Goal: Transaction & Acquisition: Purchase product/service

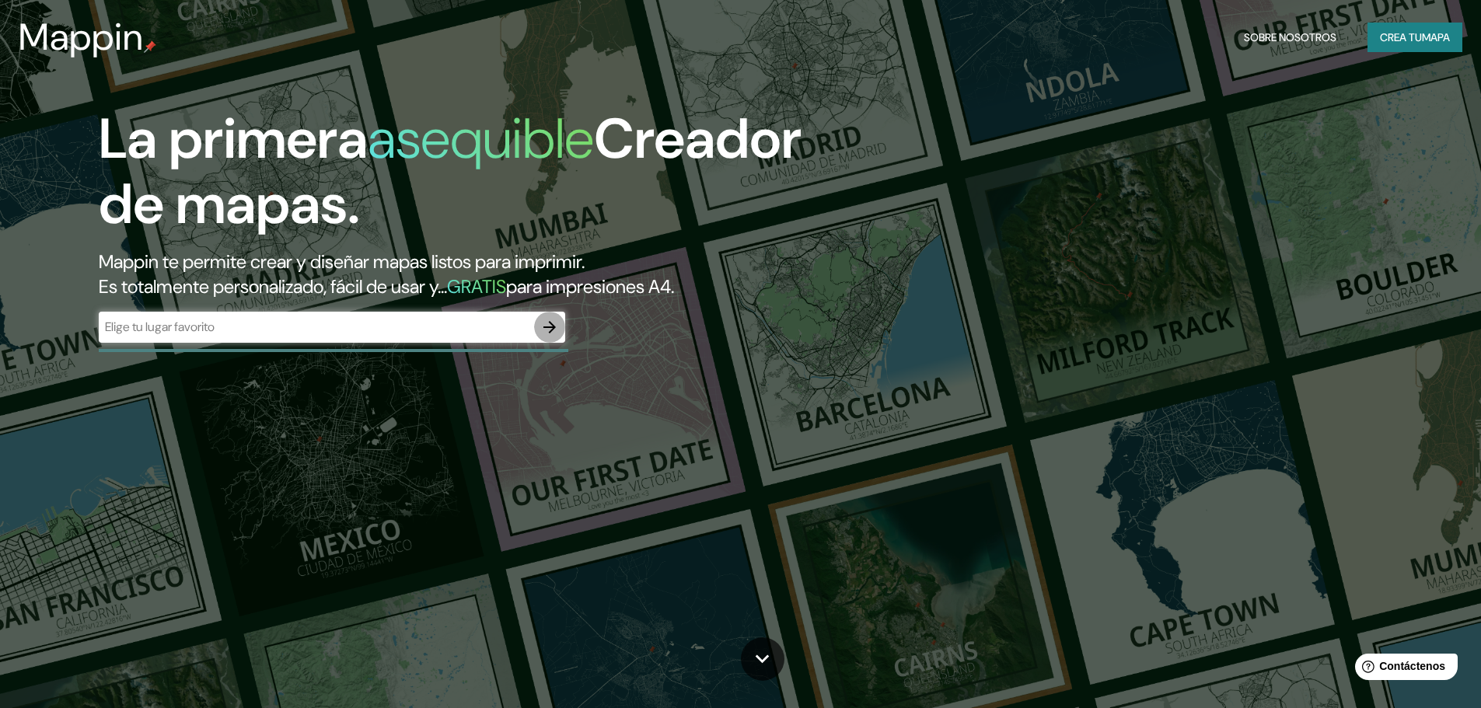
click at [551, 323] on icon "button" at bounding box center [549, 327] width 12 height 12
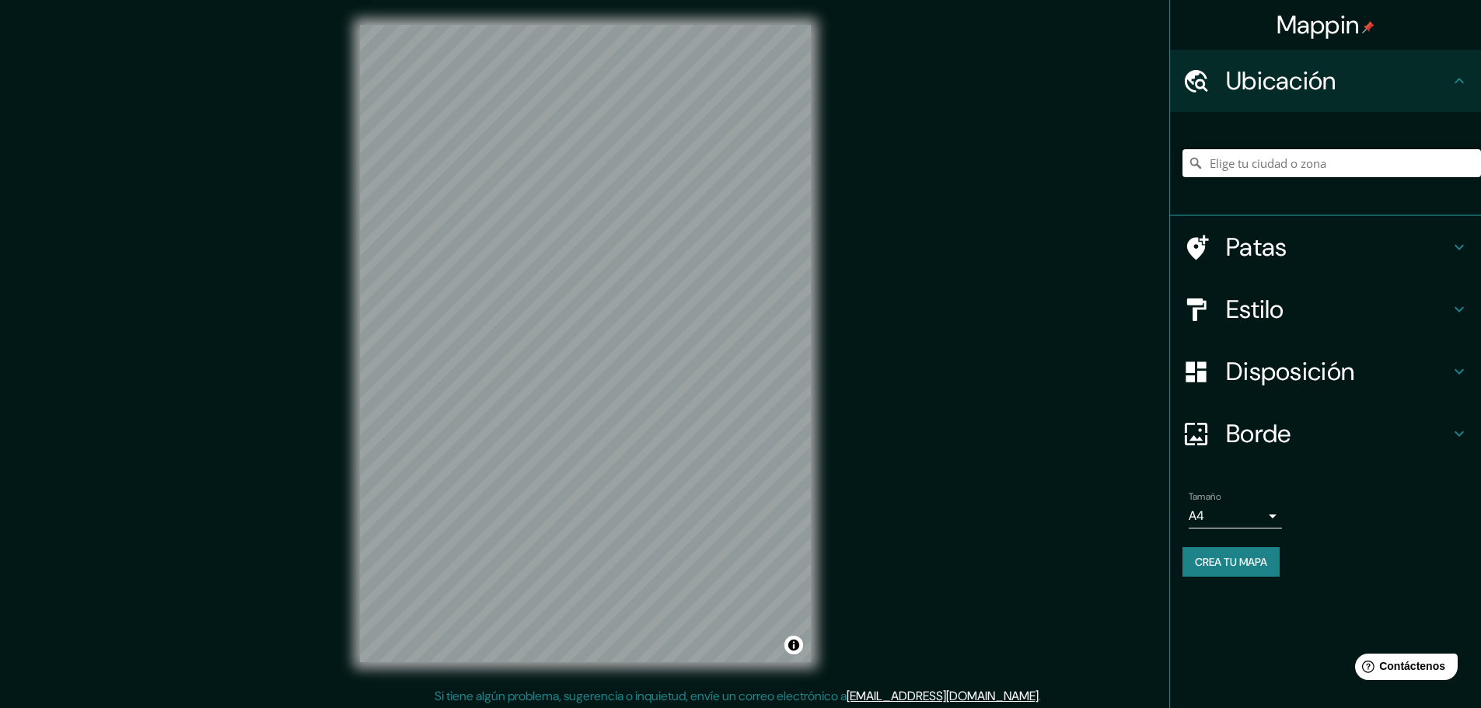
click at [1278, 161] on input "Elige tu ciudad o zona" at bounding box center [1331, 163] width 299 height 28
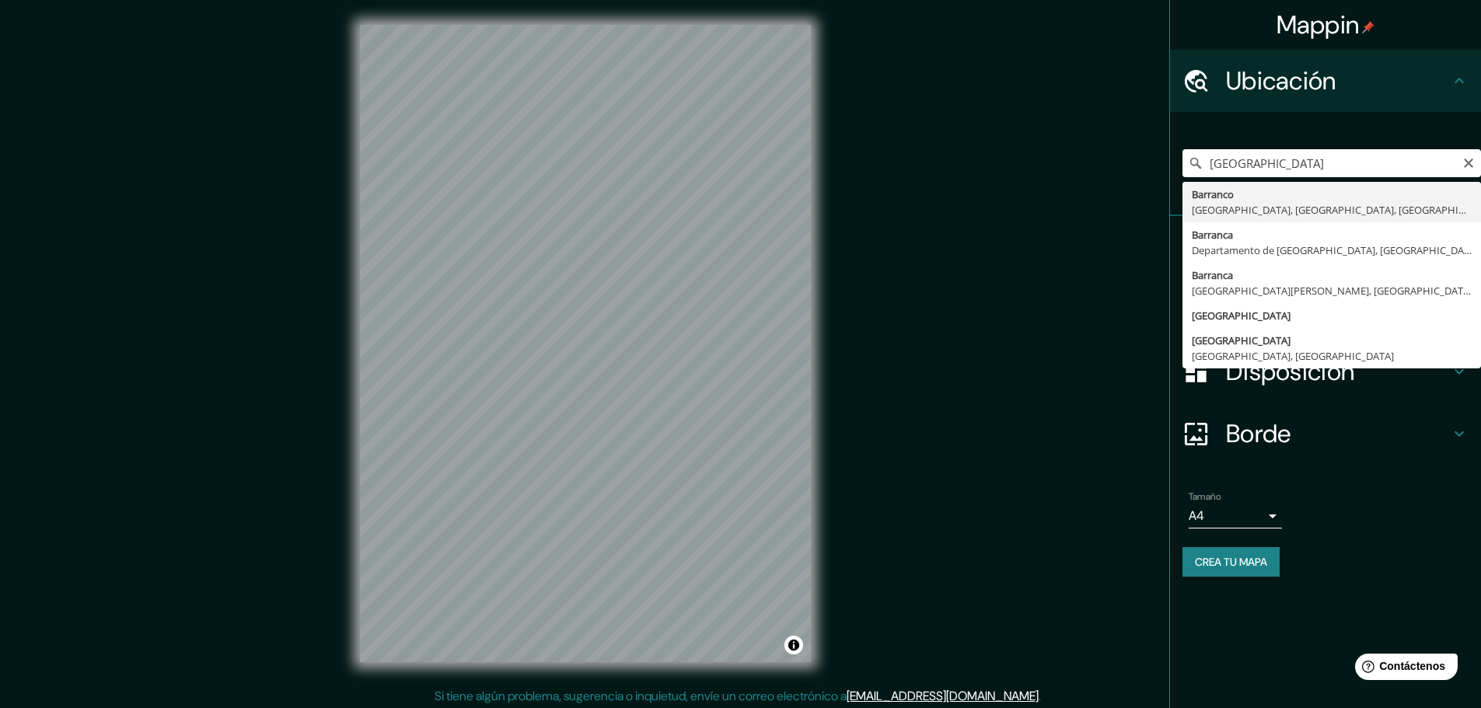
type input "Barranco, Lima, Provincia de Lima, Perú"
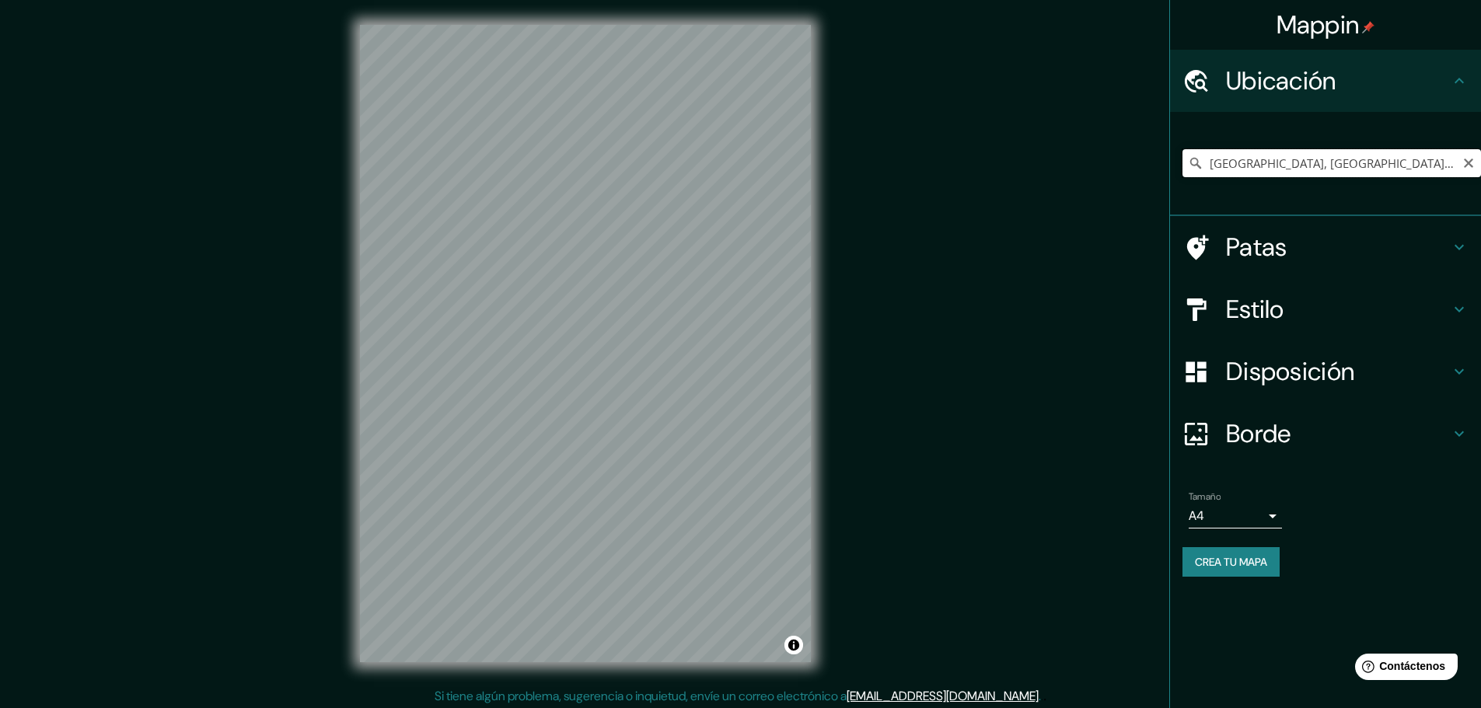
click at [1445, 166] on input "Barranco, Lima, Provincia de Lima, Perú" at bounding box center [1331, 163] width 299 height 28
click at [1475, 160] on input "Barranco, Lima, Provincia de Lima, Perú" at bounding box center [1331, 163] width 299 height 28
click at [1473, 162] on icon "Claro" at bounding box center [1468, 163] width 12 height 12
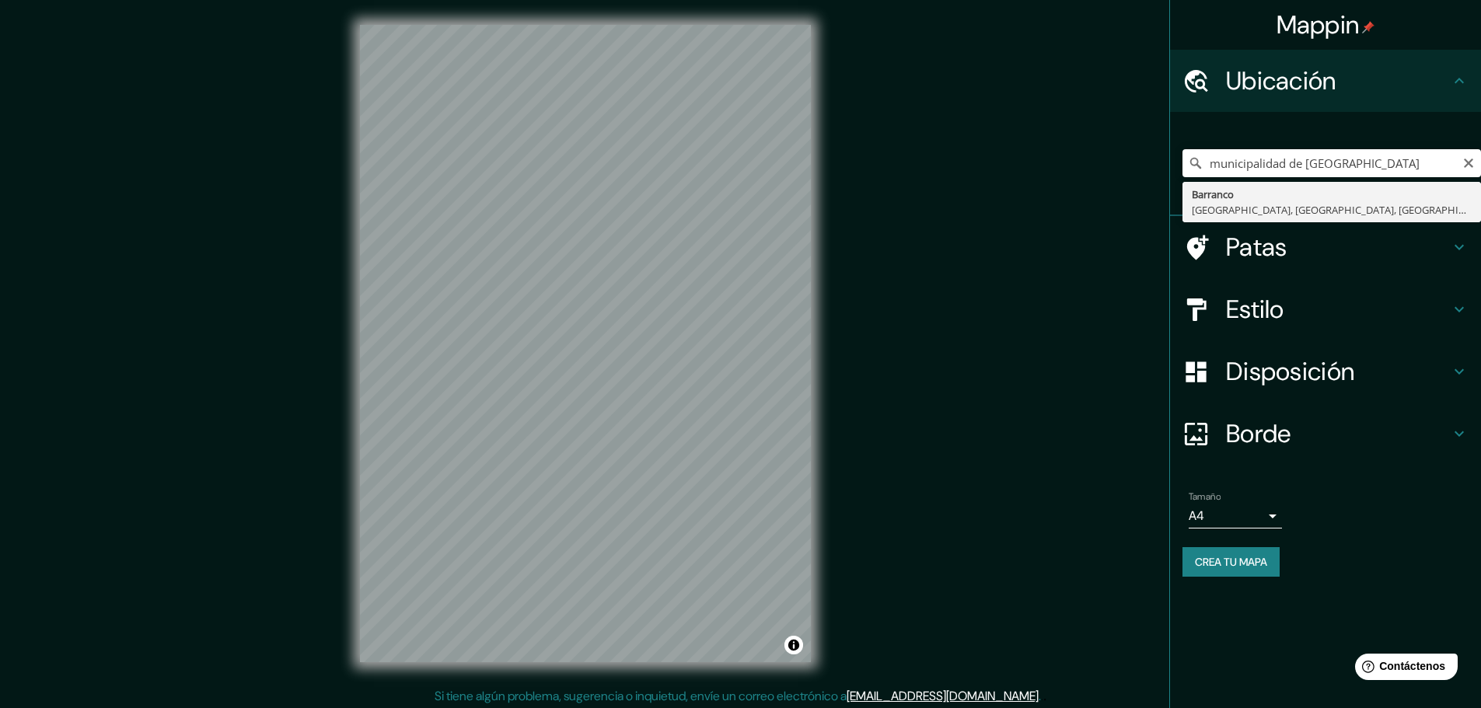
type input "Barranco, Lima, Provincia de Lima, Perú"
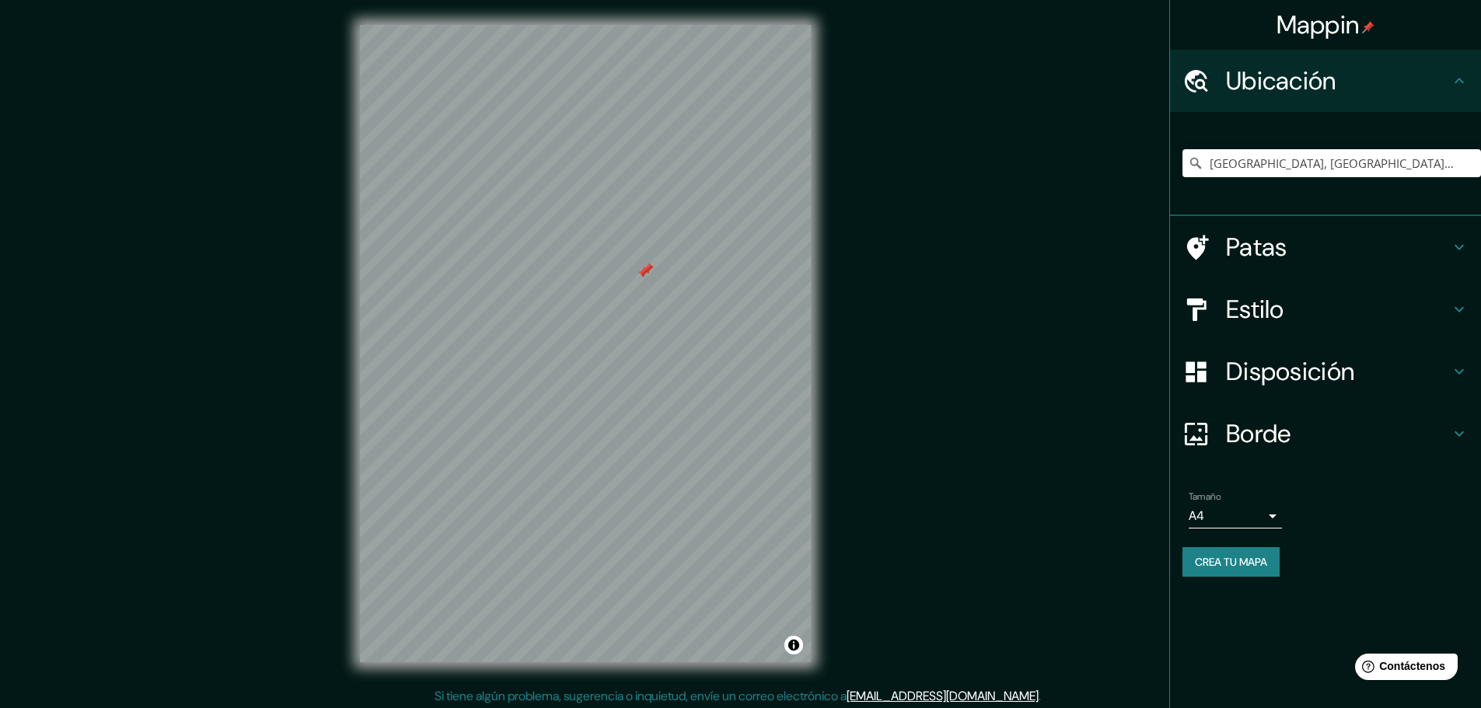
click at [641, 272] on div at bounding box center [643, 273] width 12 height 12
click at [646, 266] on div at bounding box center [647, 269] width 12 height 12
click at [1465, 163] on icon "Claro" at bounding box center [1468, 163] width 12 height 12
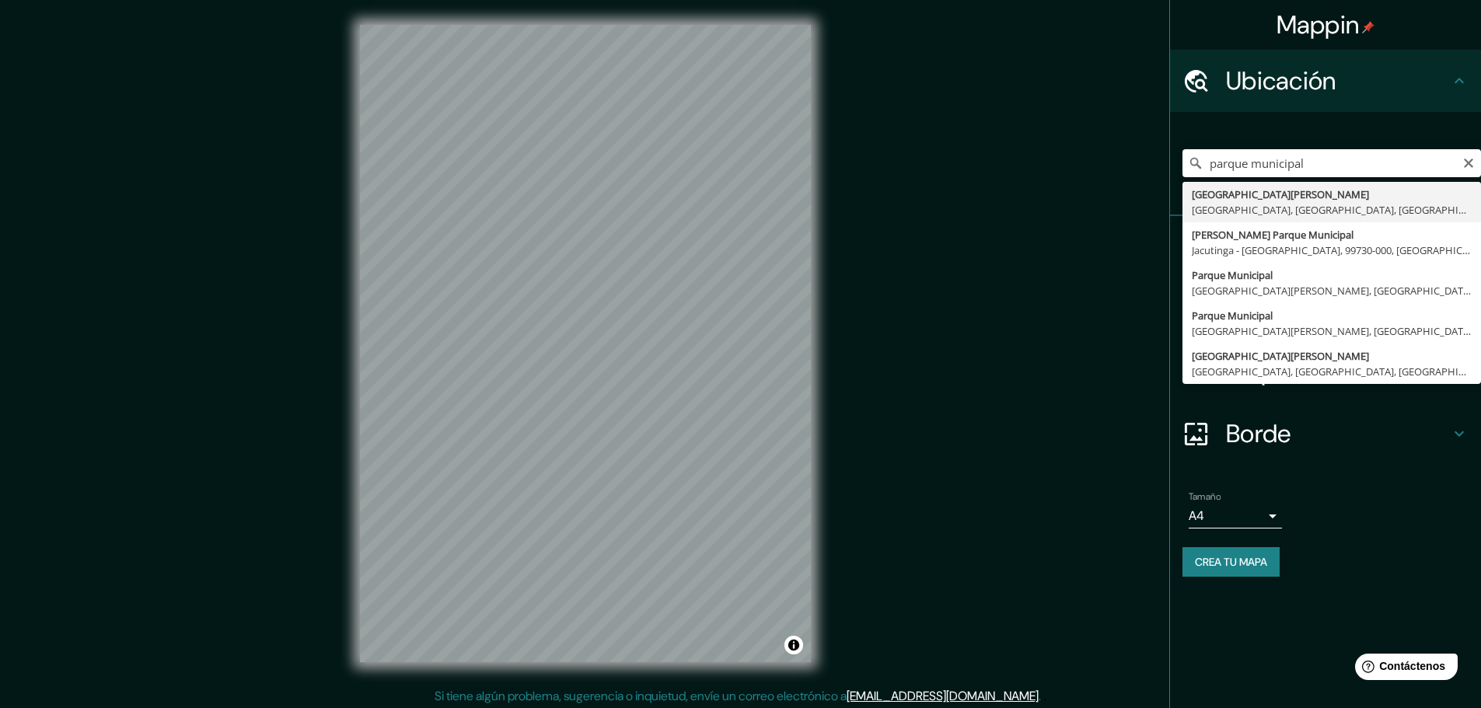
type input "[GEOGRAPHIC_DATA][PERSON_NAME], [GEOGRAPHIC_DATA], [GEOGRAPHIC_DATA], [GEOGRAPH…"
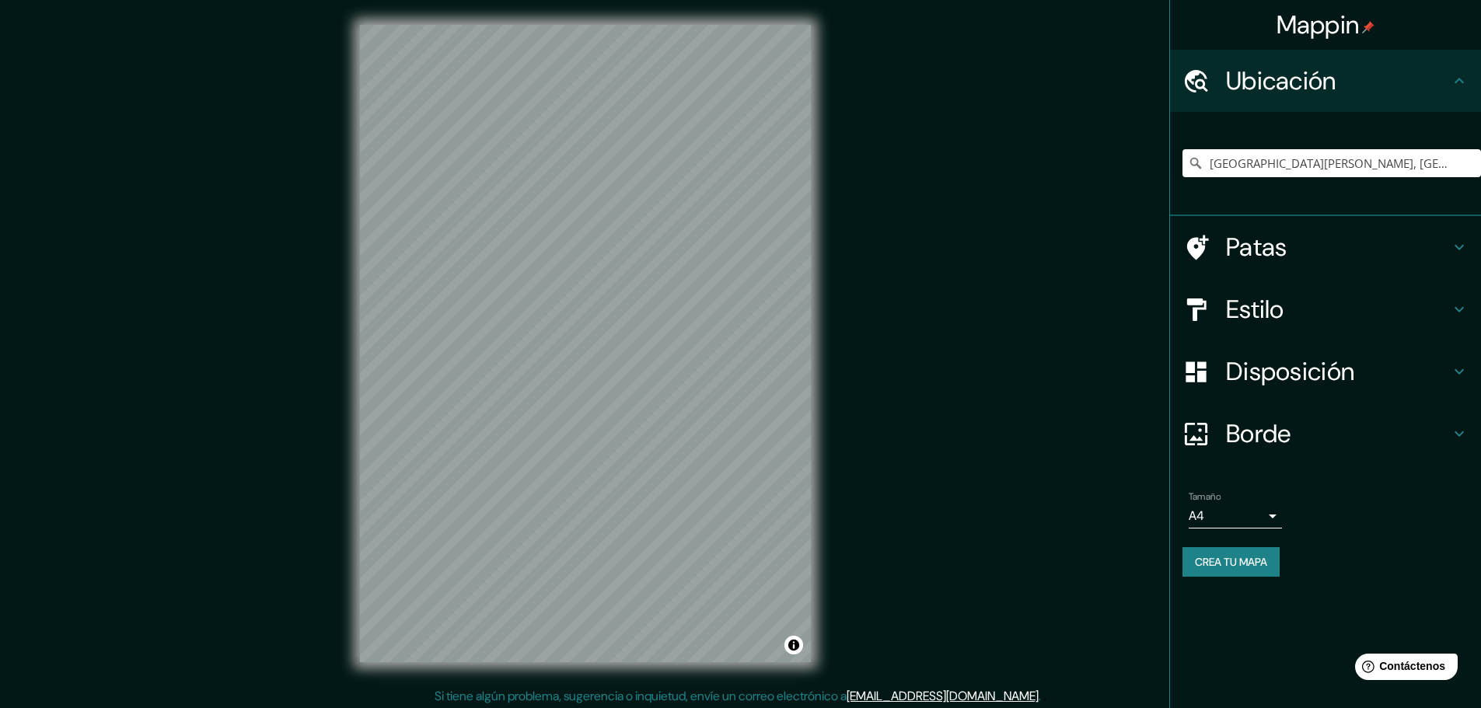
click at [1262, 303] on font "Estilo" at bounding box center [1255, 309] width 58 height 33
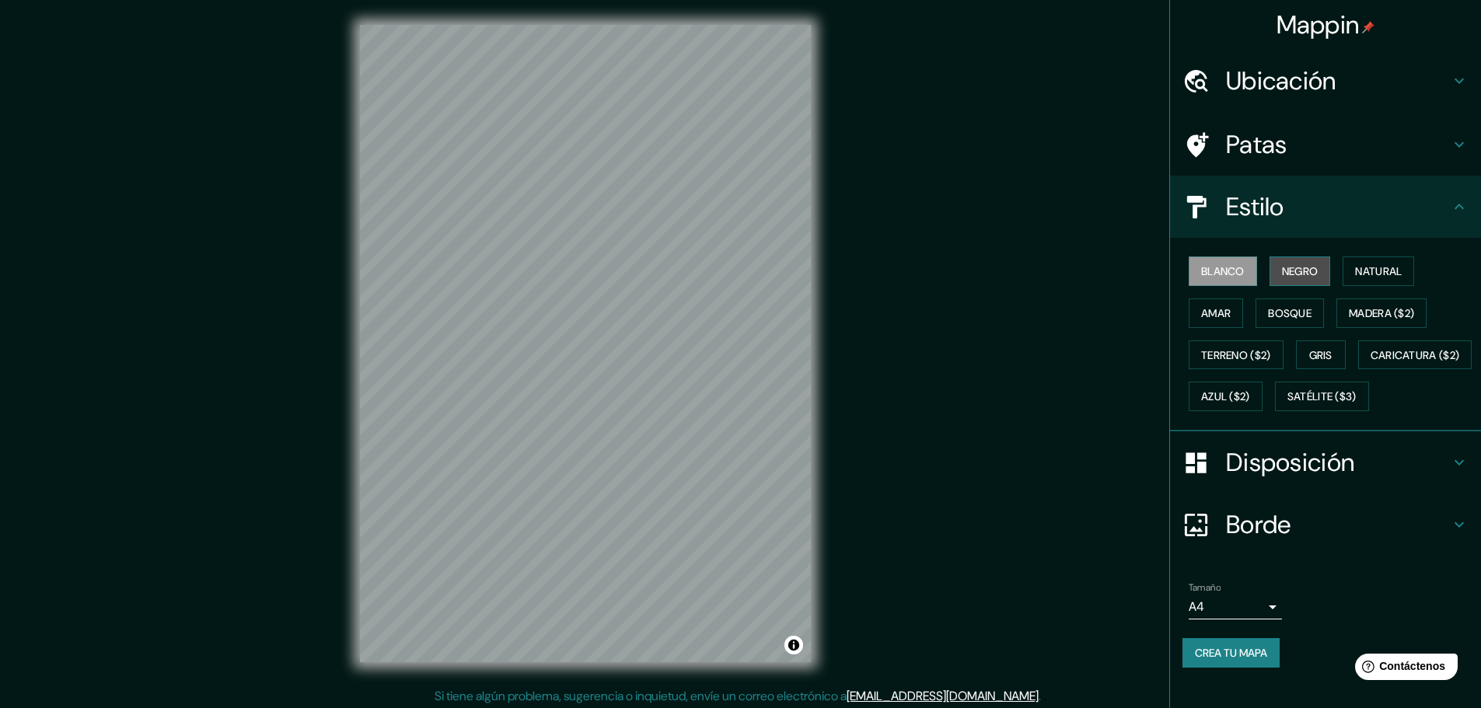
click at [1294, 270] on font "Negro" at bounding box center [1300, 271] width 37 height 14
click at [1319, 479] on font "Disposición" at bounding box center [1290, 462] width 128 height 33
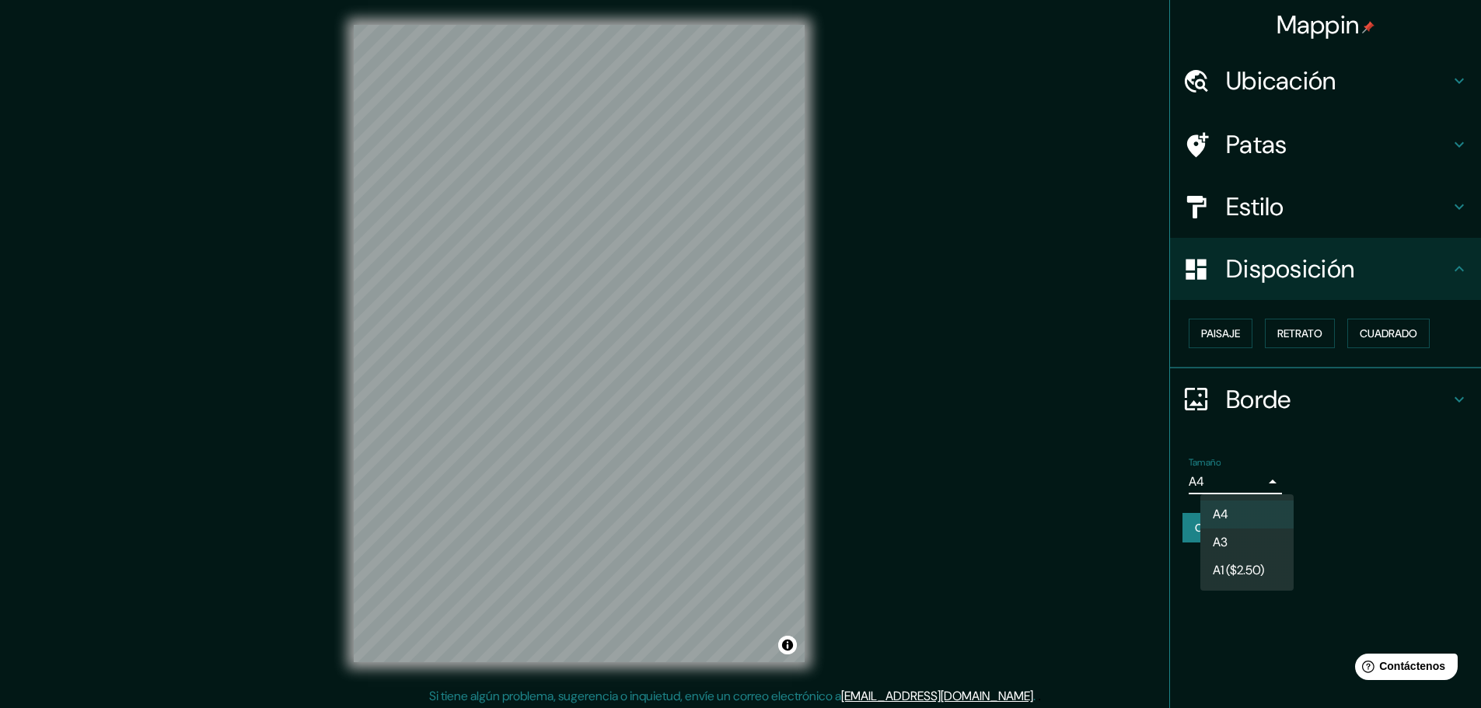
click at [1258, 485] on body "Mappin Ubicación Parque Municipal De Barranco, Lima, Provincia de Lima, Perú Pa…" at bounding box center [740, 354] width 1481 height 708
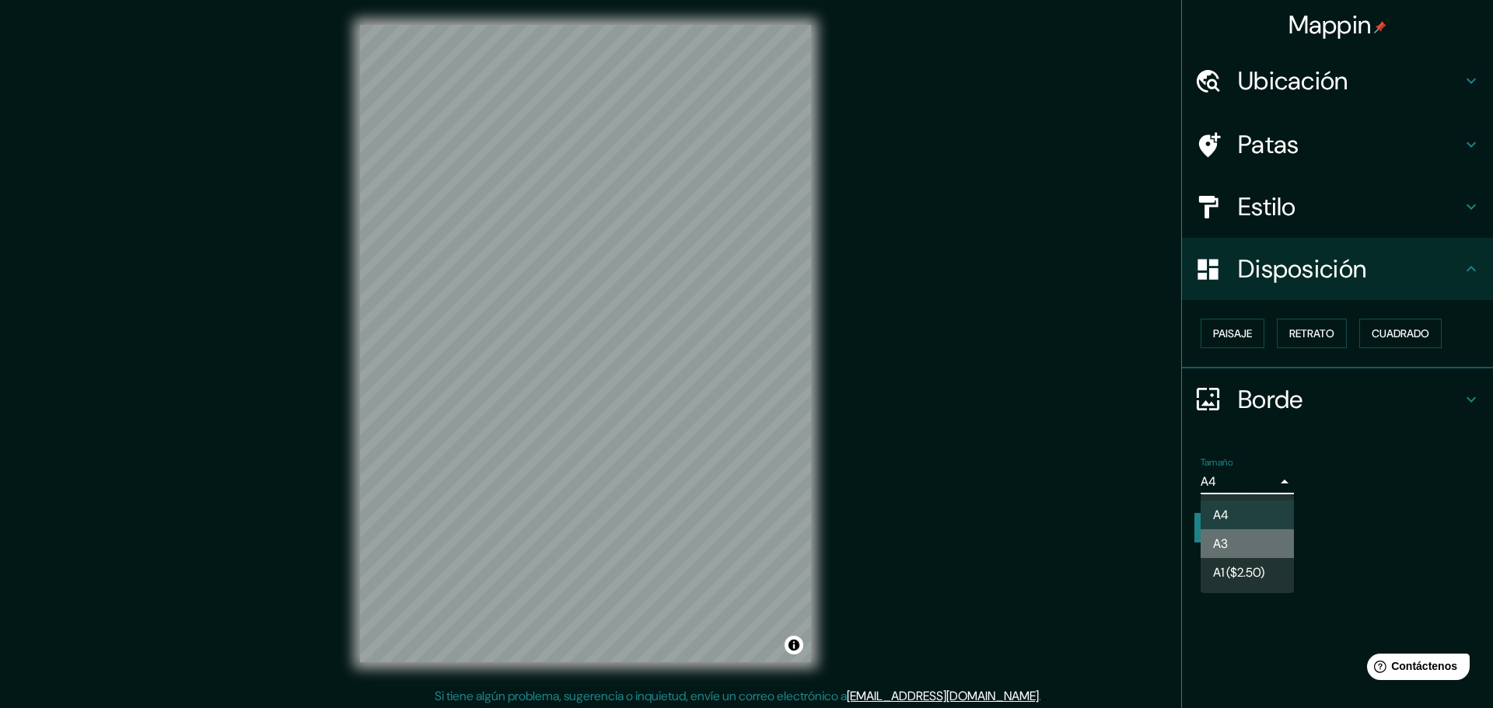
click at [1254, 552] on li "A3" at bounding box center [1246, 543] width 93 height 29
type input "a4"
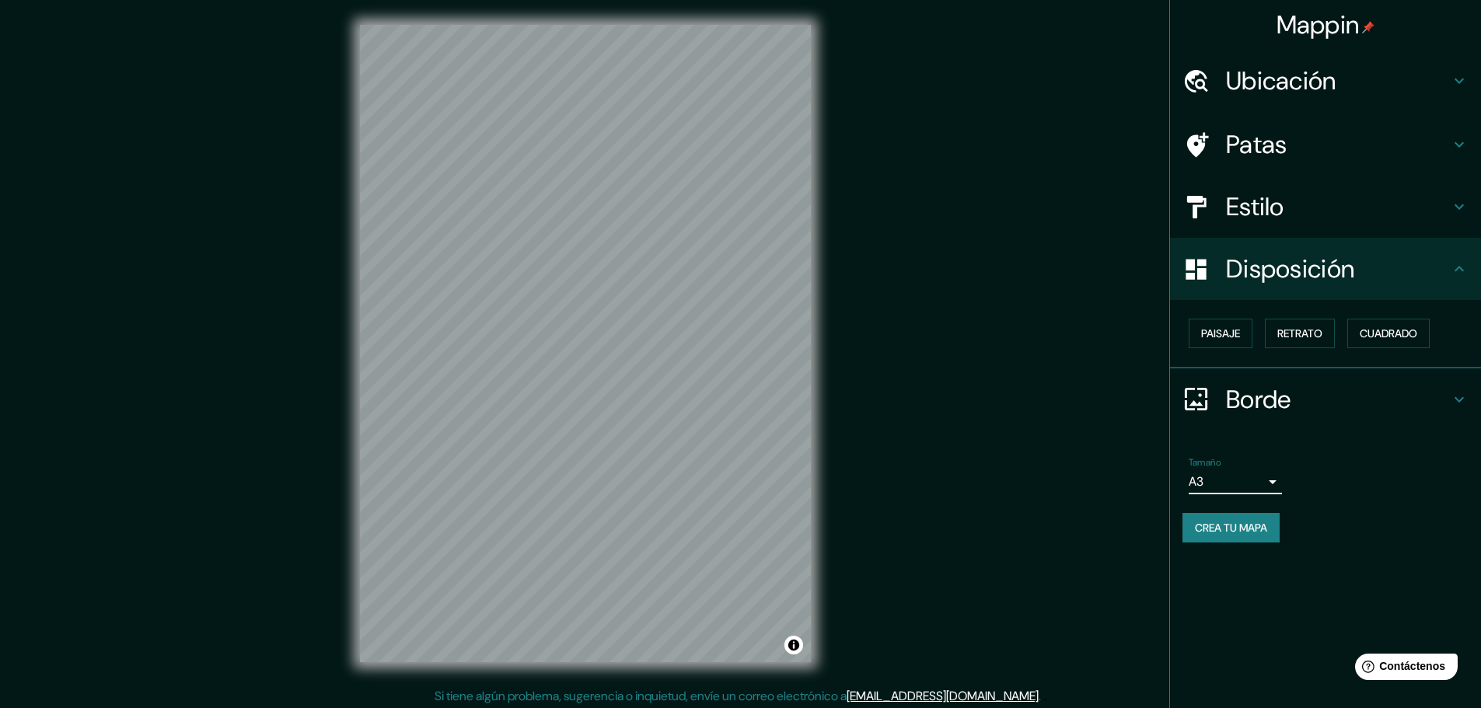
click at [1328, 398] on h4 "Borde" at bounding box center [1338, 399] width 224 height 31
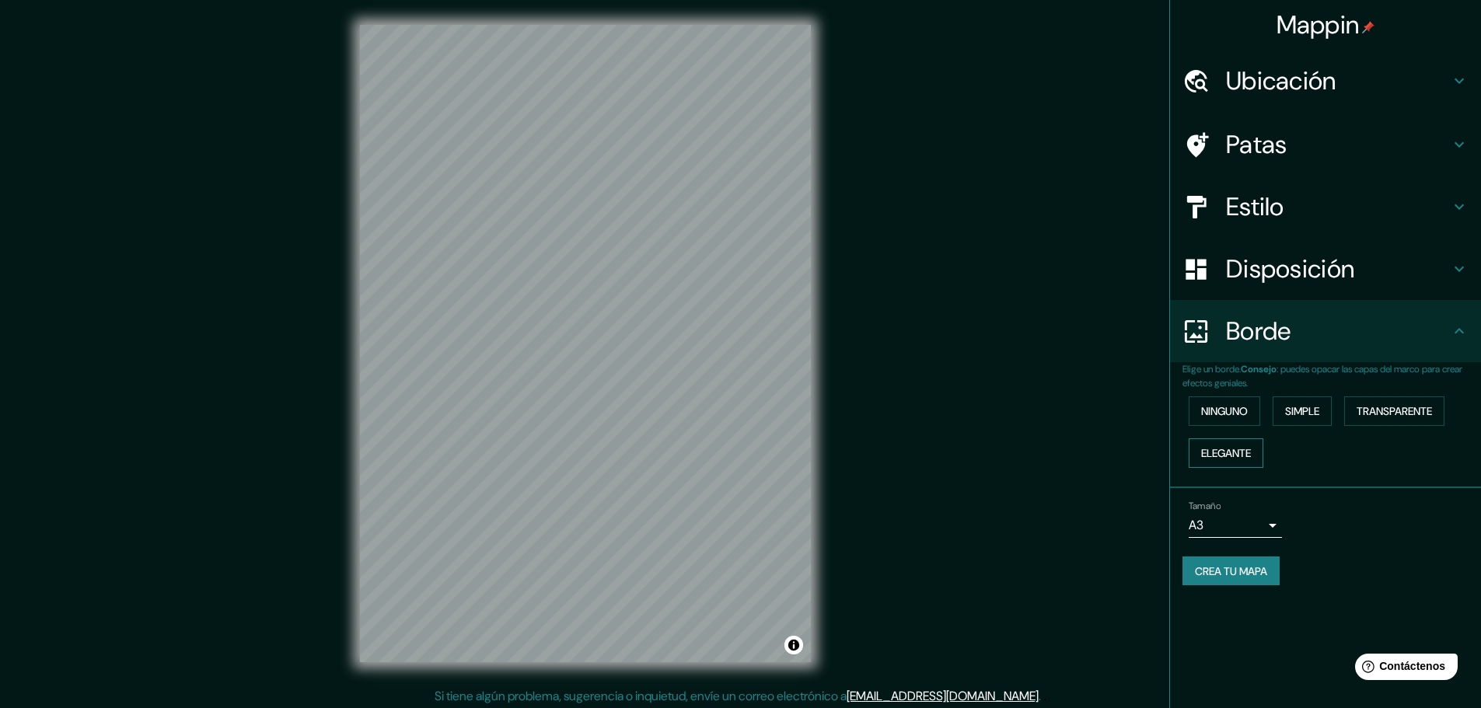
click at [1240, 452] on font "Elegante" at bounding box center [1226, 453] width 50 height 14
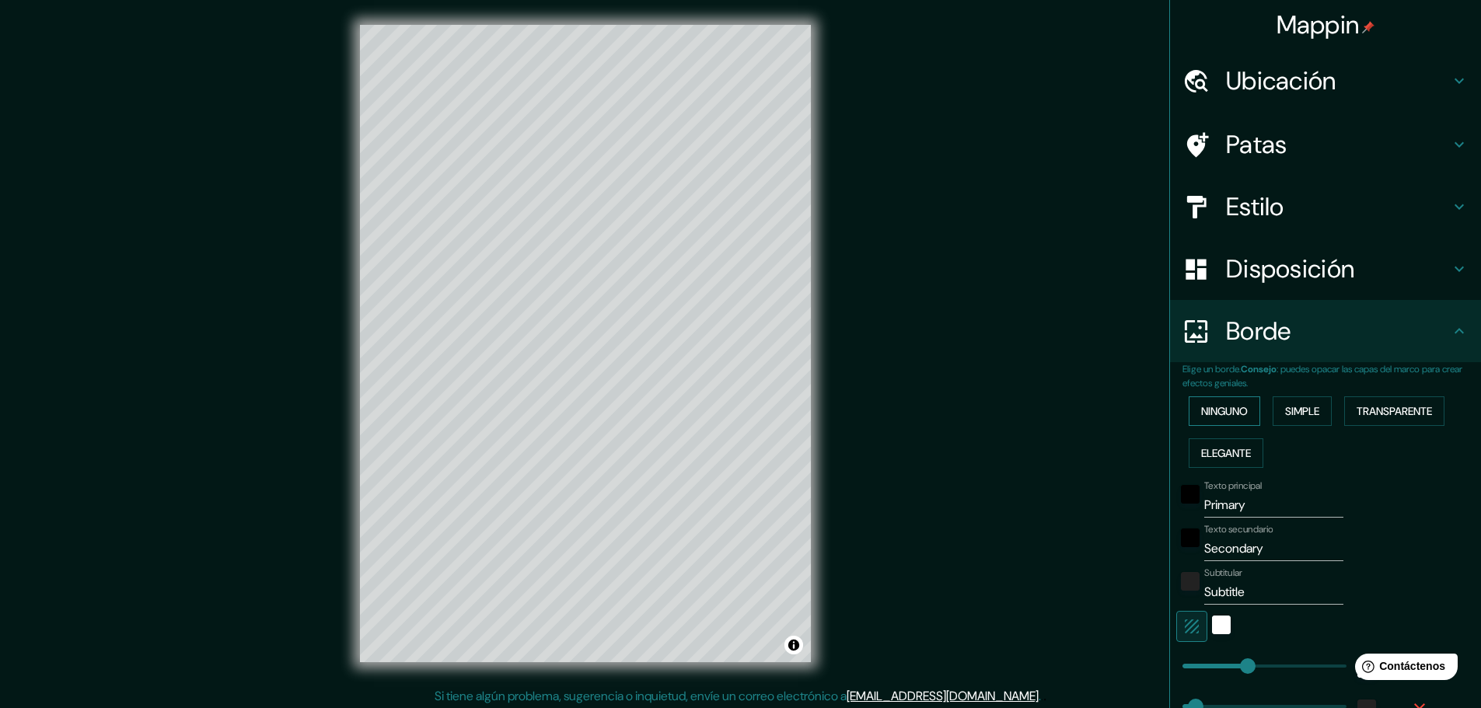
click at [1235, 418] on font "Ninguno" at bounding box center [1224, 411] width 47 height 14
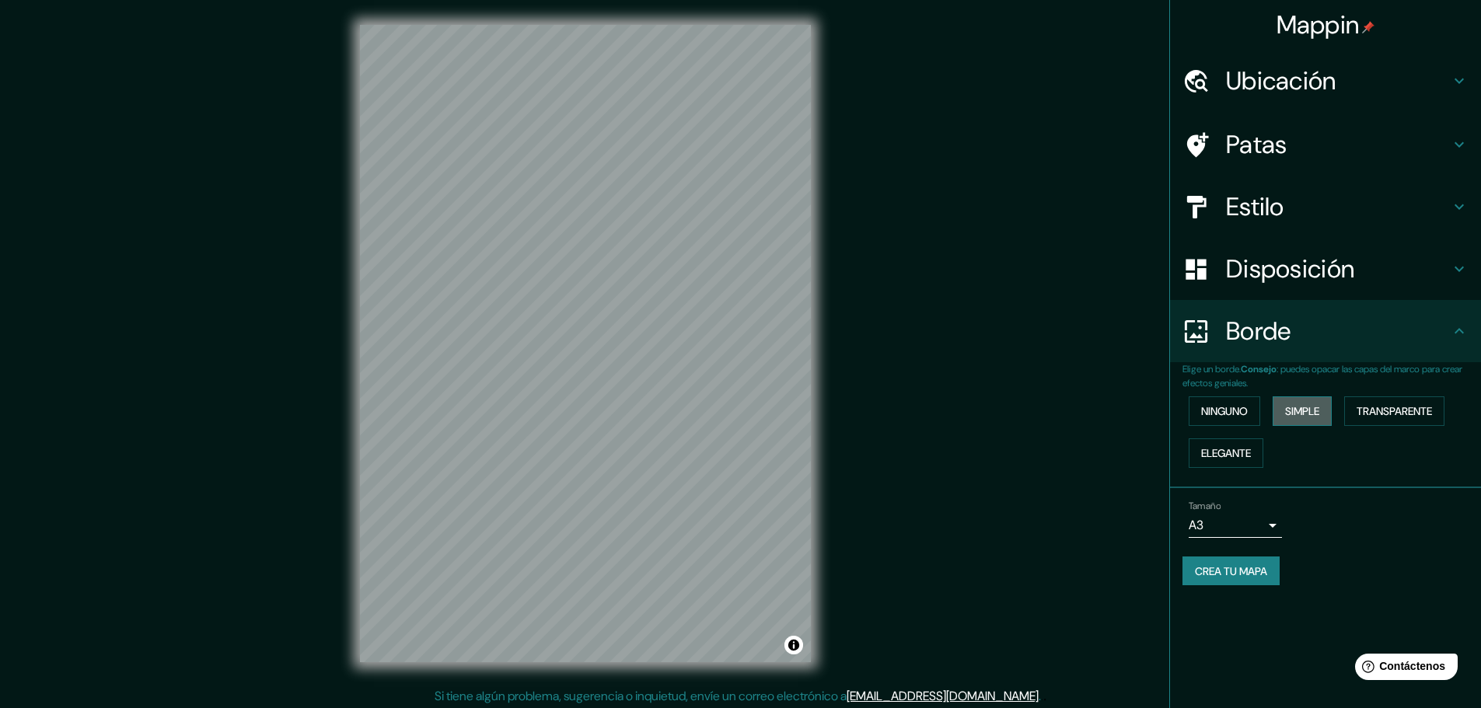
click at [1296, 413] on font "Simple" at bounding box center [1302, 411] width 34 height 14
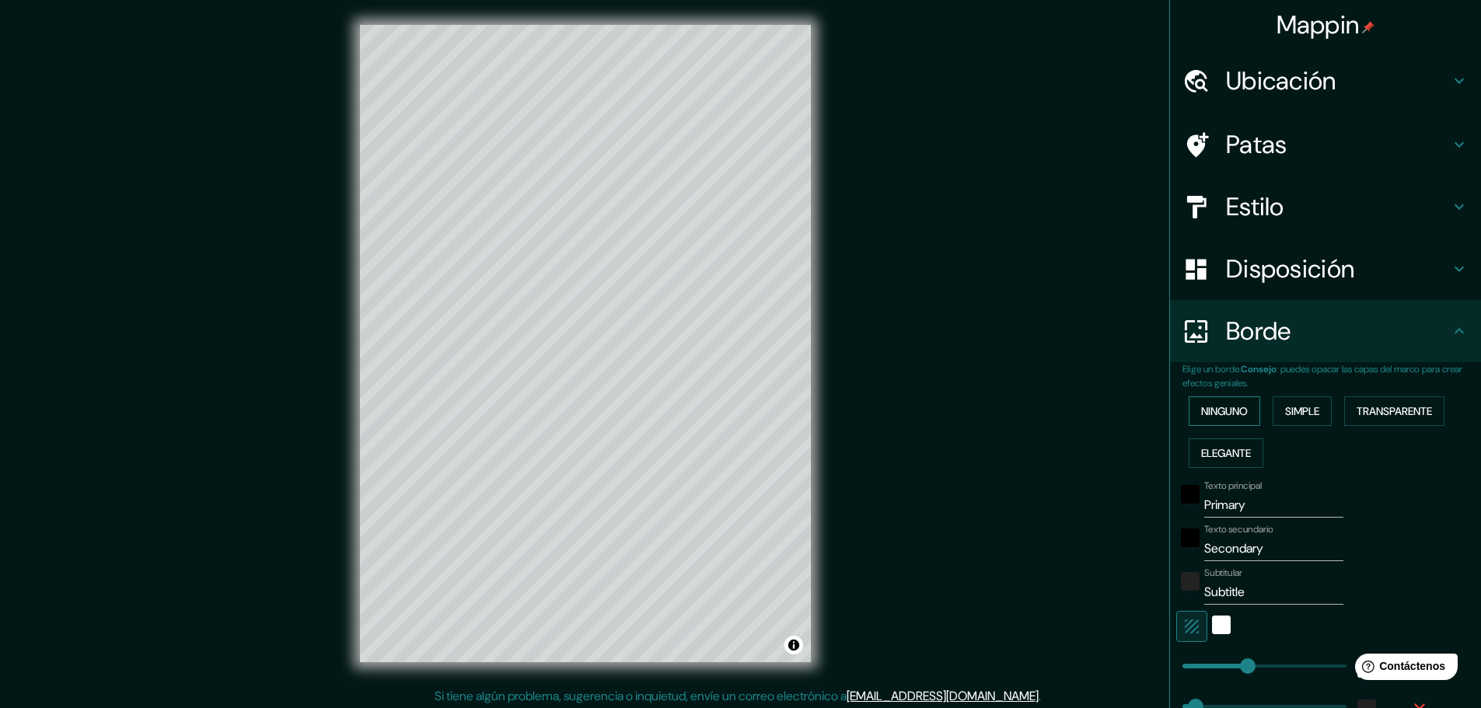
click at [1219, 414] on font "Ninguno" at bounding box center [1224, 411] width 47 height 14
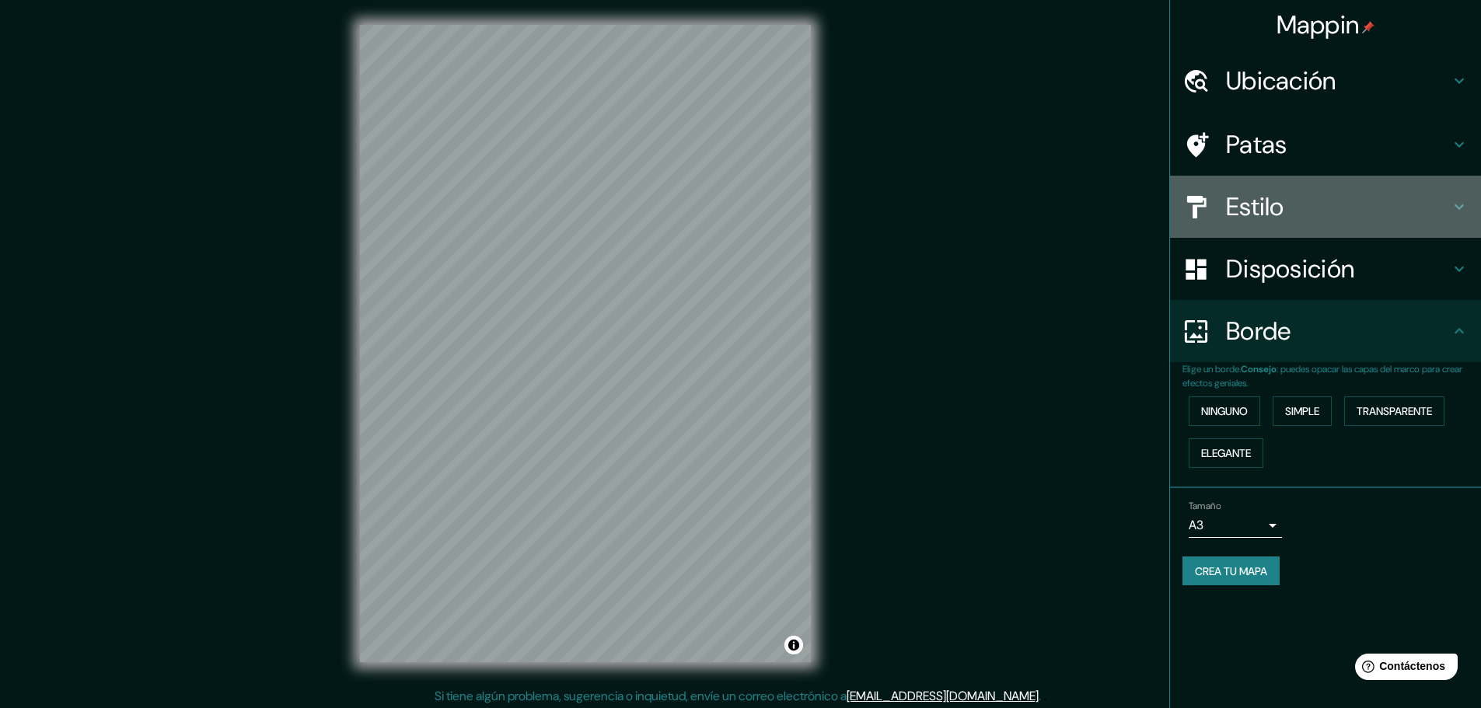
click at [1261, 200] on font "Estilo" at bounding box center [1255, 206] width 58 height 33
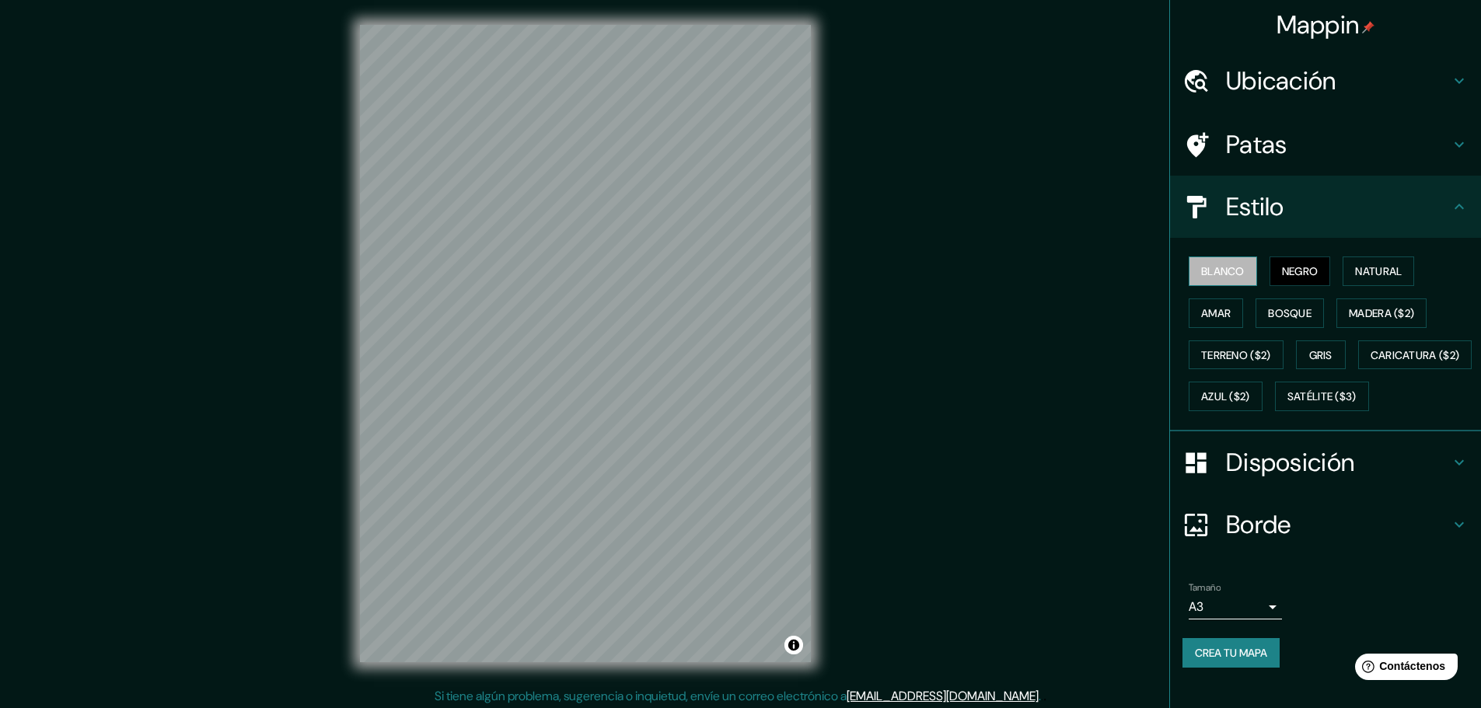
click at [1238, 274] on button "Blanco" at bounding box center [1223, 272] width 68 height 30
click at [1376, 274] on font "Natural" at bounding box center [1378, 271] width 47 height 14
click at [1301, 267] on font "Negro" at bounding box center [1300, 271] width 37 height 14
click at [1278, 312] on font "Bosque" at bounding box center [1290, 313] width 44 height 14
click at [1349, 316] on font "Madera ($2)" at bounding box center [1381, 313] width 65 height 14
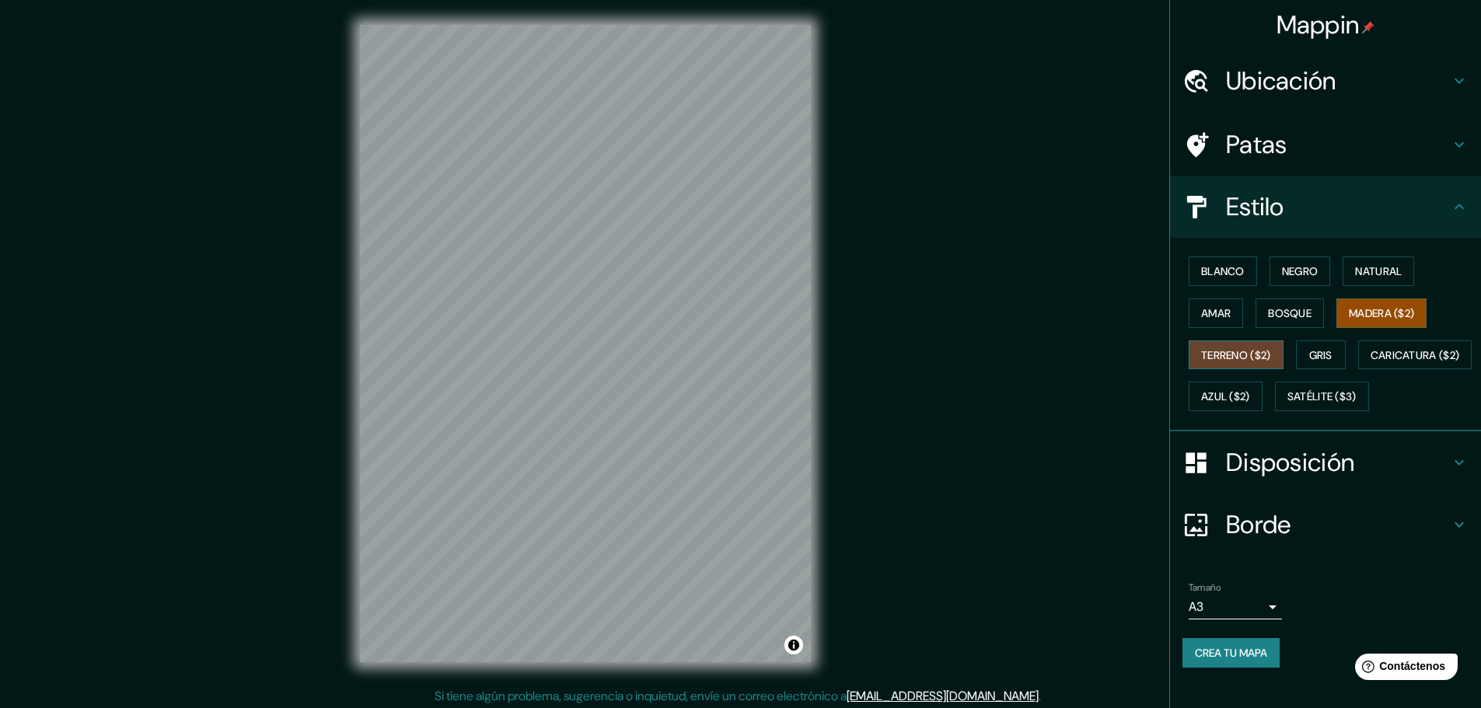
click at [1234, 355] on font "Terreno ($2)" at bounding box center [1236, 355] width 70 height 14
click at [1309, 354] on font "Gris" at bounding box center [1320, 355] width 23 height 14
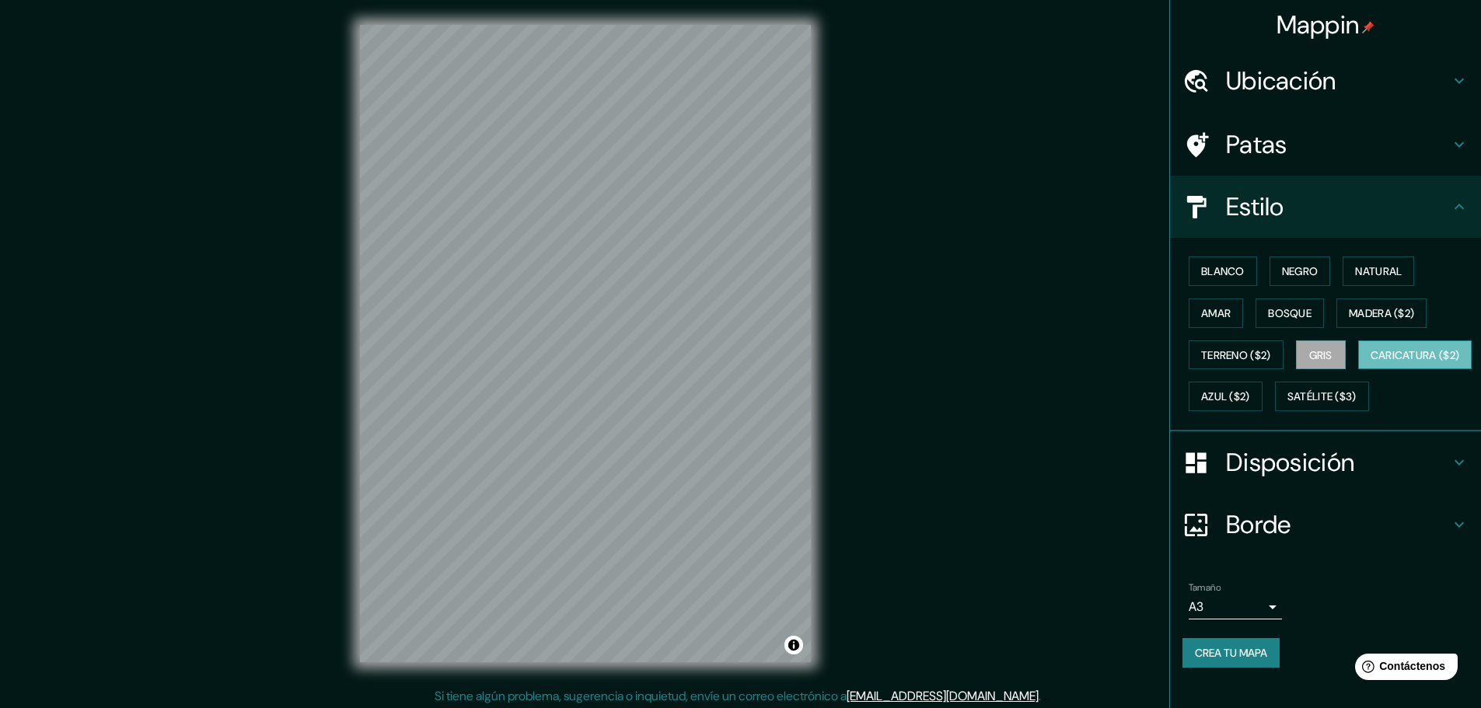
click at [1370, 362] on font "Caricatura ($2)" at bounding box center [1414, 355] width 89 height 14
click at [1250, 398] on font "Azul ($2)" at bounding box center [1225, 397] width 49 height 14
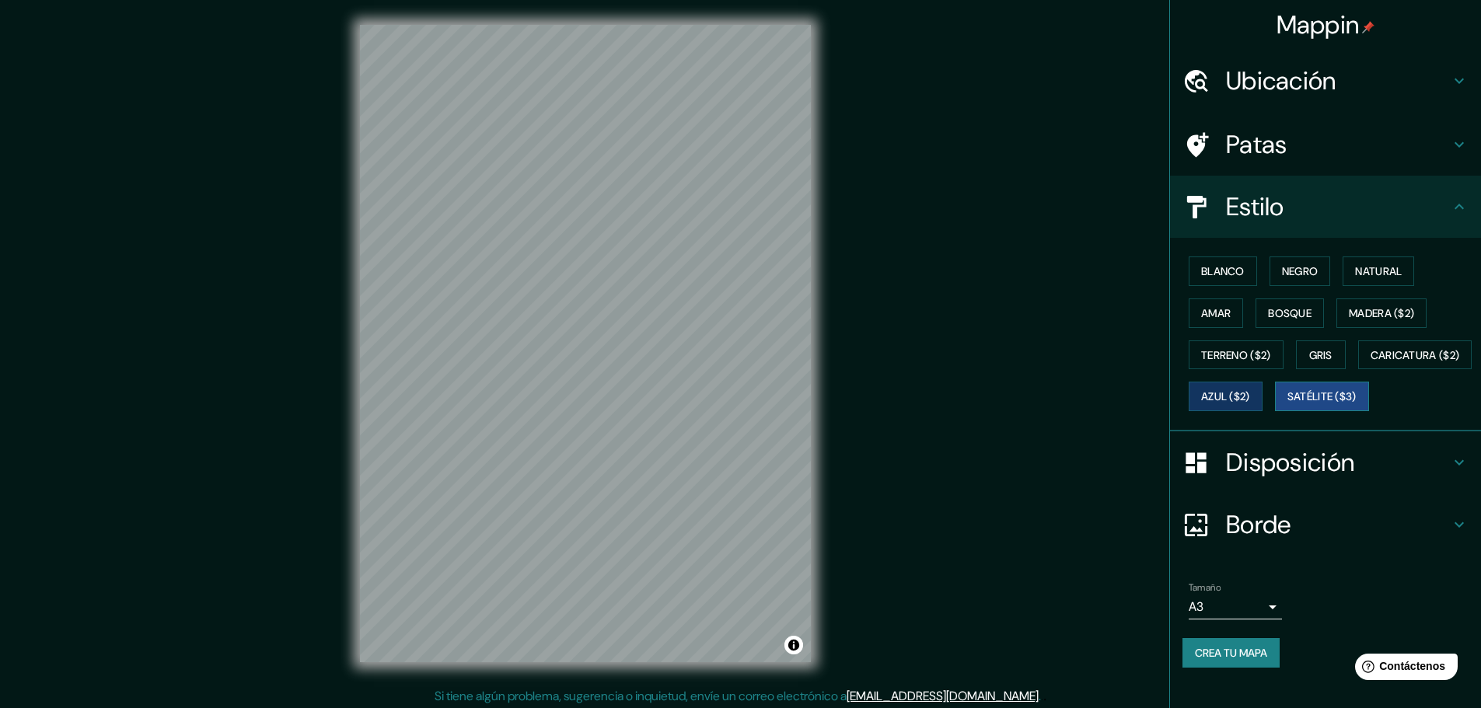
click at [1287, 404] on font "Satélite ($3)" at bounding box center [1321, 397] width 69 height 14
click at [1282, 274] on font "Negro" at bounding box center [1300, 271] width 37 height 14
click at [1217, 660] on font "Crea tu mapa" at bounding box center [1231, 653] width 72 height 14
click at [1269, 137] on font "Patas" at bounding box center [1256, 144] width 61 height 33
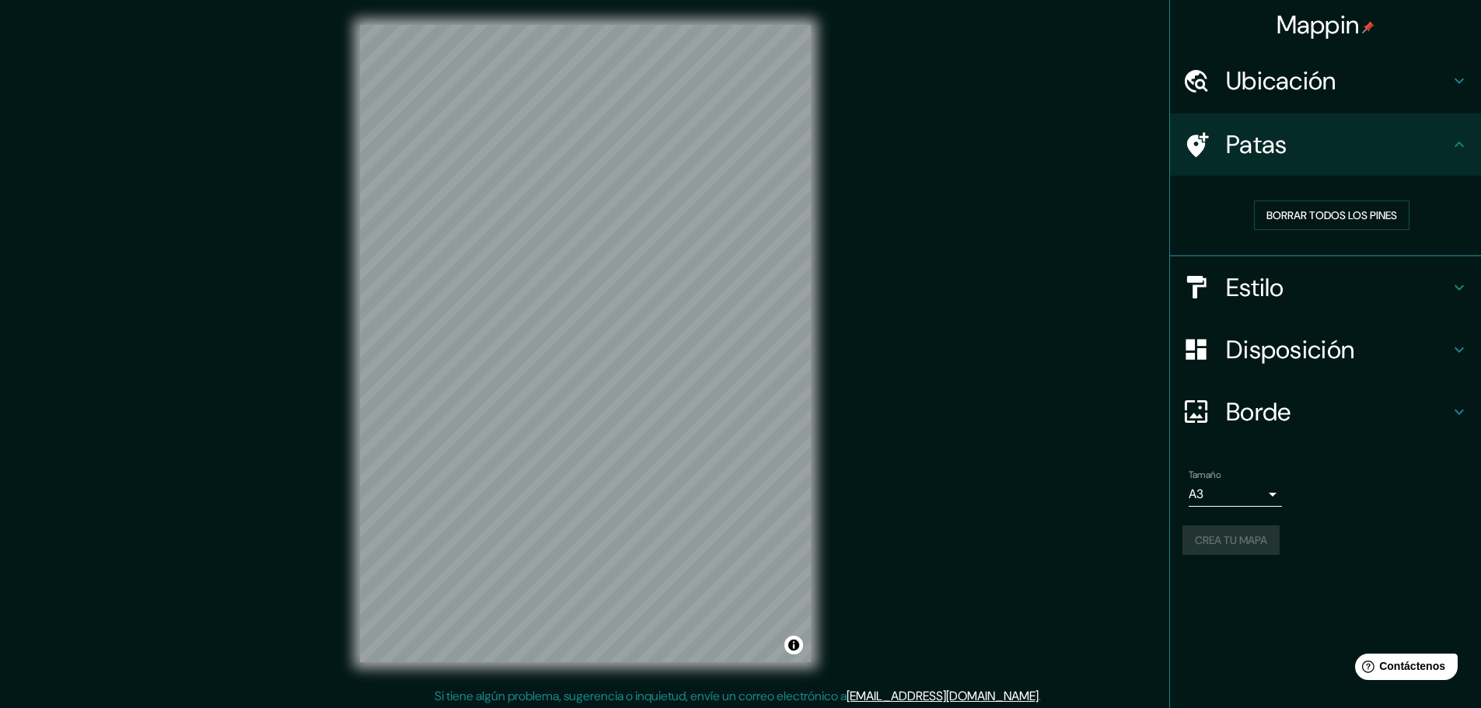
click at [1279, 162] on div "Patas" at bounding box center [1325, 144] width 311 height 62
click at [1249, 537] on font "Crea tu mapa" at bounding box center [1231, 540] width 72 height 14
click at [1217, 550] on font "Crea tu mapa" at bounding box center [1231, 540] width 72 height 20
click at [1398, 676] on div "Help Contáctenos" at bounding box center [1406, 666] width 106 height 27
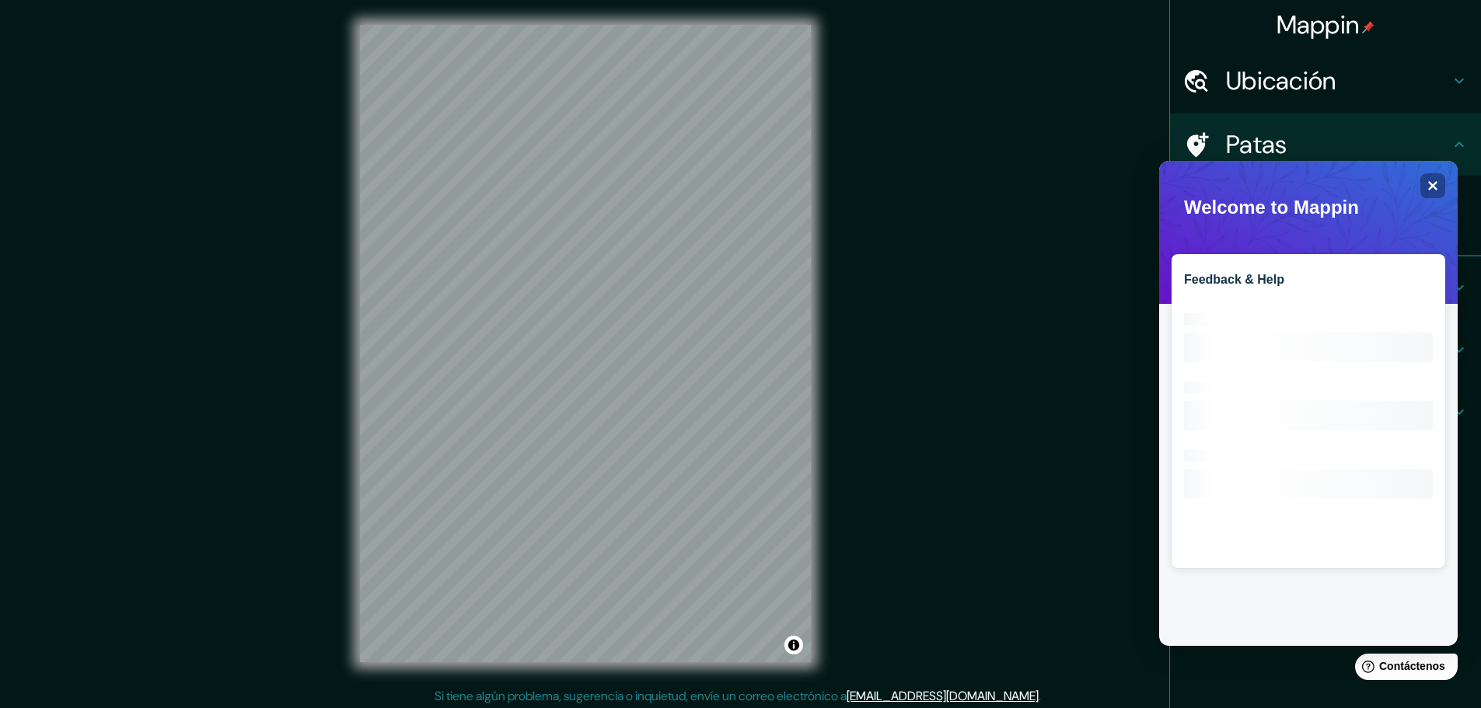
click at [1352, 285] on h2 "Feedback & Help" at bounding box center [1308, 280] width 249 height 14
click at [1438, 177] on div "Close" at bounding box center [1432, 185] width 25 height 25
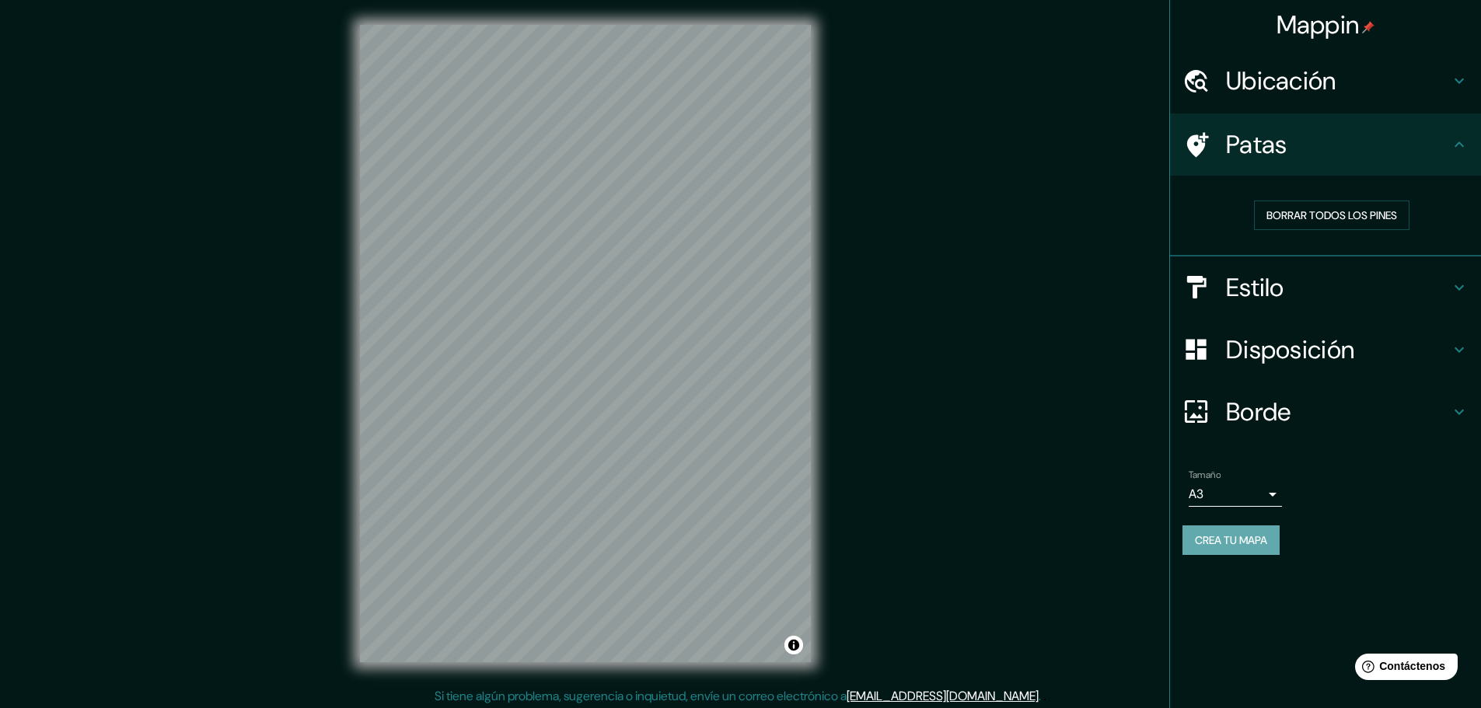
click at [1247, 548] on font "Crea tu mapa" at bounding box center [1231, 540] width 72 height 20
click at [1289, 406] on font "Borde" at bounding box center [1258, 412] width 65 height 33
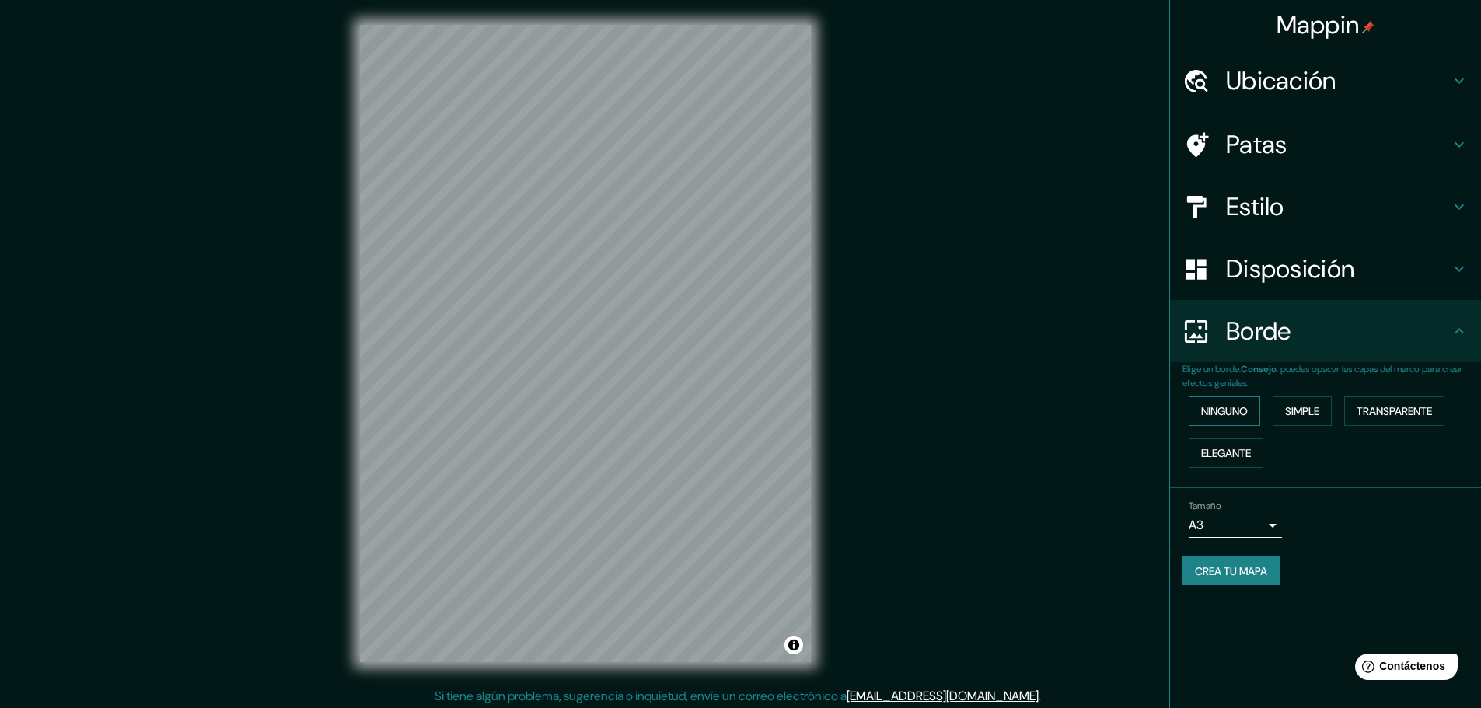
click at [1233, 412] on font "Ninguno" at bounding box center [1224, 411] width 47 height 14
click at [1211, 527] on body "Mappin Ubicación Parque Municipal De Barranco, Lima, Provincia de Lima, Perú Pa…" at bounding box center [740, 354] width 1481 height 708
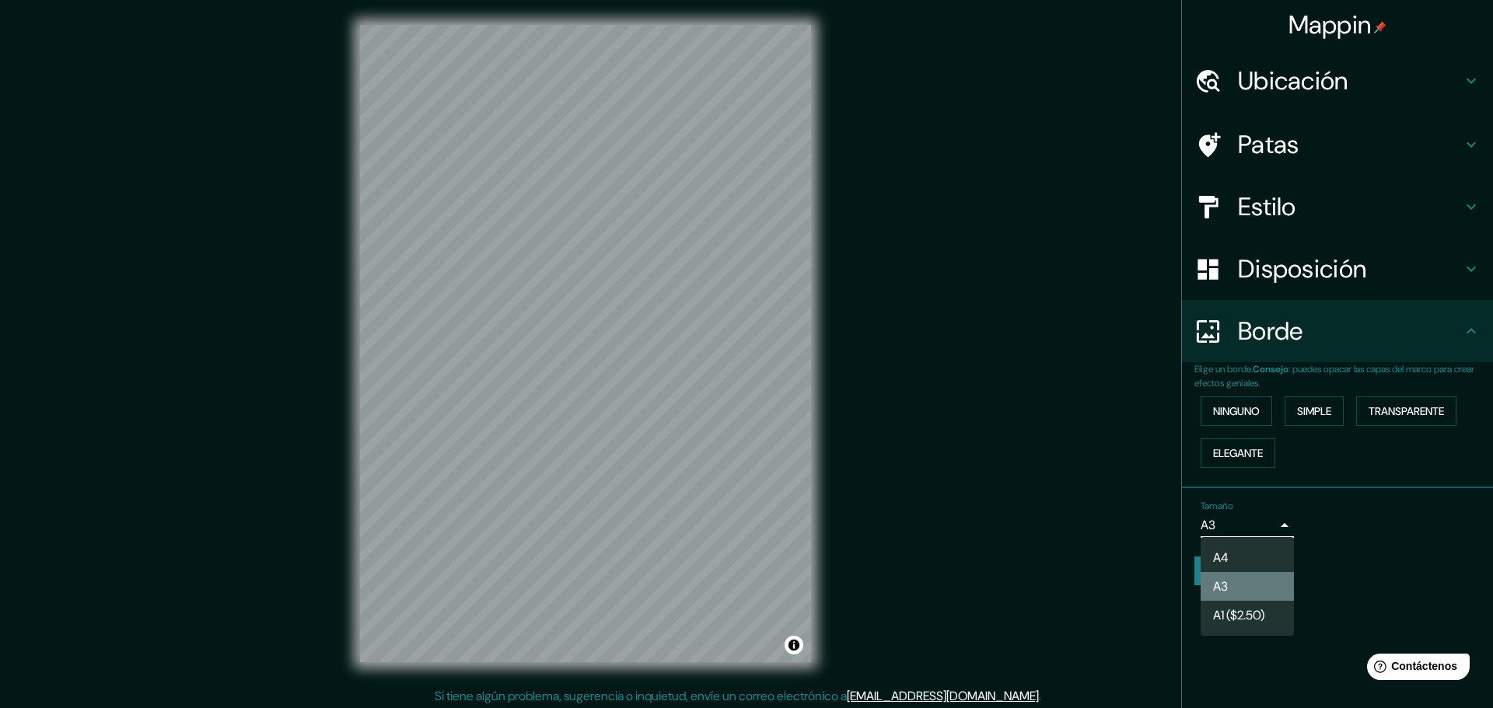
click at [1229, 583] on li "A3" at bounding box center [1246, 586] width 93 height 29
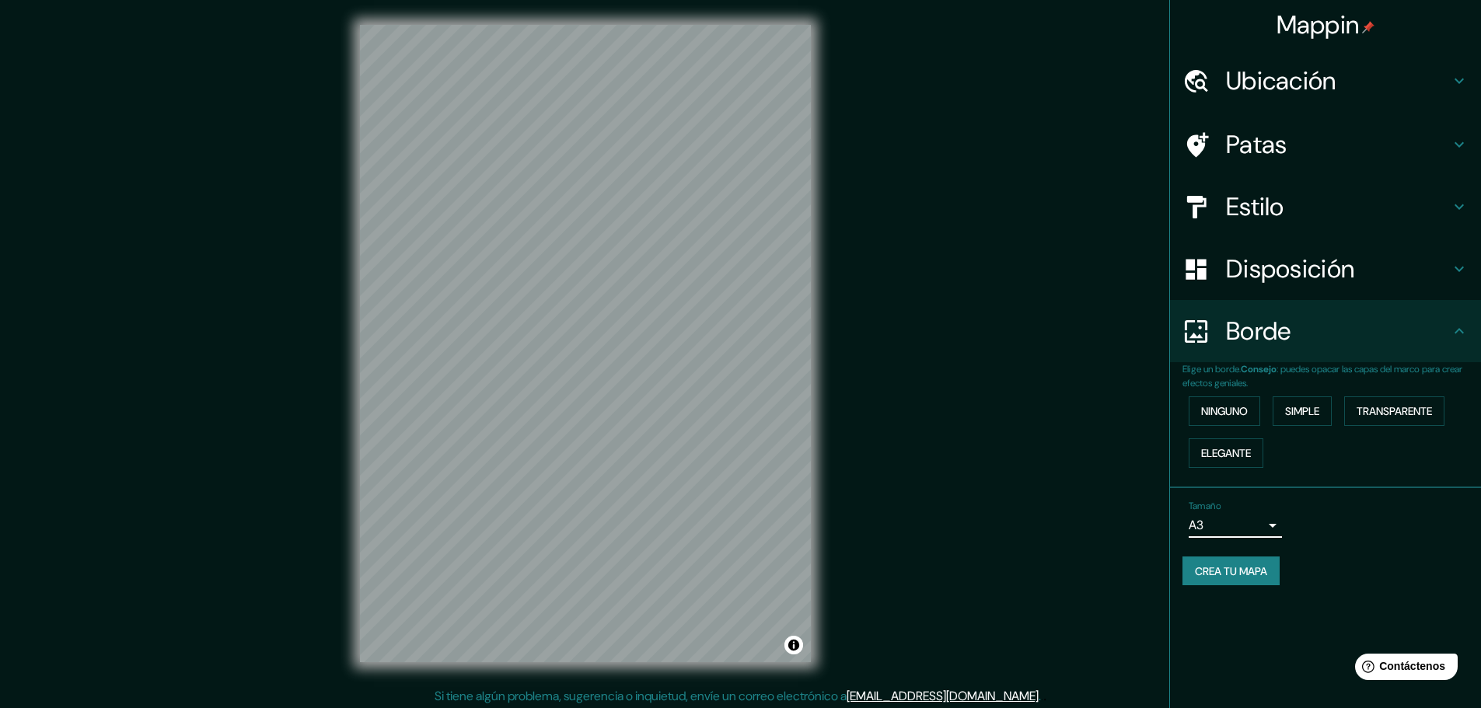
click at [1224, 574] on font "Crea tu mapa" at bounding box center [1231, 571] width 72 height 14
click at [1405, 657] on div "Help Contáctenos" at bounding box center [1406, 666] width 106 height 27
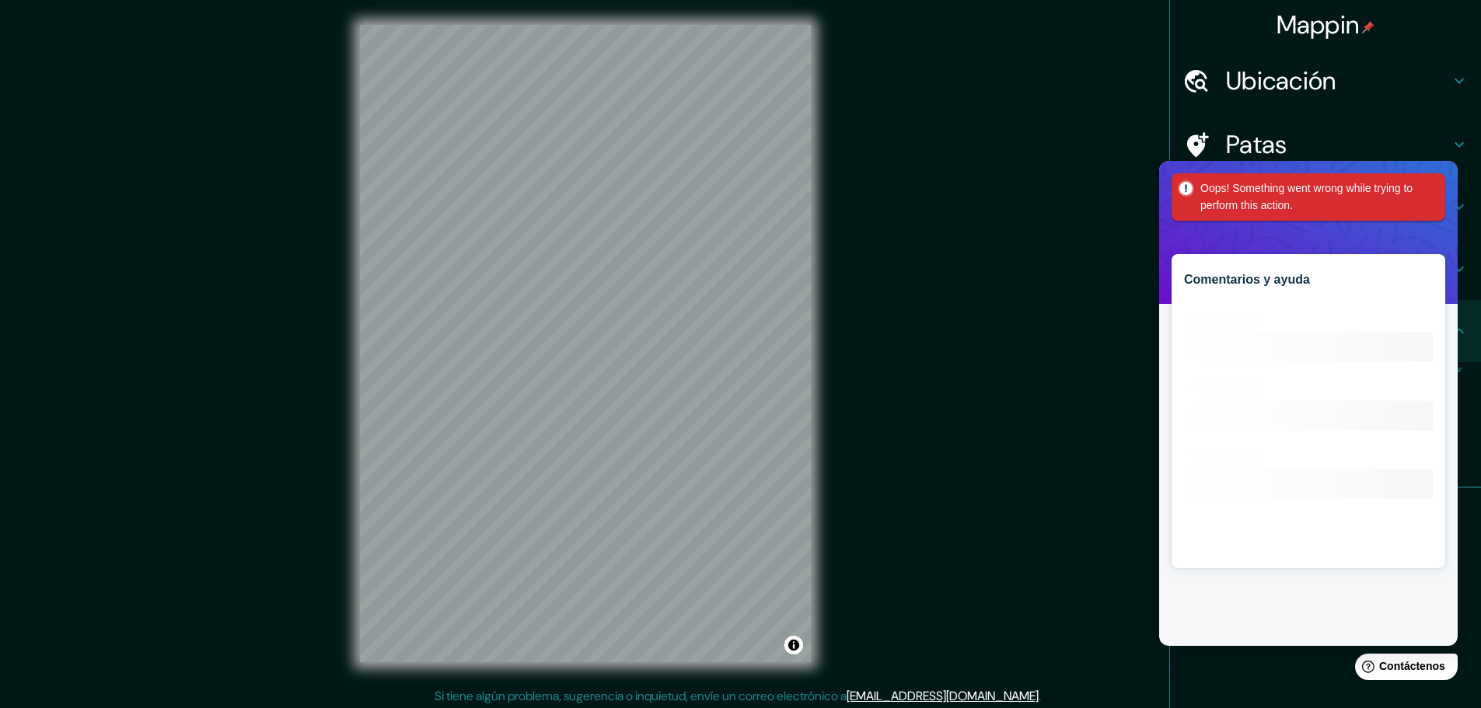
click at [1327, 197] on div "Oops! Something went wrong while trying to perform this action." at bounding box center [1311, 197] width 223 height 35
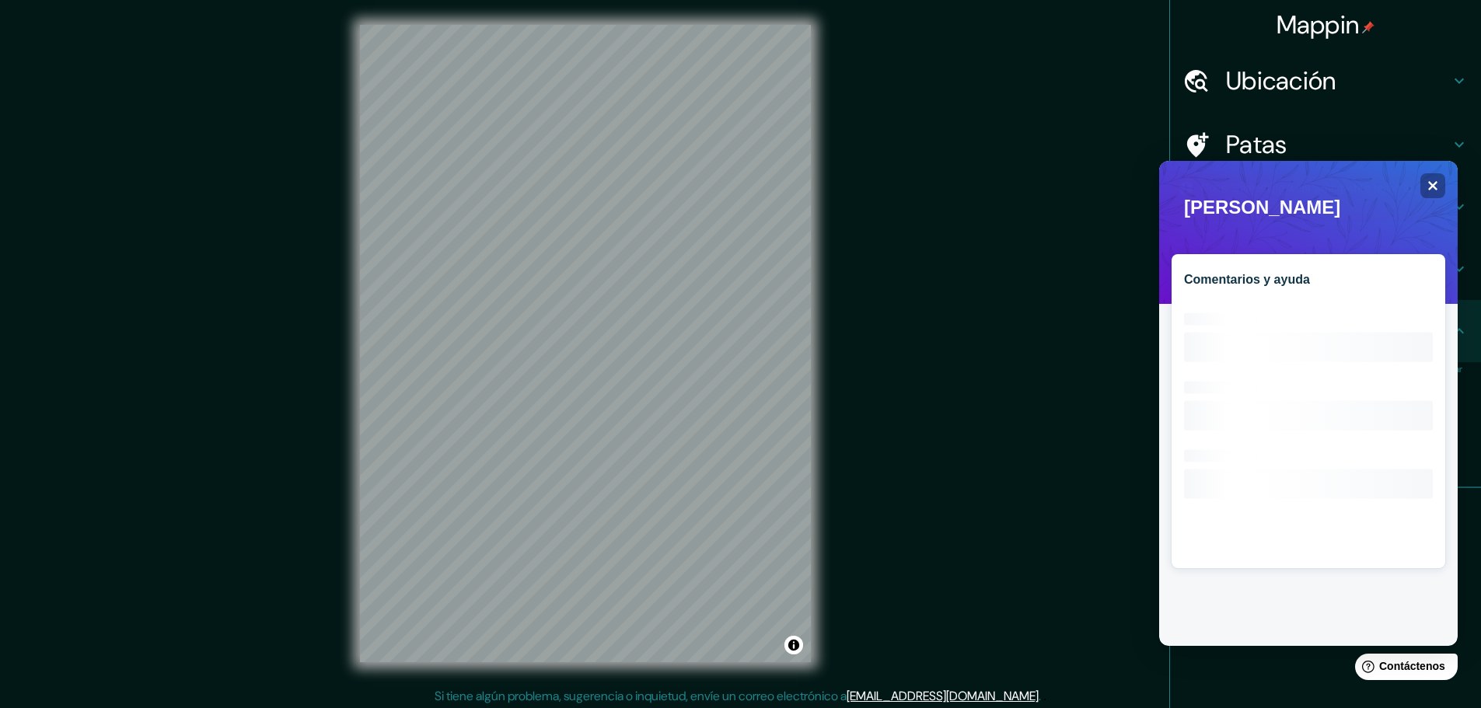
click at [1327, 197] on div "Oops! Something went wrong while trying to perform this action." at bounding box center [1311, 197] width 223 height 35
click at [1327, 197] on div "Comentarios y ayuda Loading interface..." at bounding box center [1308, 403] width 299 height 485
click at [1425, 190] on div "Close" at bounding box center [1432, 185] width 25 height 25
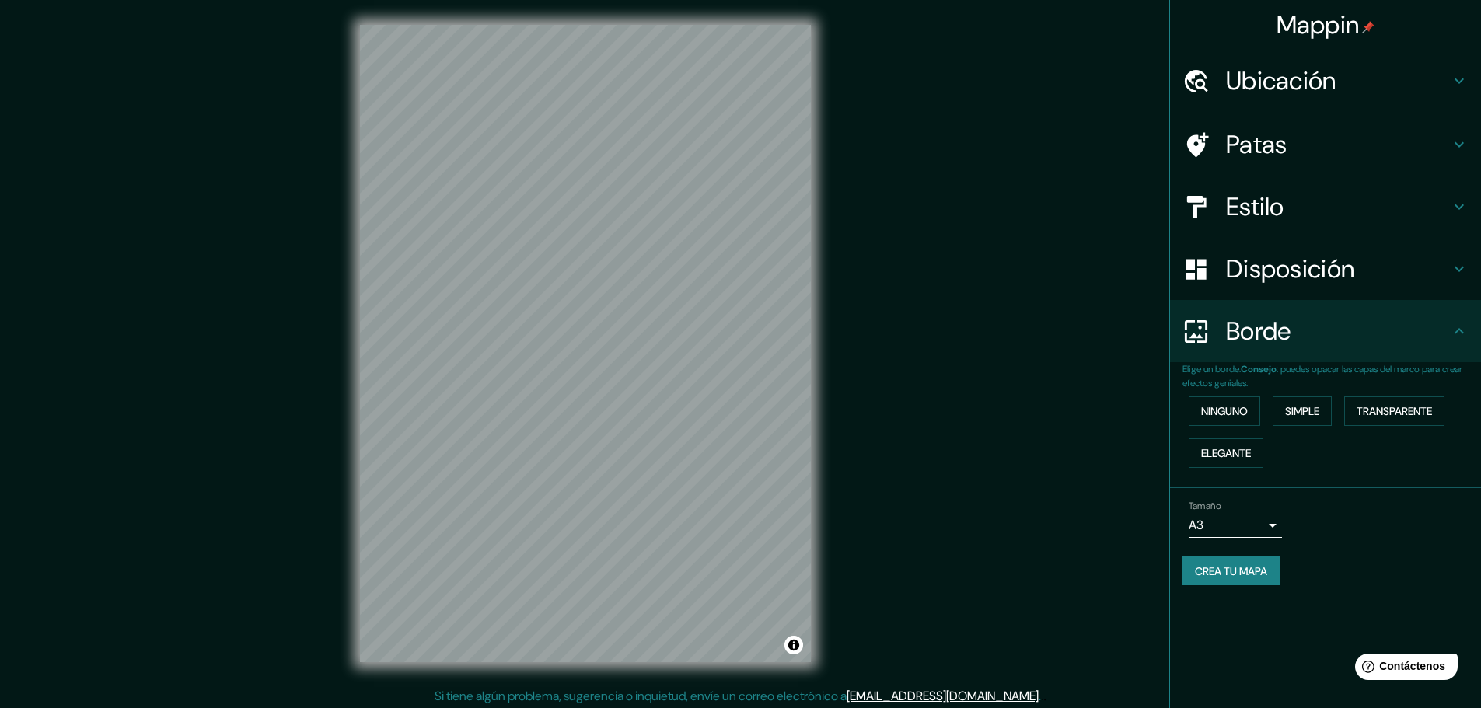
click at [1214, 579] on font "Crea tu mapa" at bounding box center [1231, 571] width 72 height 20
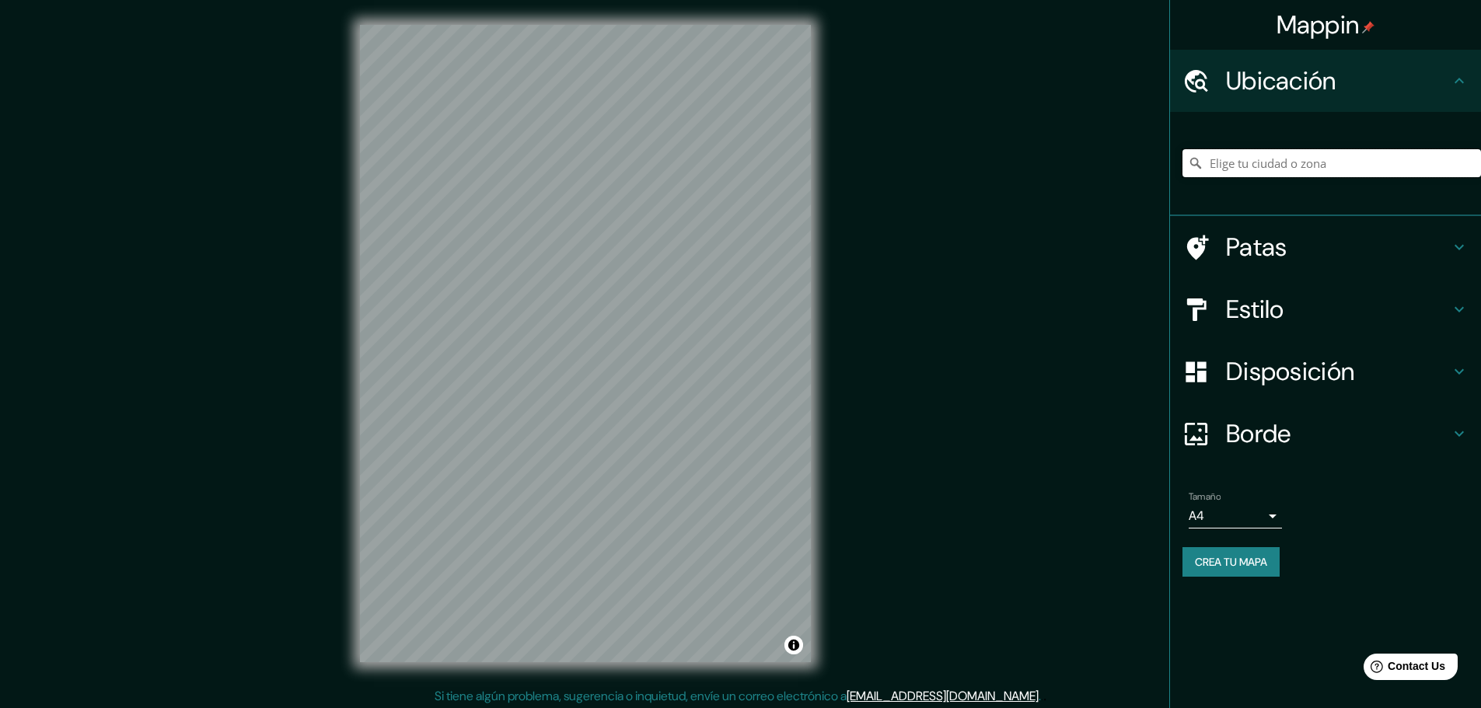
click at [1245, 159] on input "Elige tu ciudad o zona" at bounding box center [1331, 163] width 299 height 28
click at [1279, 168] on input "[PERSON_NAME], Geroda, [GEOGRAPHIC_DATA], [GEOGRAPHIC_DATA]" at bounding box center [1331, 163] width 299 height 28
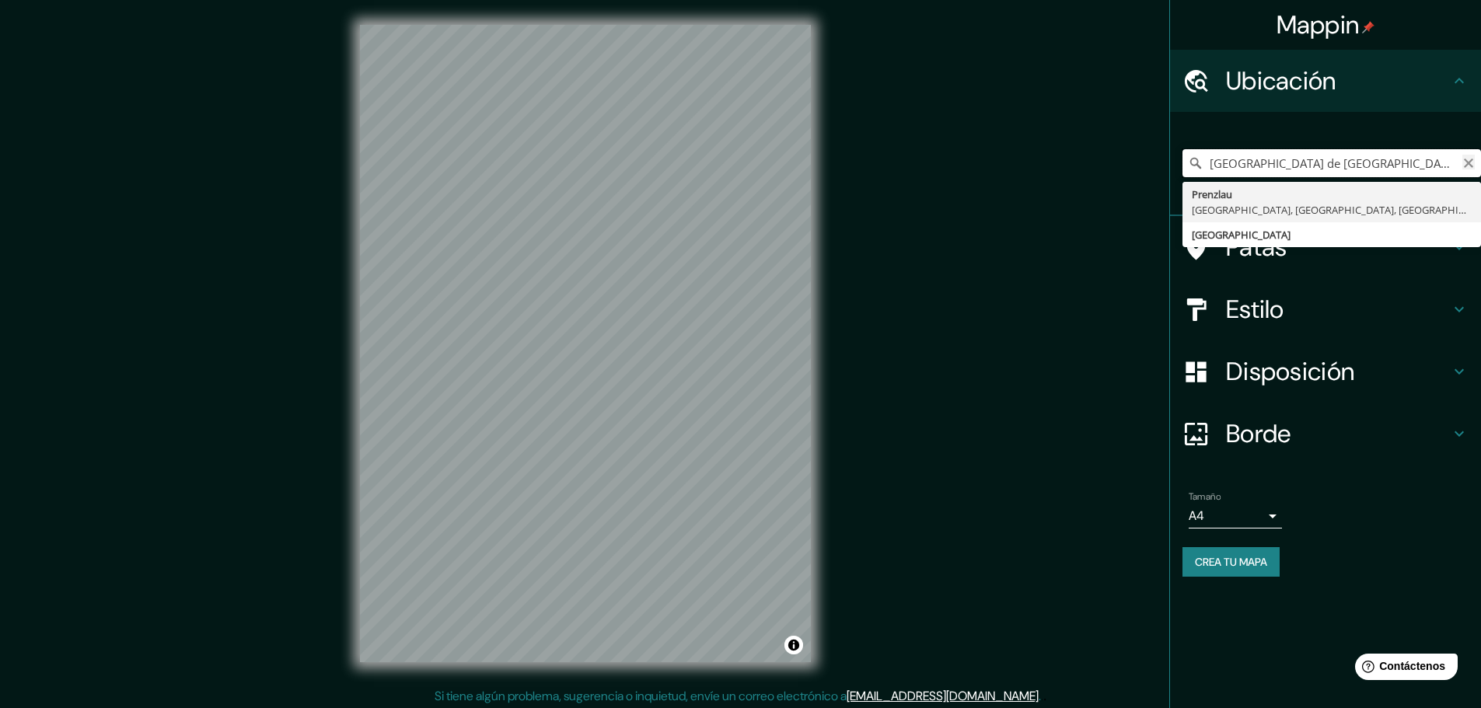
type input "[GEOGRAPHIC_DATA] de [GEOGRAPHIC_DATA]"
click at [1464, 163] on icon "Claro" at bounding box center [1468, 163] width 12 height 12
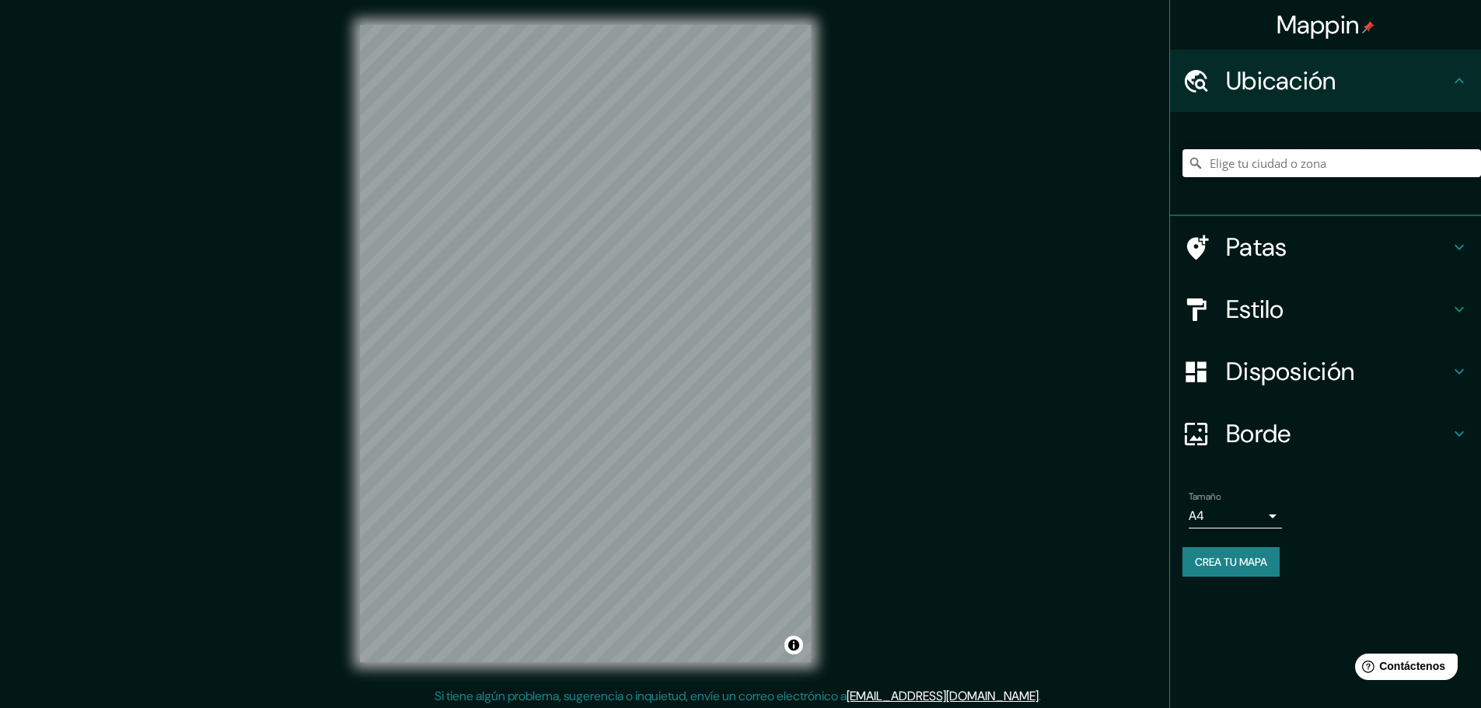
click at [1269, 156] on input "Elige tu ciudad o zona" at bounding box center [1331, 163] width 299 height 28
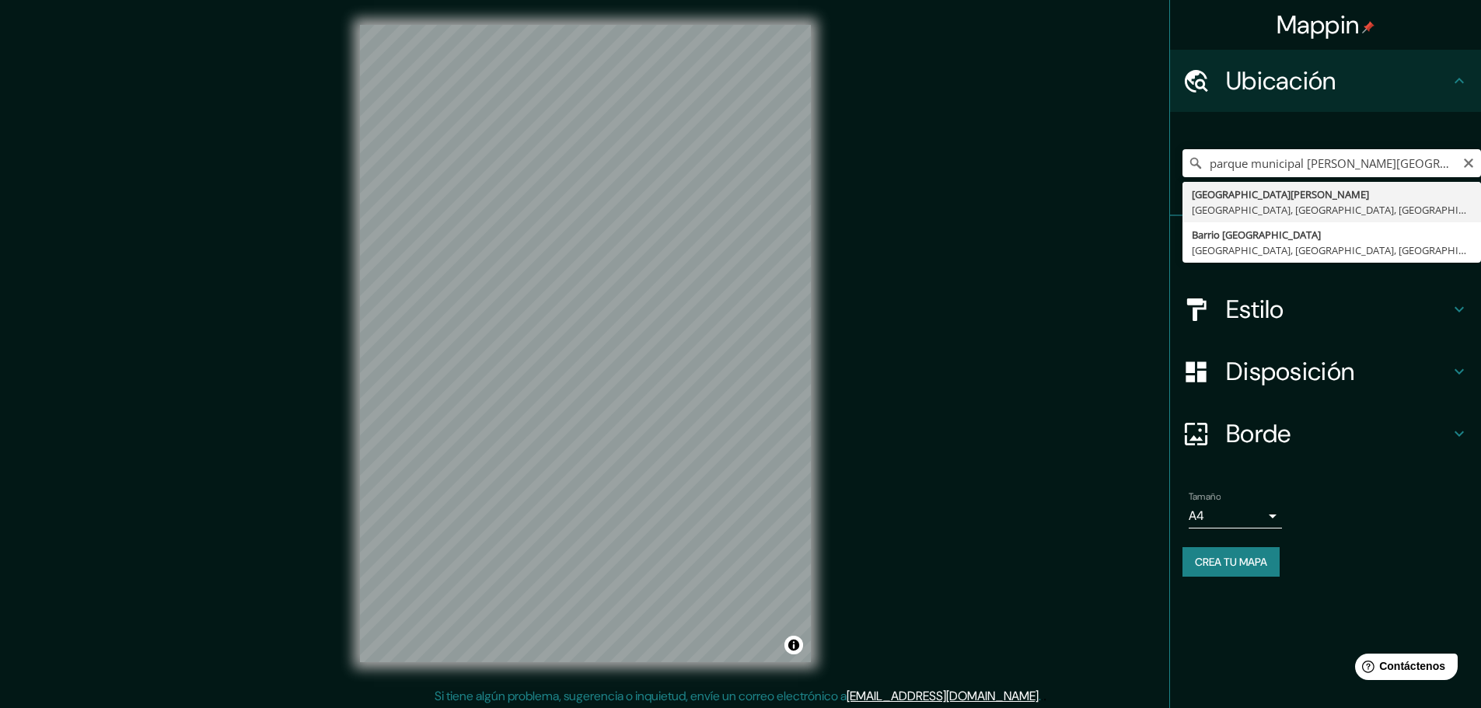
type input "[GEOGRAPHIC_DATA][PERSON_NAME], [GEOGRAPHIC_DATA], [GEOGRAPHIC_DATA], [GEOGRAPH…"
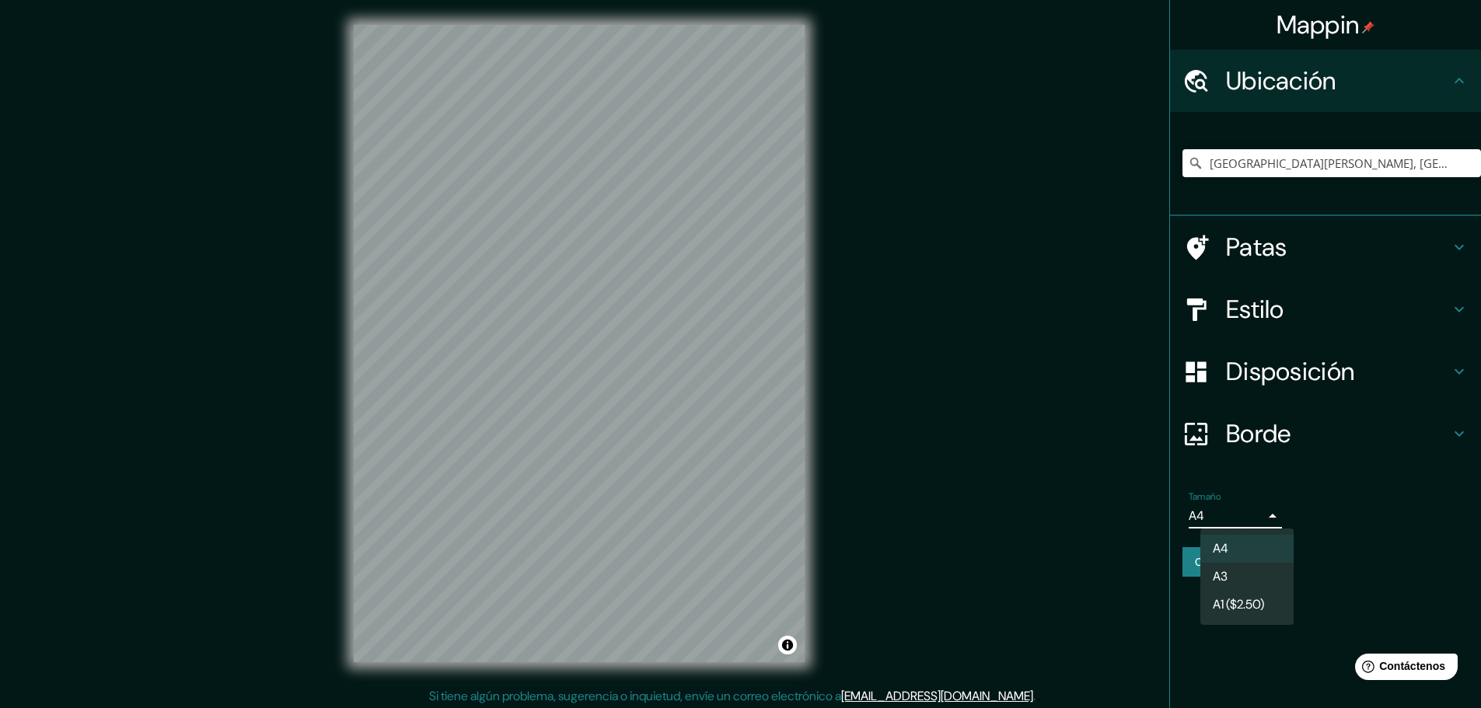
click at [1252, 511] on body "Mappin Ubicación [GEOGRAPHIC_DATA][PERSON_NAME], [GEOGRAPHIC_DATA], [GEOGRAPHIC…" at bounding box center [740, 354] width 1481 height 708
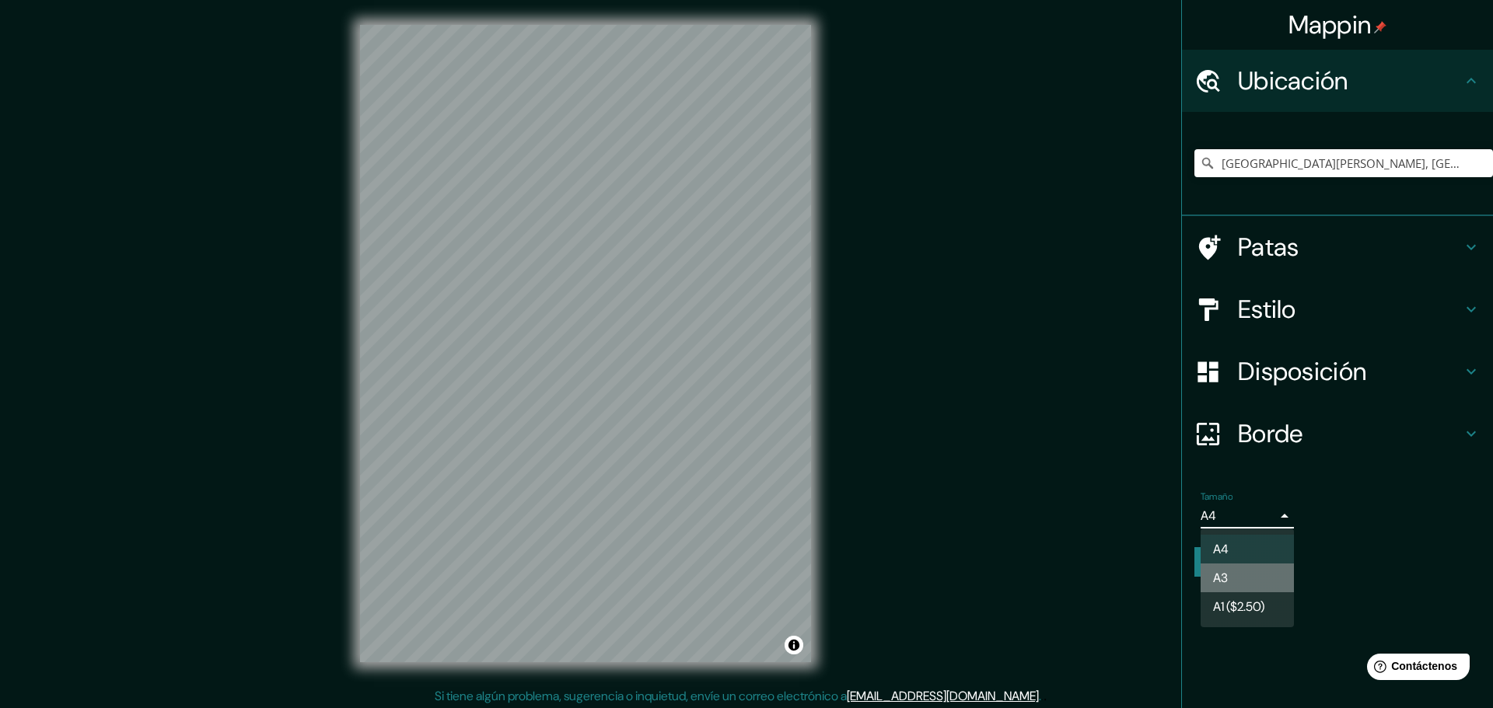
click at [1251, 573] on li "A3" at bounding box center [1246, 578] width 93 height 29
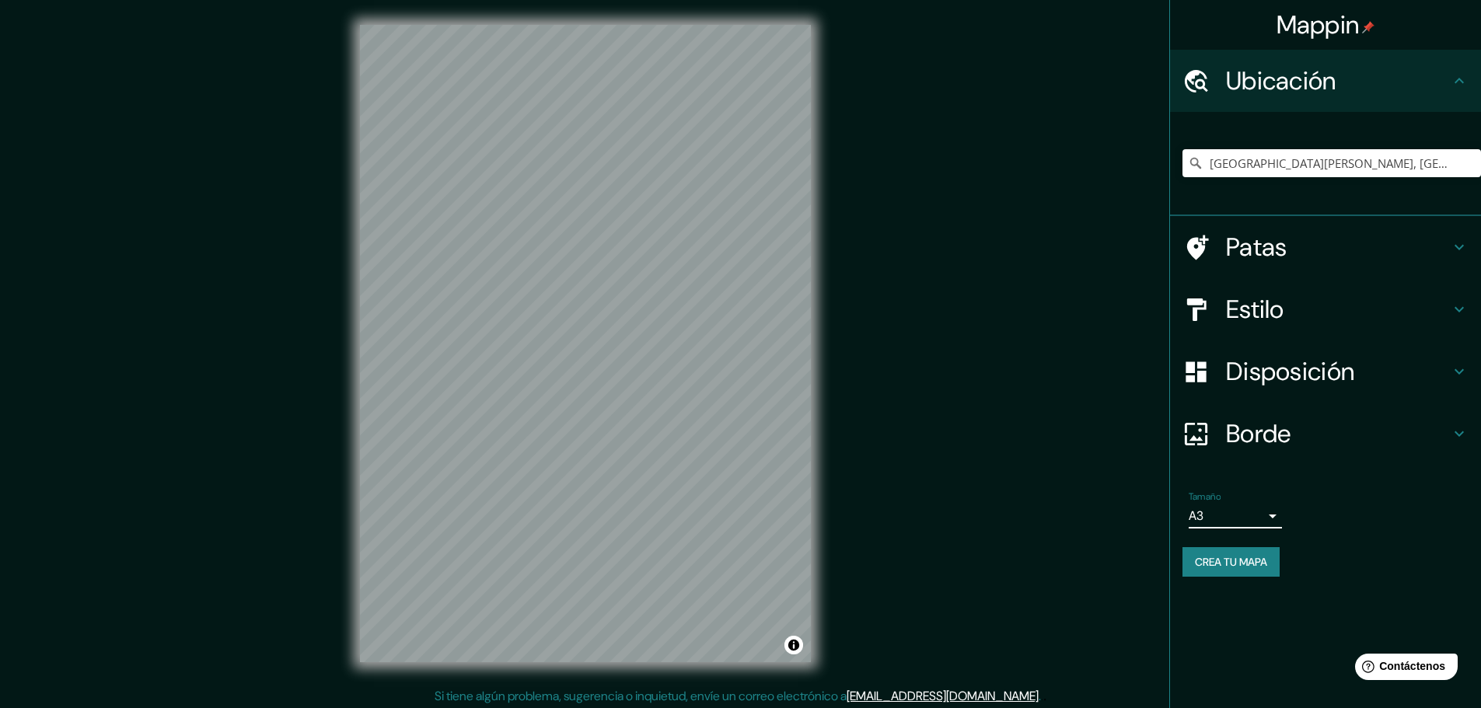
click at [1277, 429] on font "Borde" at bounding box center [1258, 433] width 65 height 33
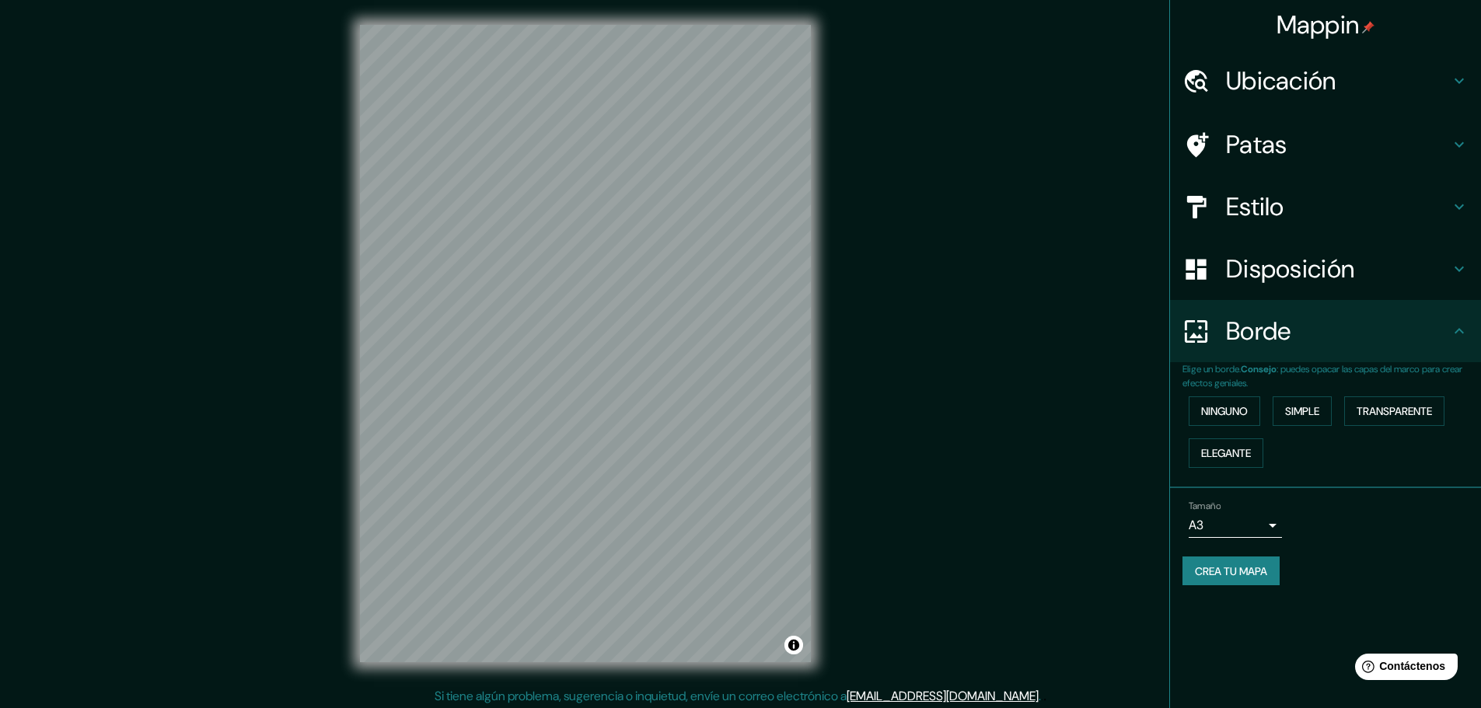
click at [1294, 333] on h4 "Borde" at bounding box center [1338, 331] width 224 height 31
click at [1316, 264] on font "Disposición" at bounding box center [1290, 269] width 128 height 33
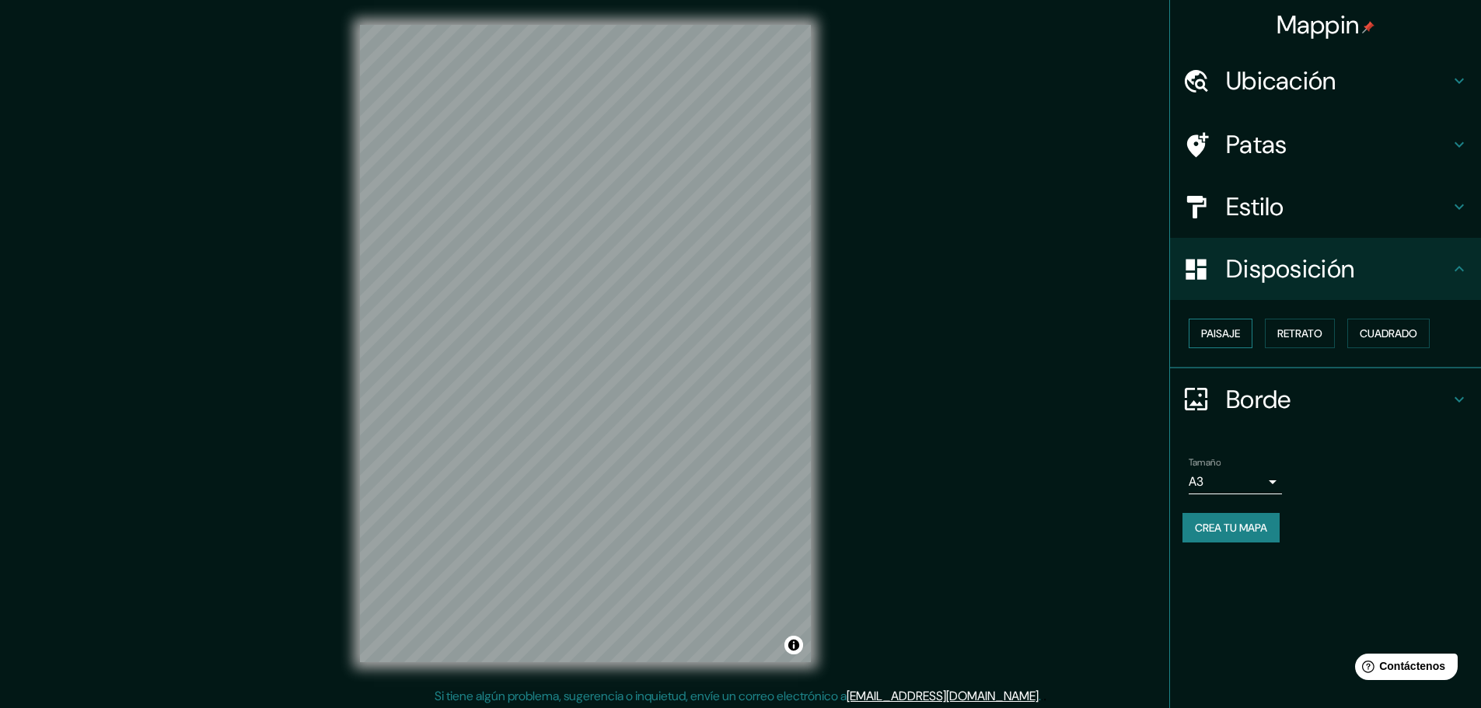
click at [1236, 326] on font "Paisaje" at bounding box center [1220, 333] width 39 height 14
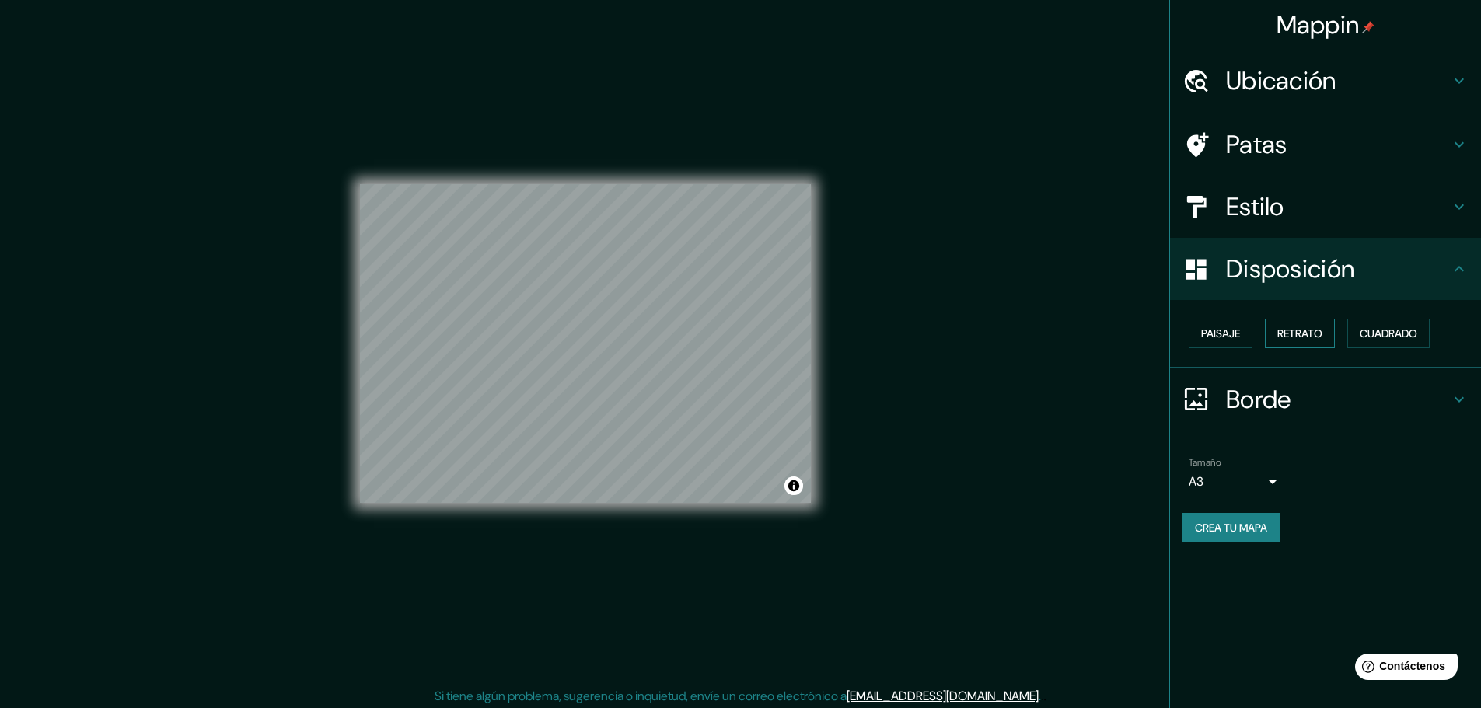
click at [1282, 330] on font "Retrato" at bounding box center [1299, 333] width 45 height 14
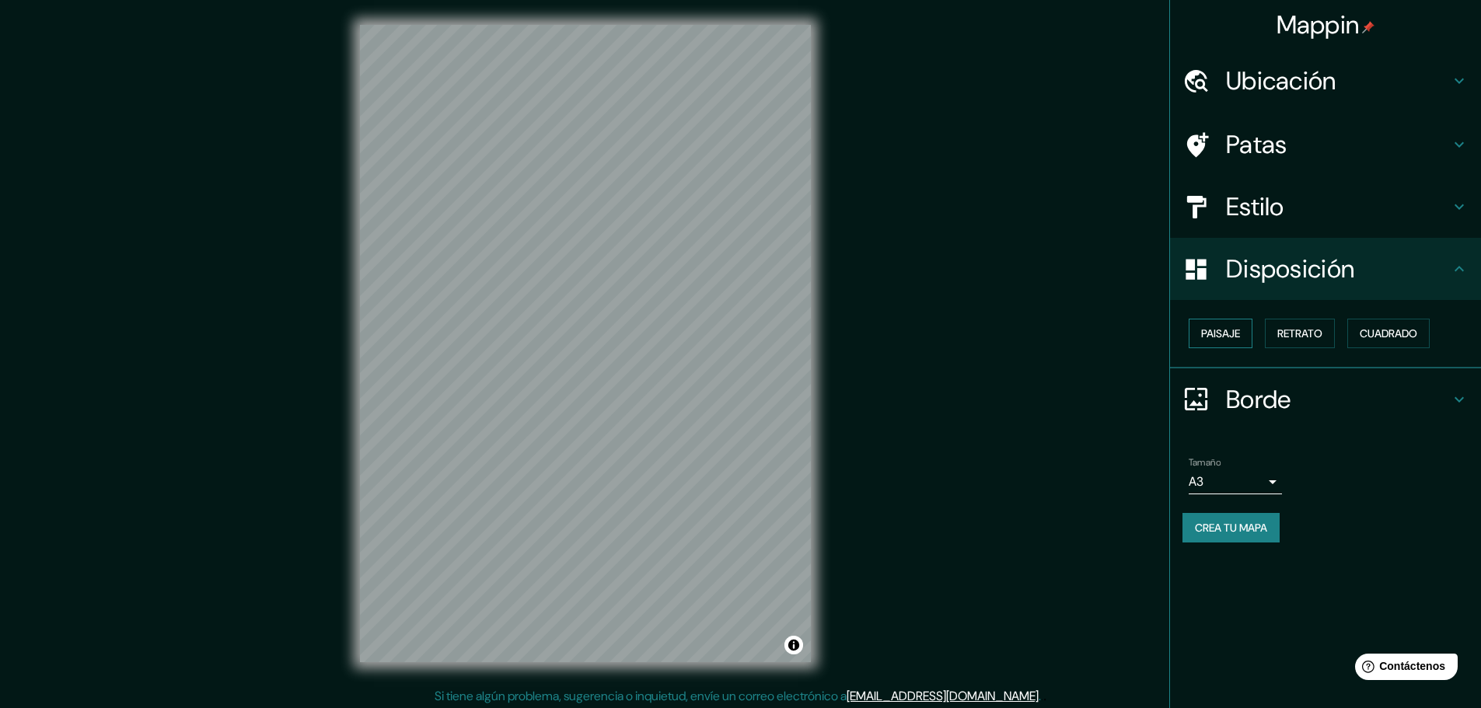
click at [1238, 334] on font "Paisaje" at bounding box center [1220, 333] width 39 height 14
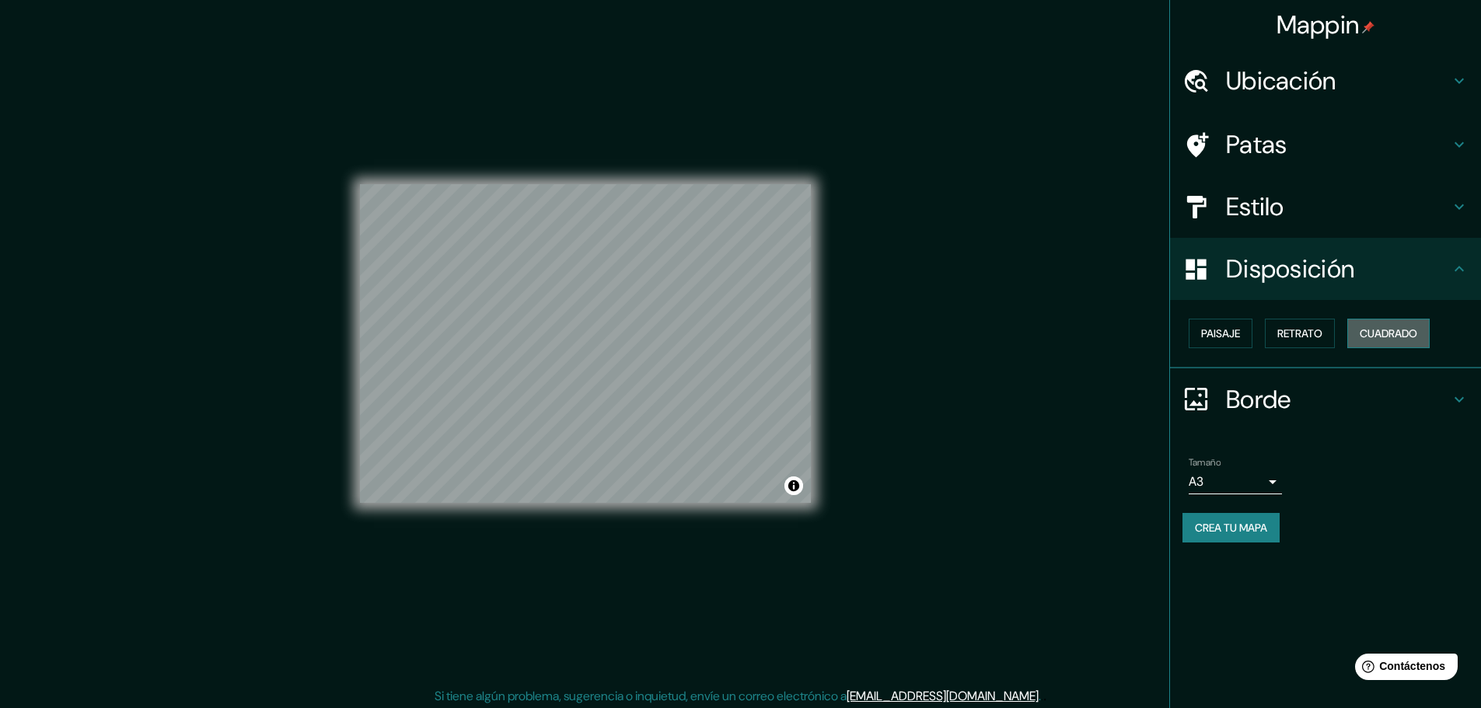
click at [1365, 328] on font "Cuadrado" at bounding box center [1389, 333] width 58 height 14
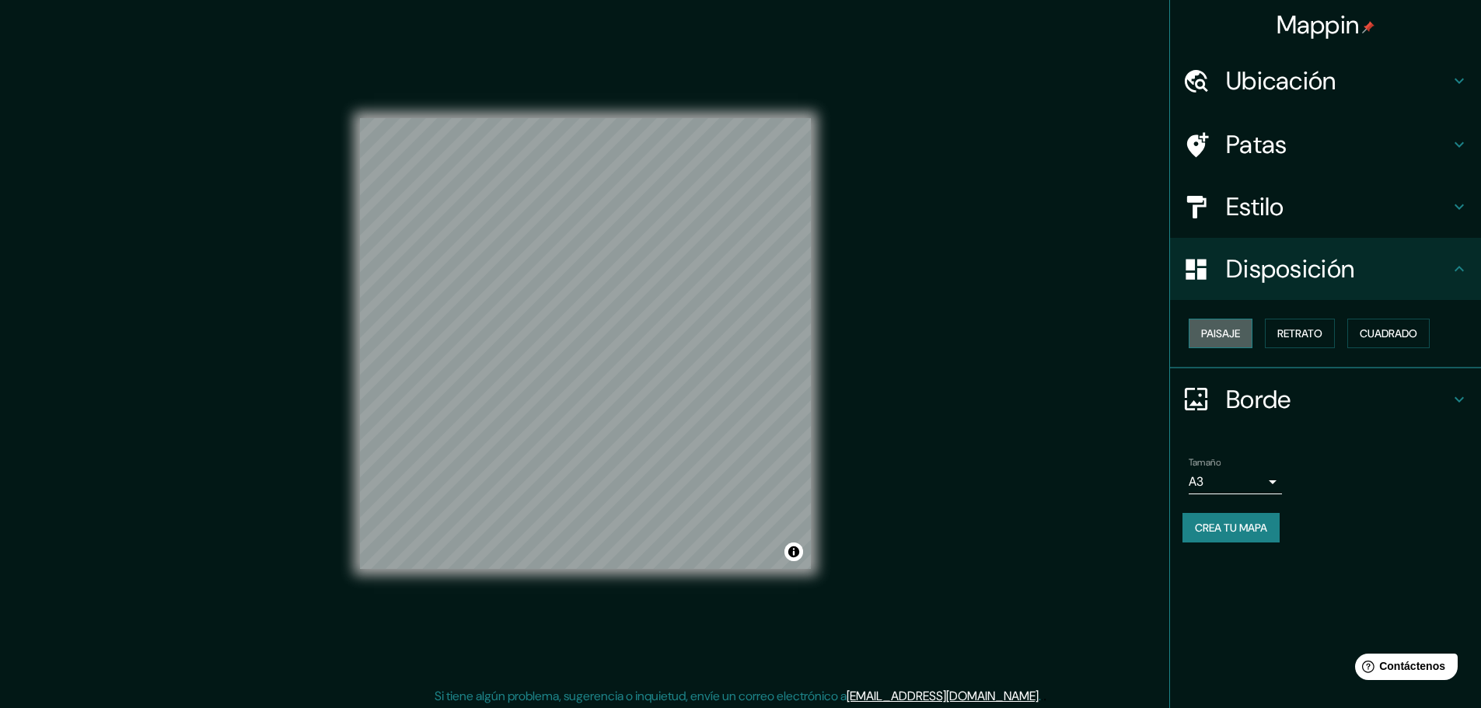
click at [1220, 330] on font "Paisaje" at bounding box center [1220, 333] width 39 height 14
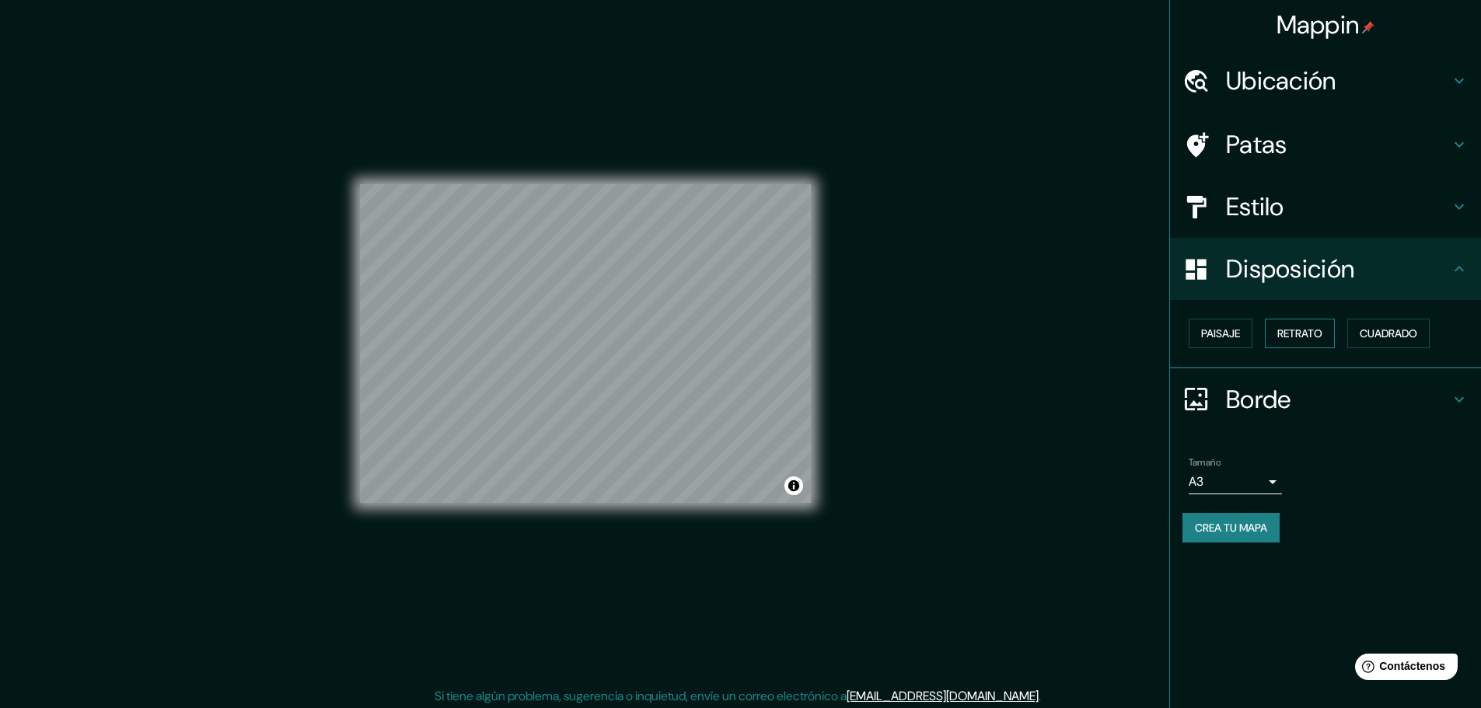
click at [1300, 335] on font "Retrato" at bounding box center [1299, 333] width 45 height 14
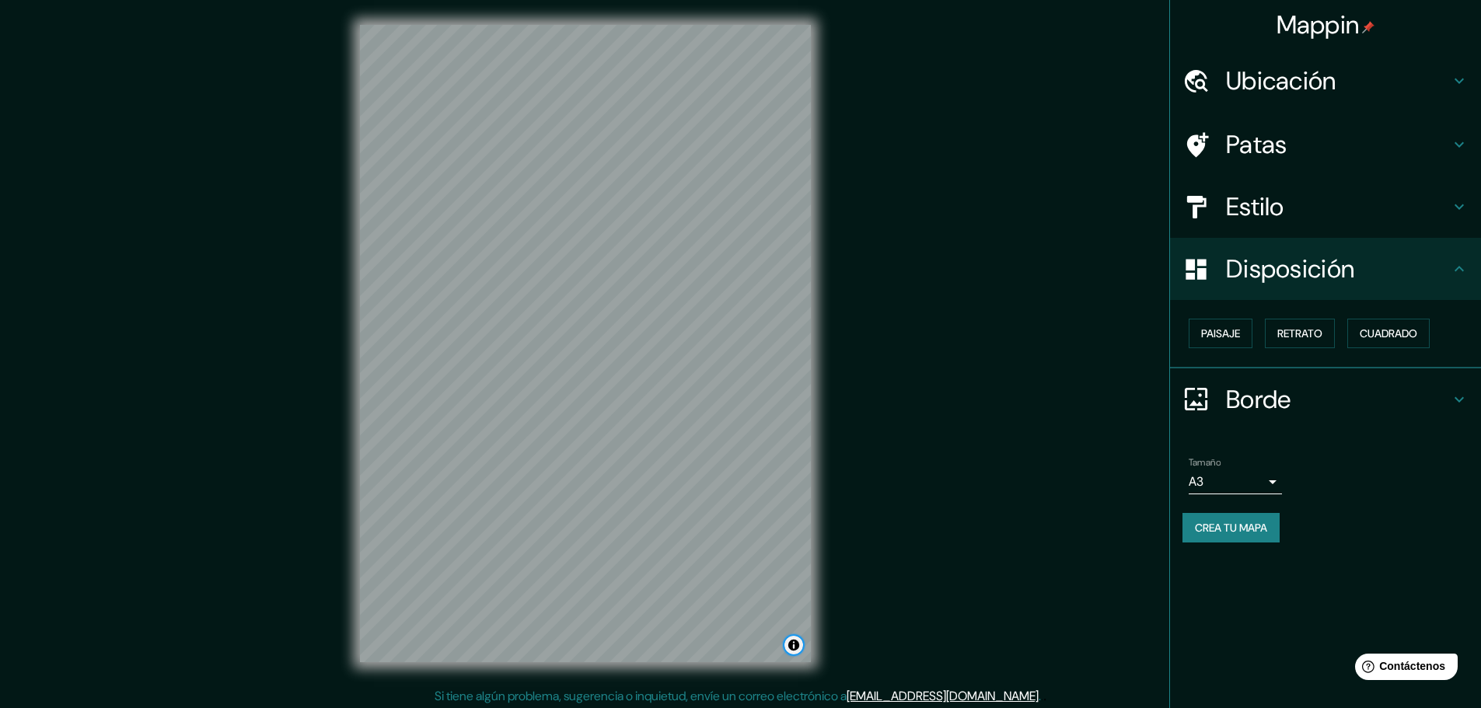
click at [794, 648] on button "Activar o desactivar atribución" at bounding box center [793, 645] width 19 height 19
click at [772, 648] on font "Mejorar este mapa" at bounding box center [740, 645] width 82 height 11
click at [1246, 338] on button "Paisaje" at bounding box center [1221, 334] width 64 height 30
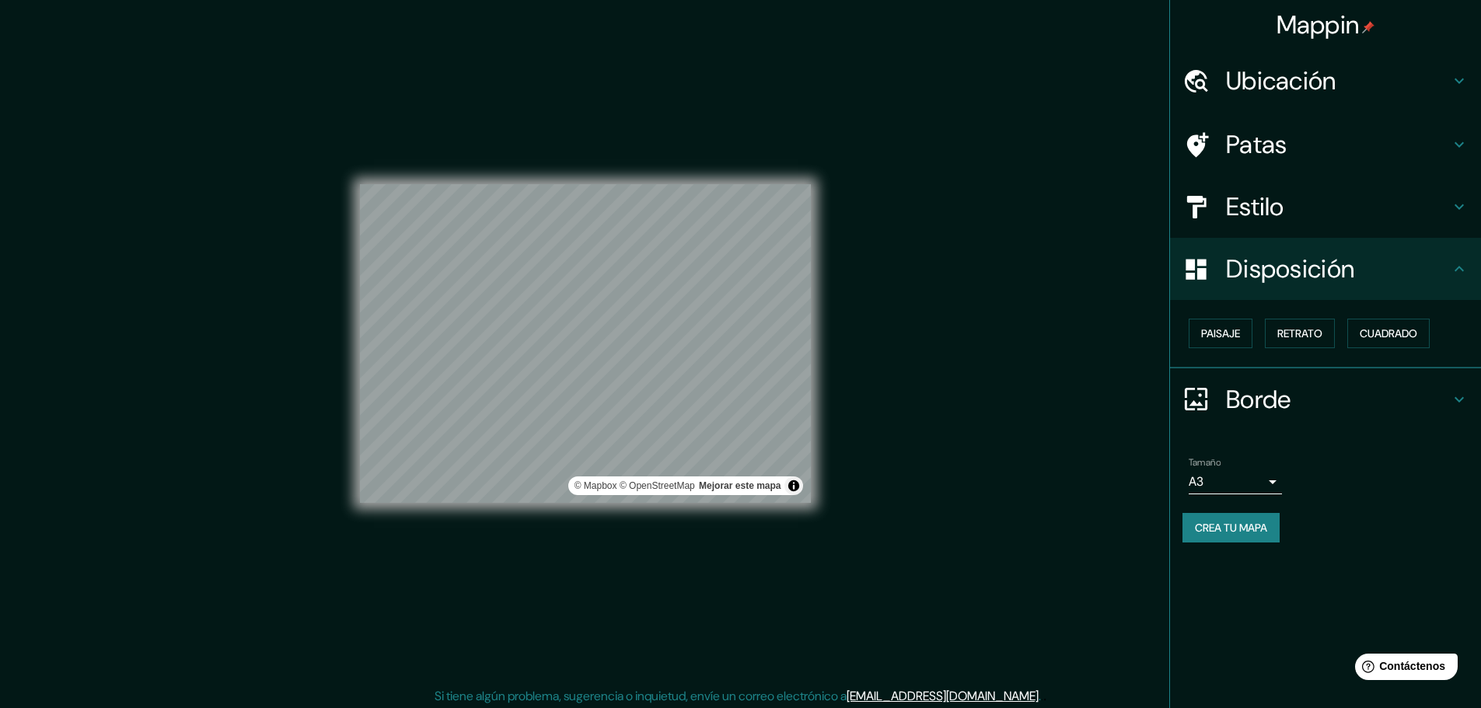
click at [1266, 330] on div "Paisaje Retrato Cuadrado" at bounding box center [1331, 333] width 299 height 42
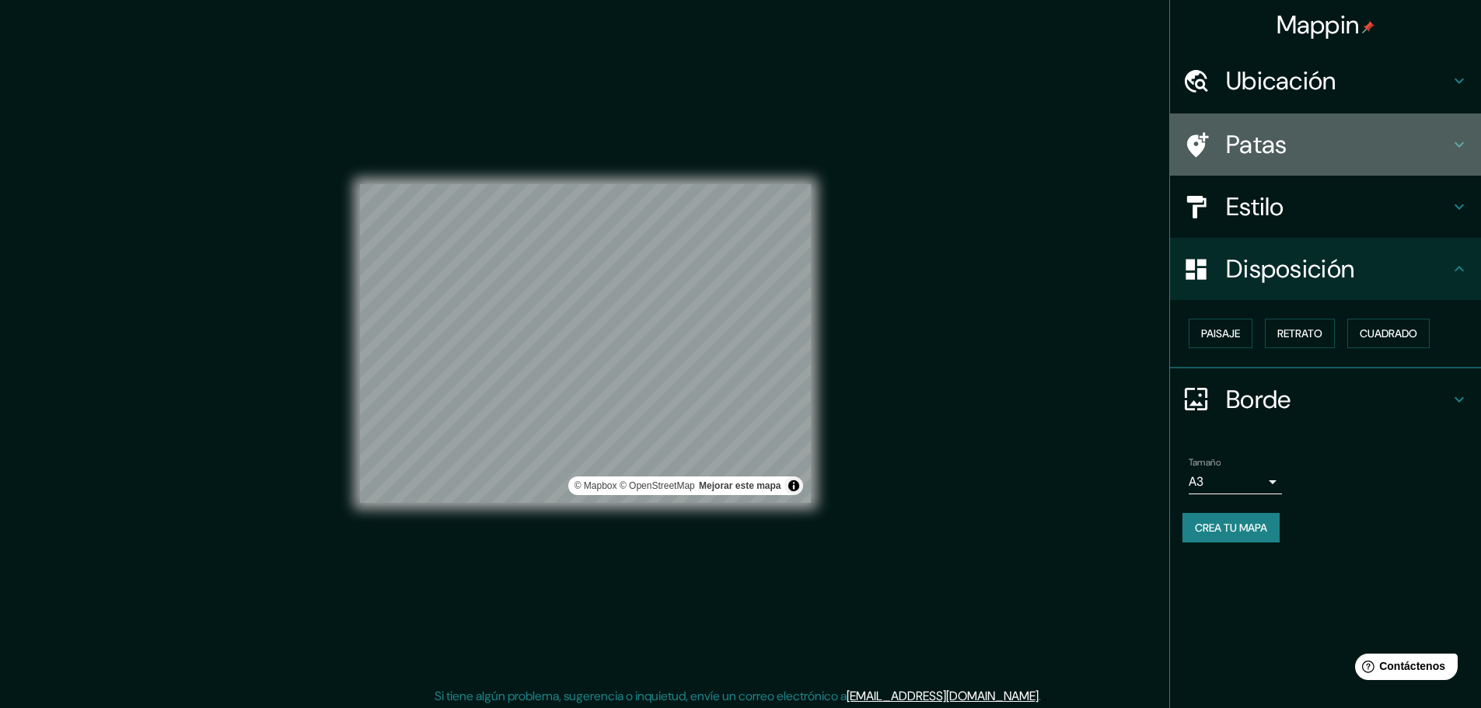
click at [1292, 148] on h4 "Patas" at bounding box center [1338, 144] width 224 height 31
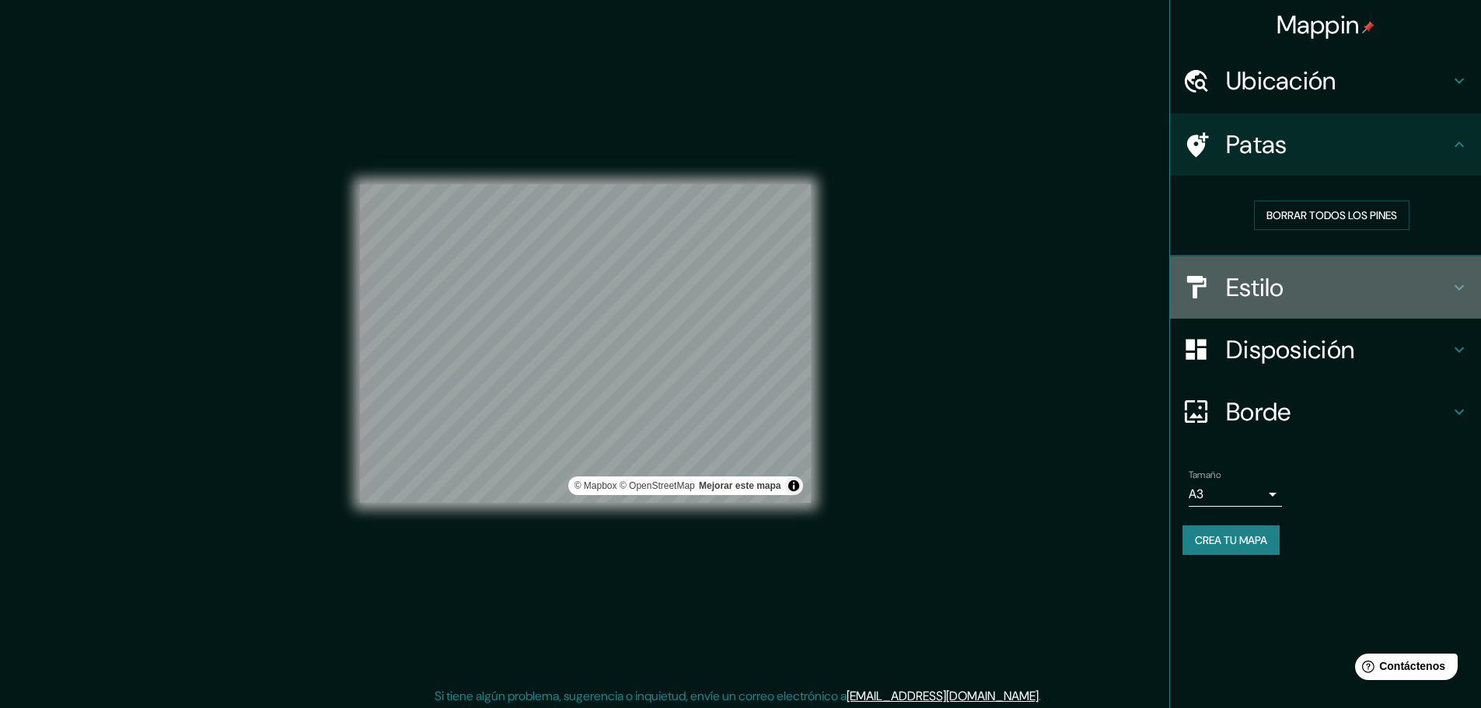
click at [1290, 288] on h4 "Estilo" at bounding box center [1338, 287] width 224 height 31
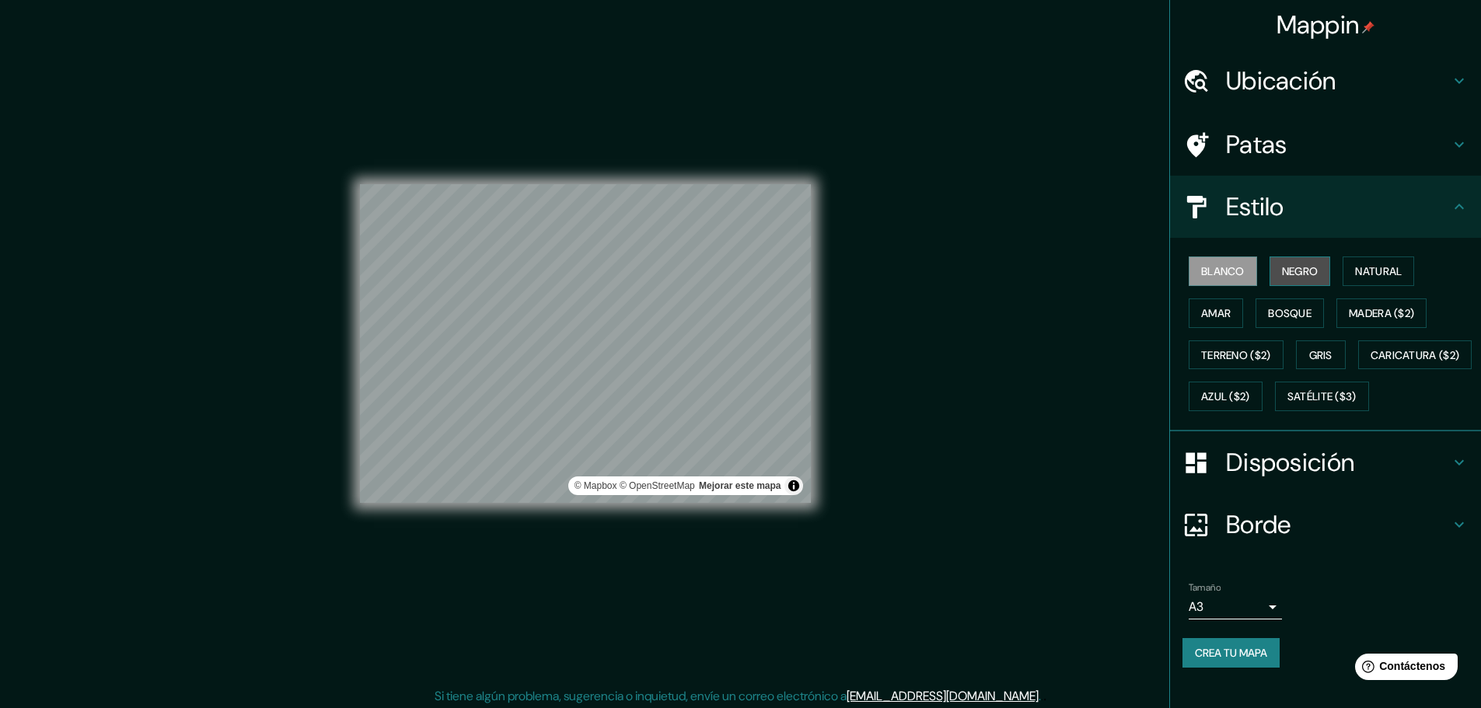
click at [1282, 273] on font "Negro" at bounding box center [1300, 271] width 37 height 14
click at [1379, 281] on font "Natural" at bounding box center [1378, 271] width 47 height 20
click at [1290, 266] on font "Negro" at bounding box center [1300, 271] width 37 height 14
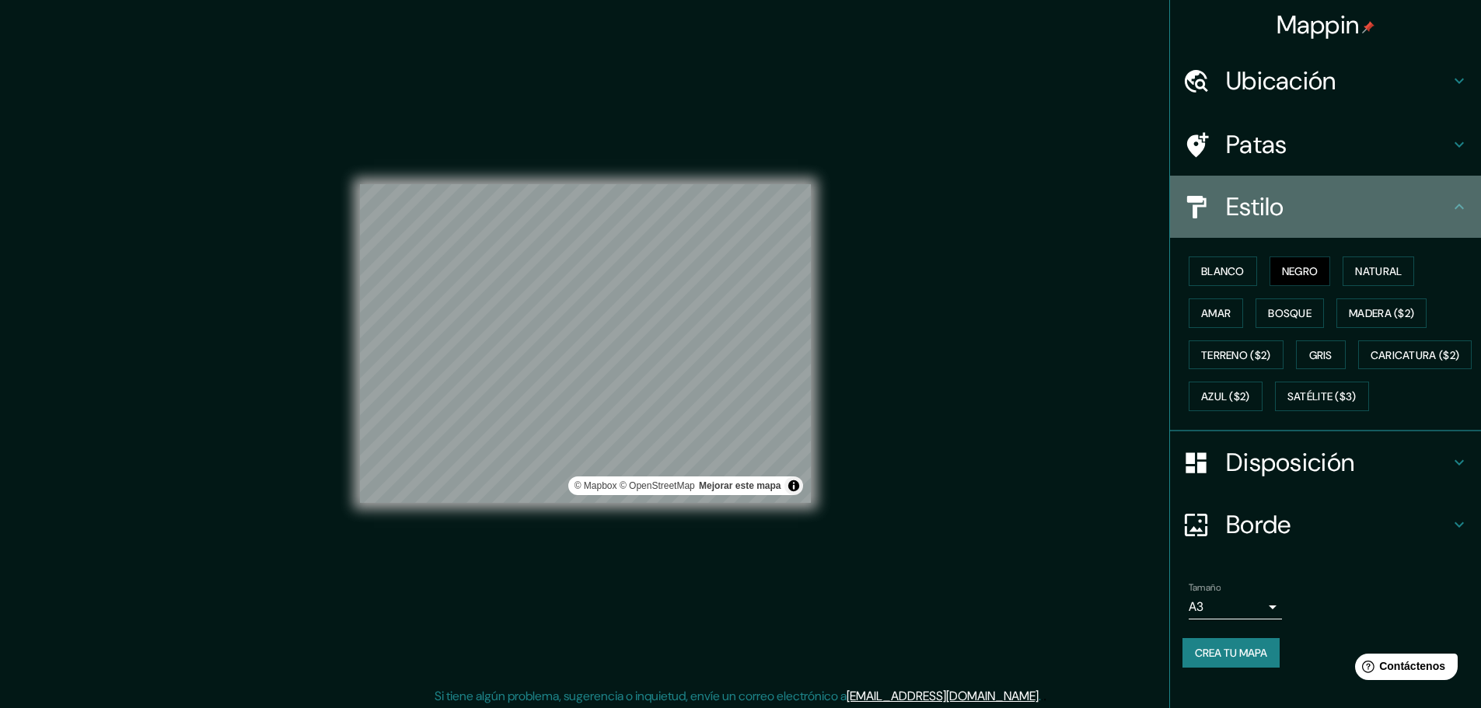
click at [1452, 207] on icon at bounding box center [1459, 206] width 19 height 19
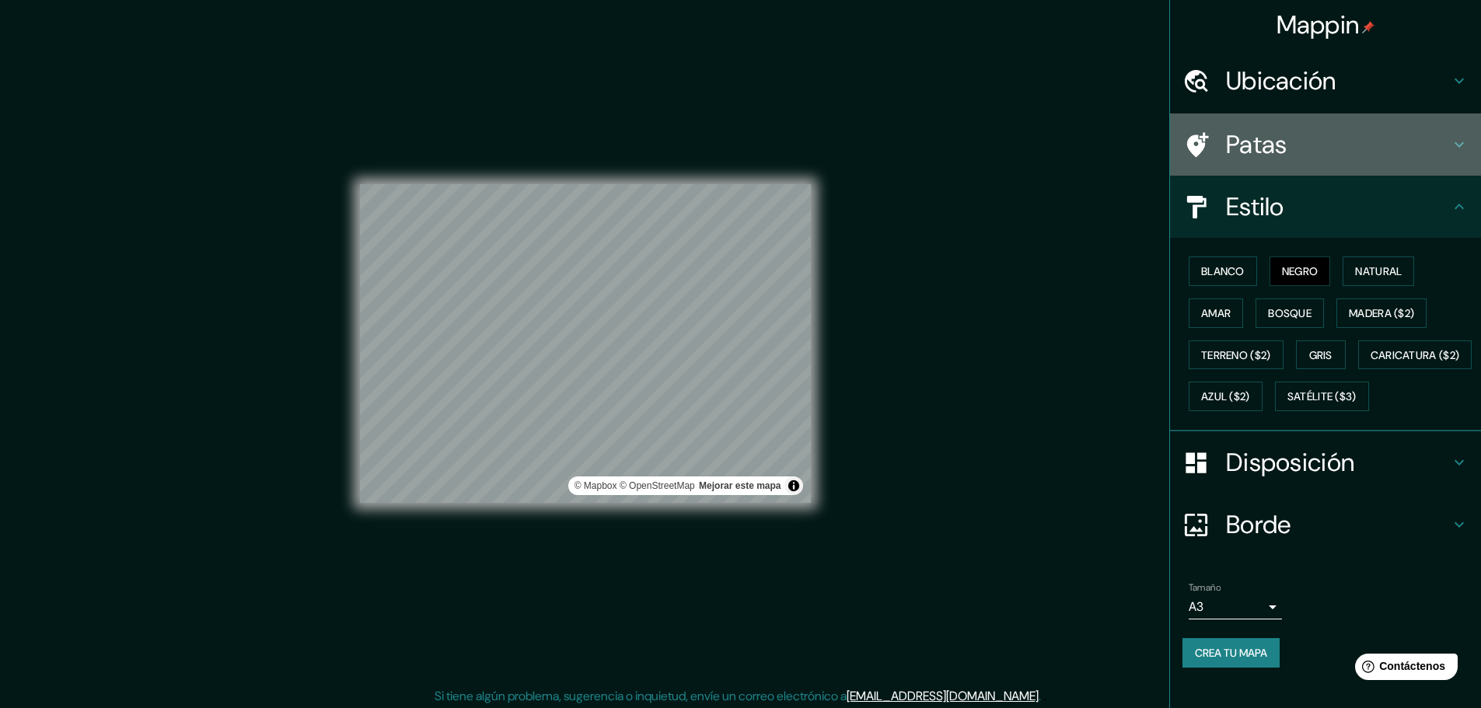
click at [1451, 147] on icon at bounding box center [1459, 144] width 19 height 19
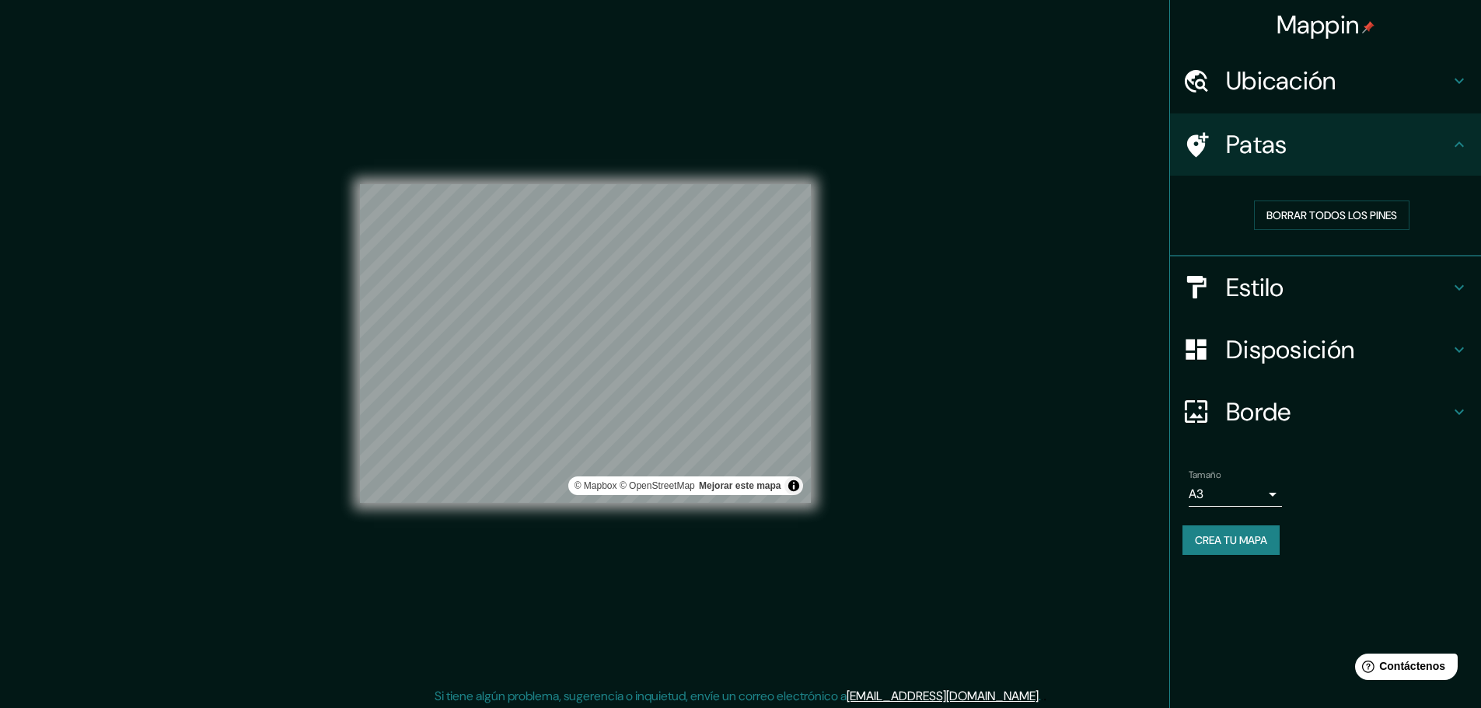
click at [1426, 346] on h4 "Disposición" at bounding box center [1338, 349] width 224 height 31
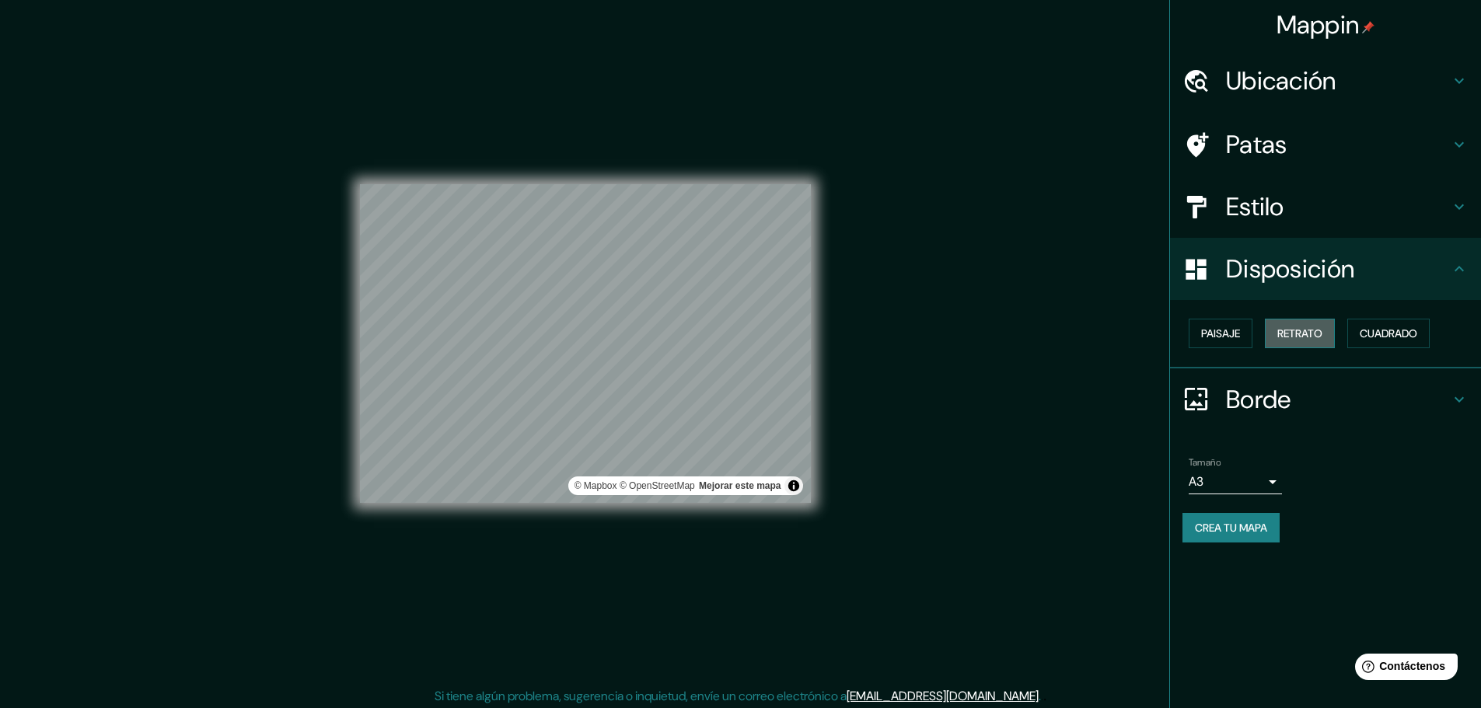
click at [1312, 338] on font "Retrato" at bounding box center [1299, 333] width 45 height 14
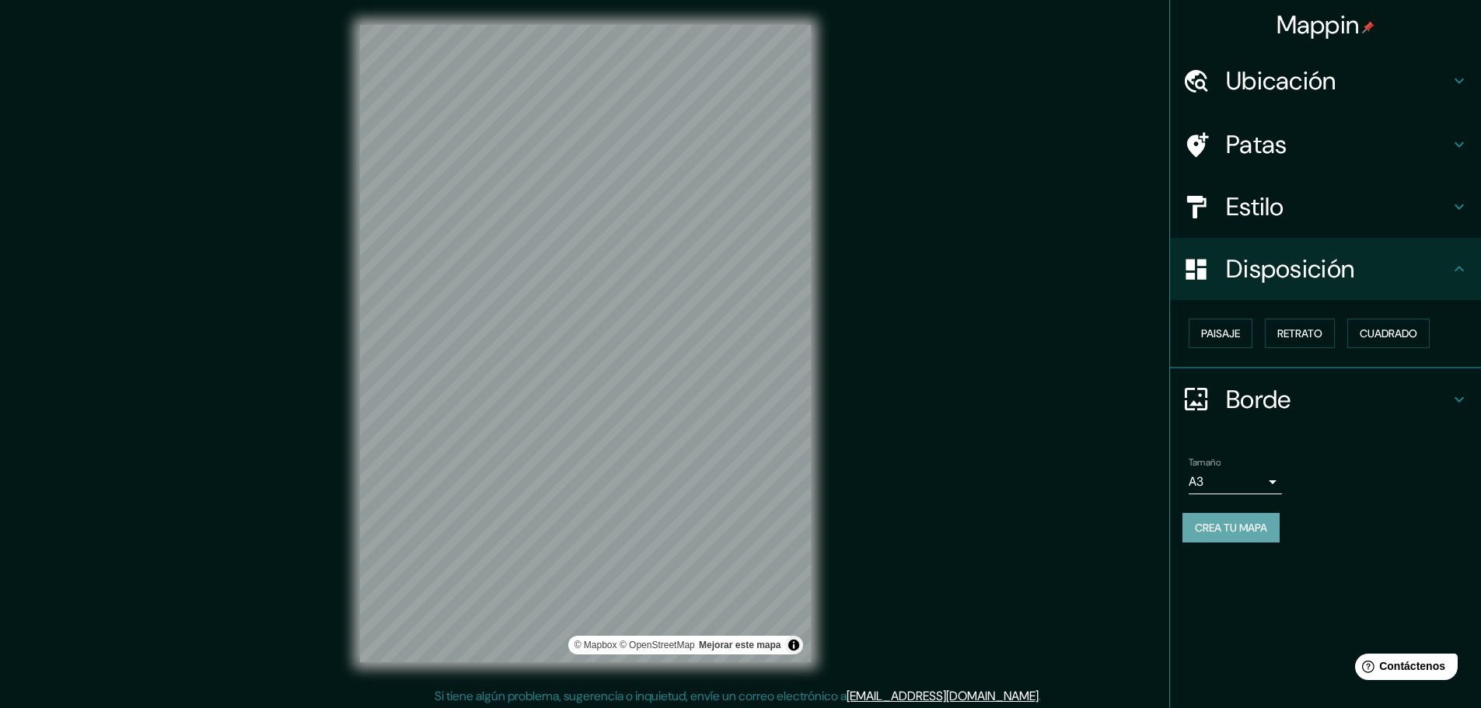
click at [1231, 530] on font "Crea tu mapa" at bounding box center [1231, 528] width 72 height 14
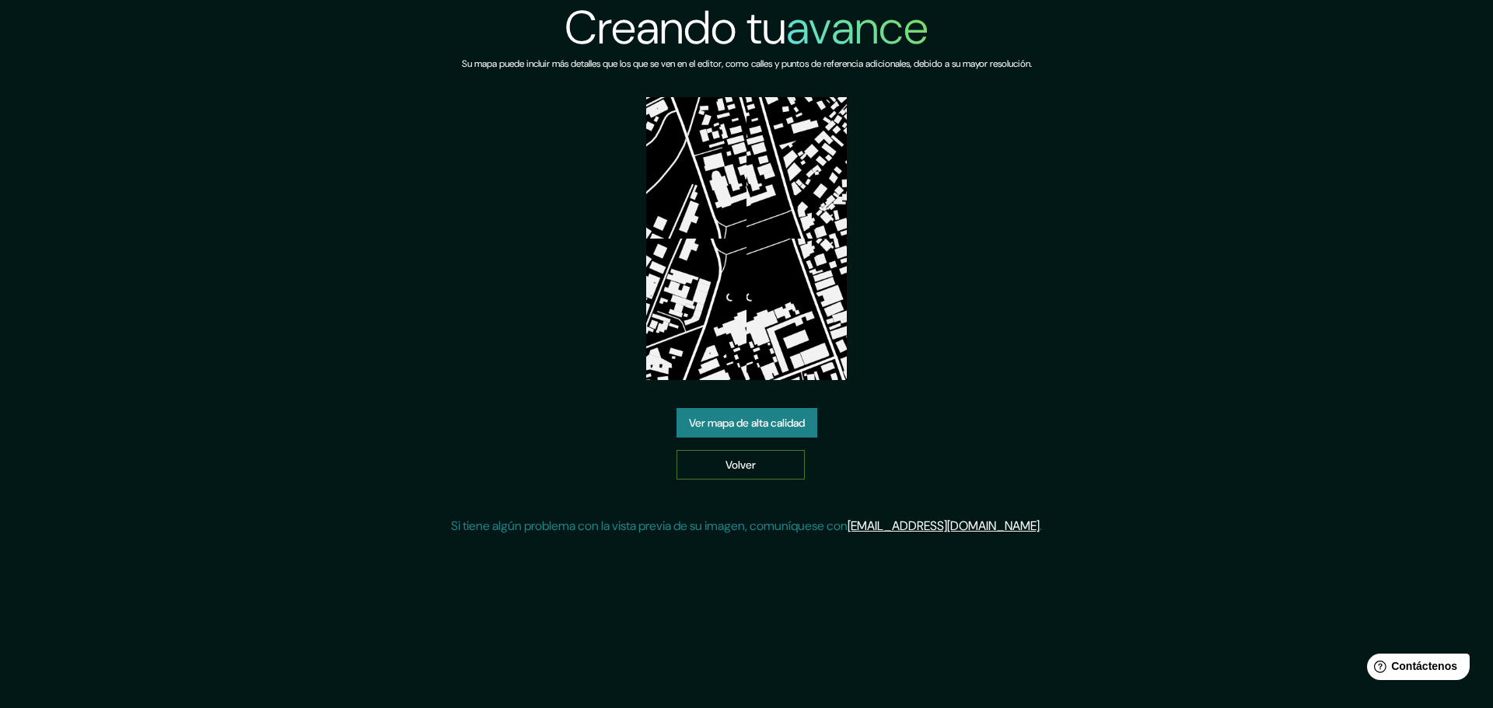
click at [767, 470] on link "Volver" at bounding box center [740, 465] width 128 height 30
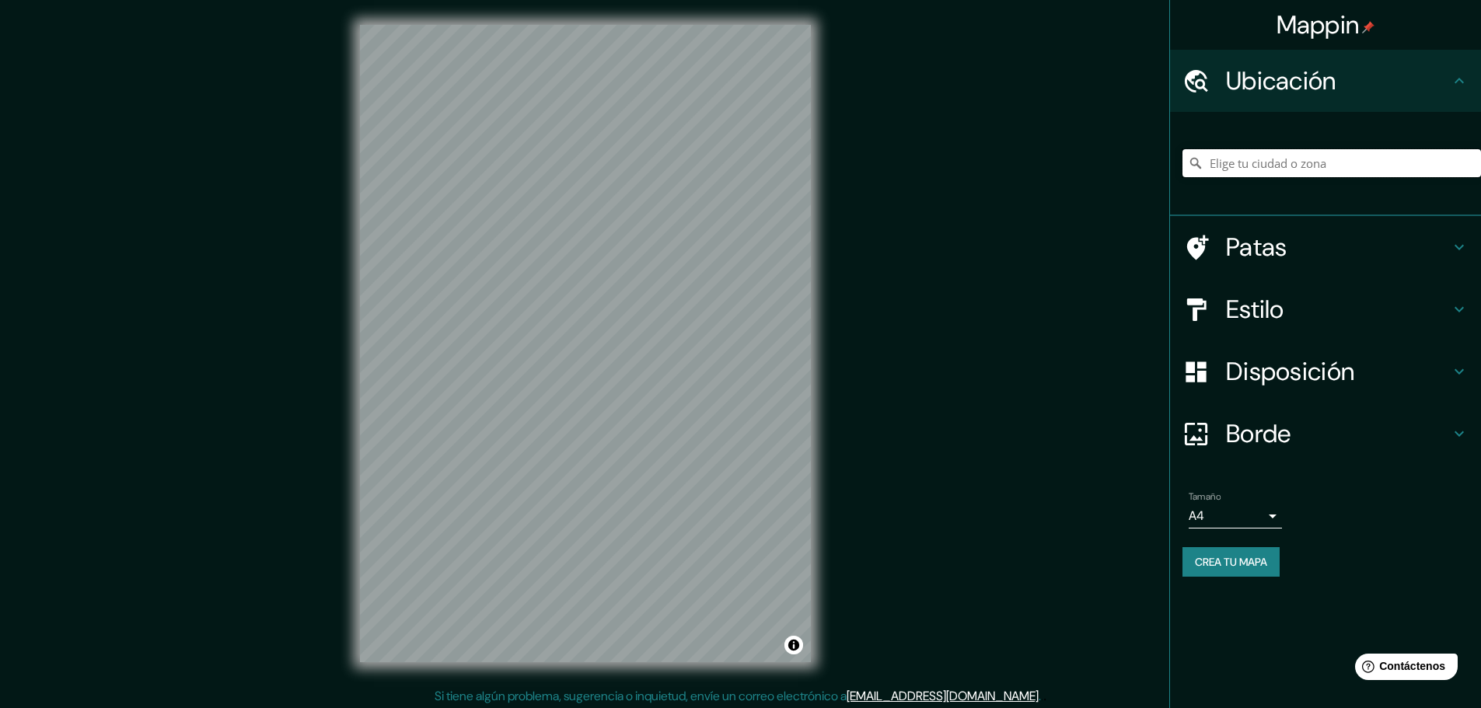
click at [1231, 163] on input "Elige tu ciudad o zona" at bounding box center [1331, 163] width 299 height 28
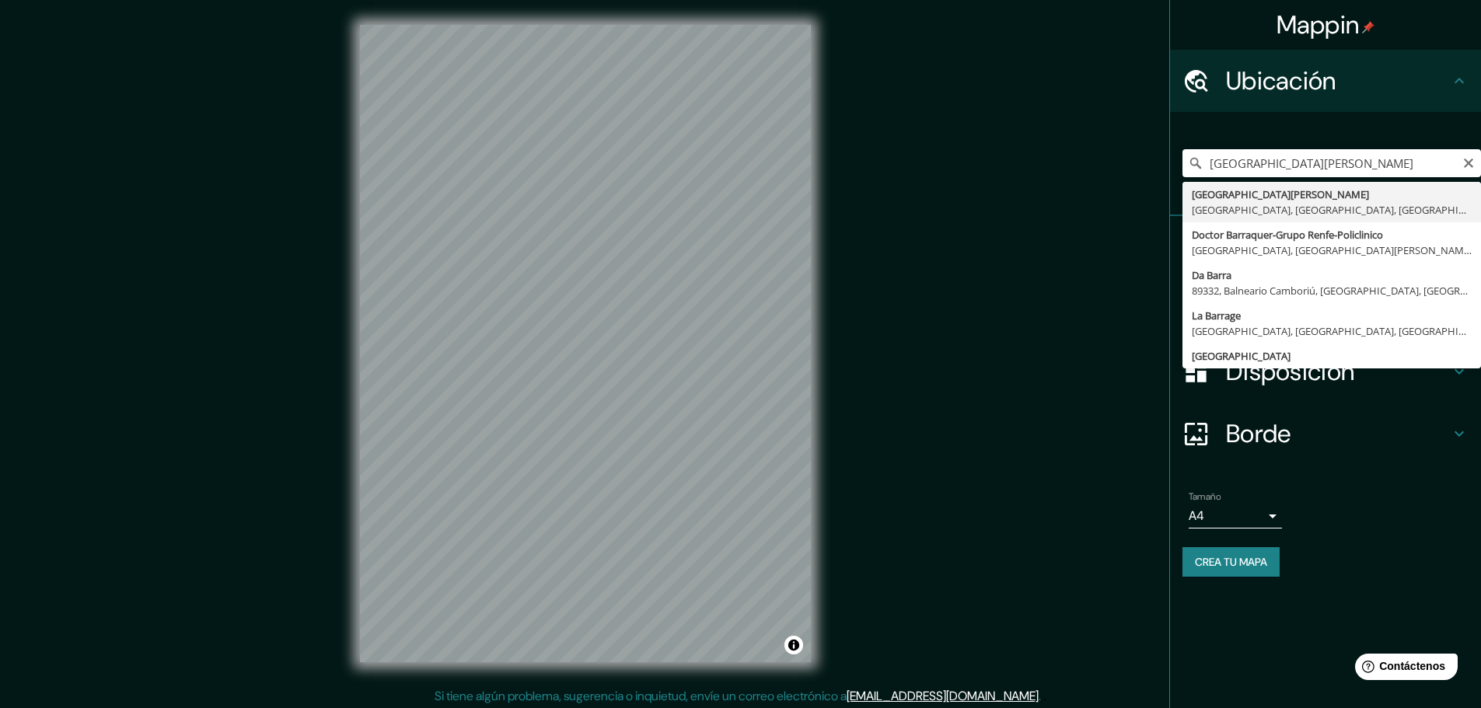
type input "[GEOGRAPHIC_DATA][PERSON_NAME], [GEOGRAPHIC_DATA], [GEOGRAPHIC_DATA], [GEOGRAPH…"
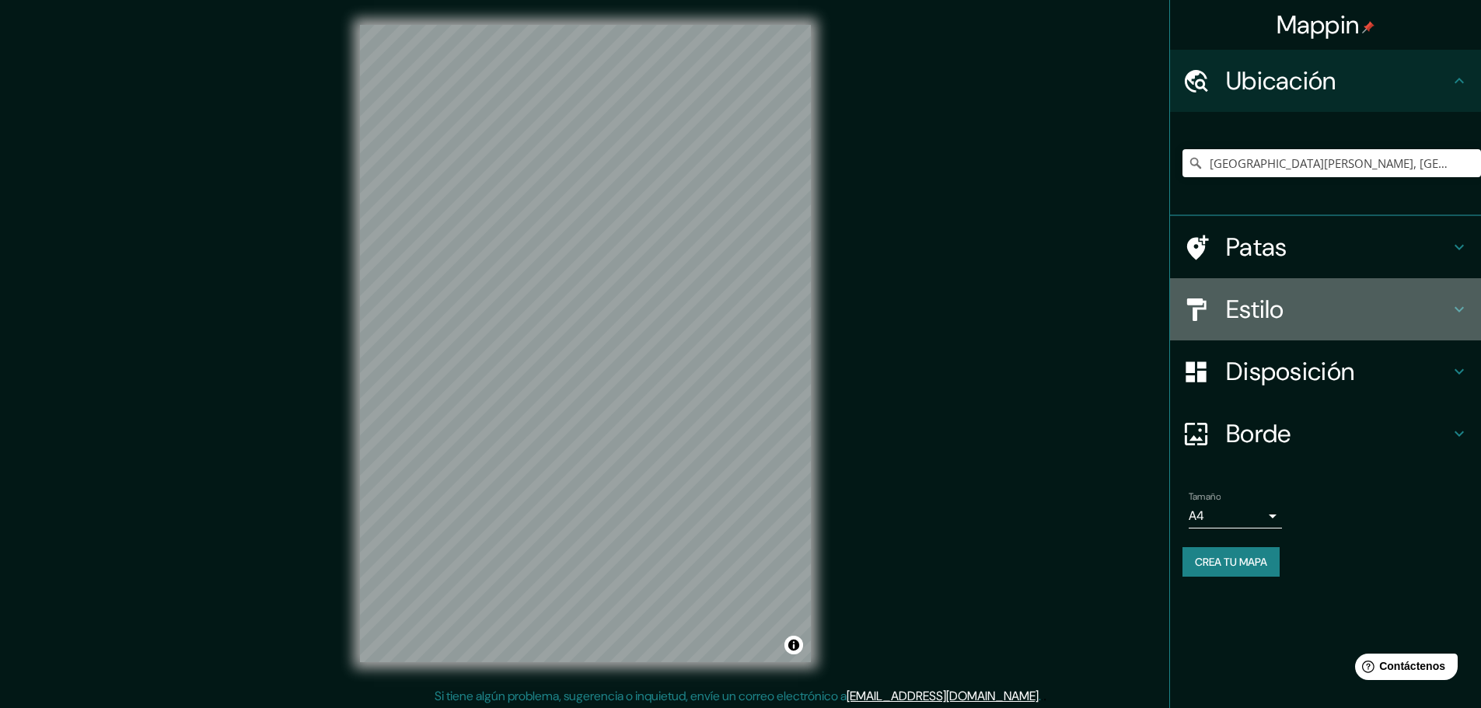
click at [1294, 297] on h4 "Estilo" at bounding box center [1338, 309] width 224 height 31
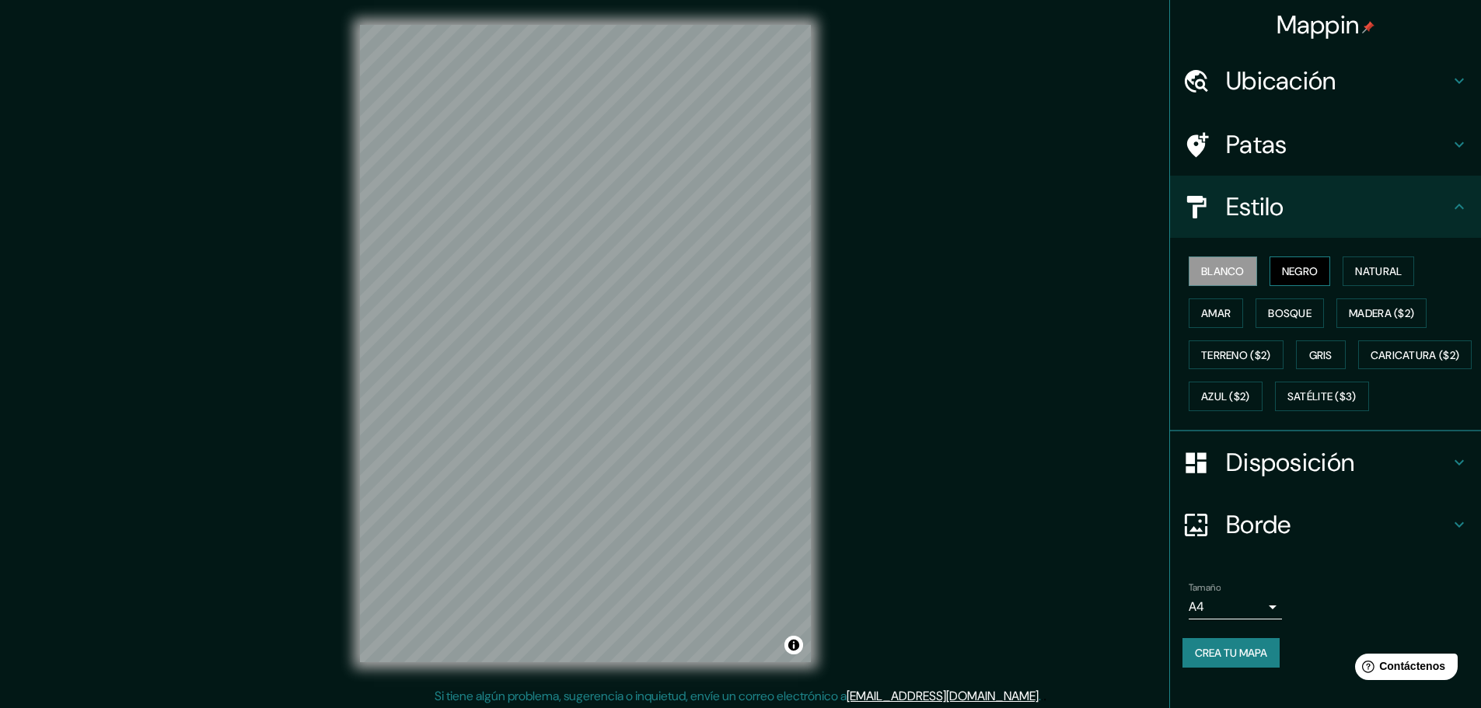
click at [1297, 268] on font "Negro" at bounding box center [1300, 271] width 37 height 14
click at [1266, 479] on font "Disposición" at bounding box center [1290, 462] width 128 height 33
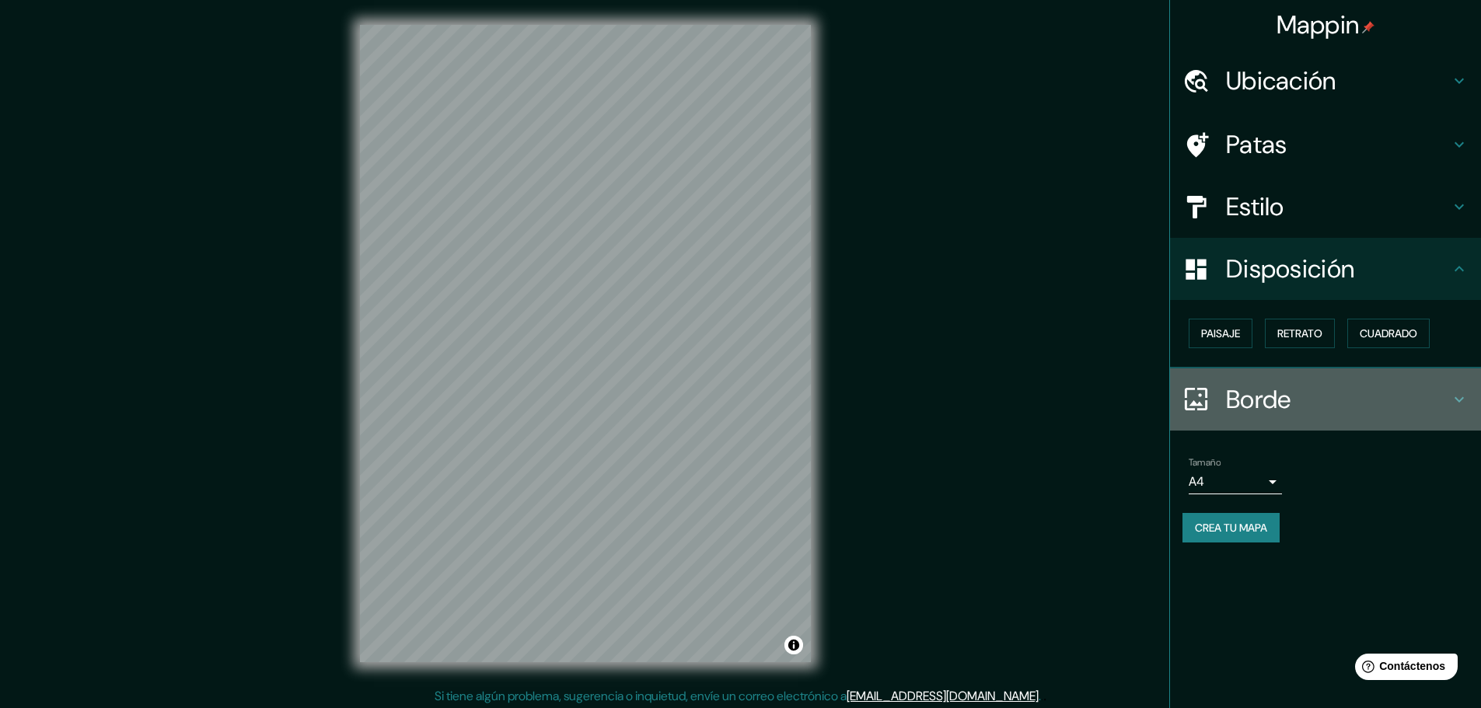
click at [1404, 393] on h4 "Borde" at bounding box center [1338, 399] width 224 height 31
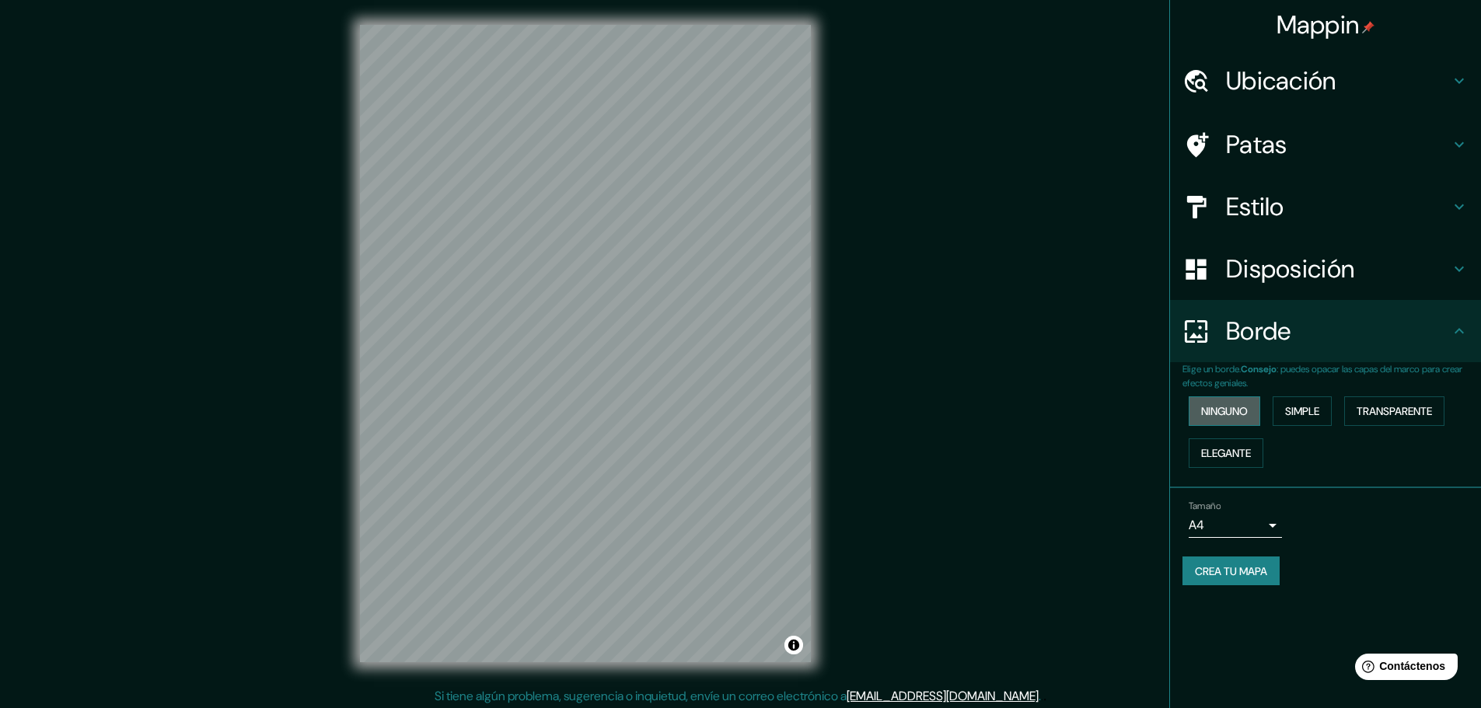
click at [1248, 419] on font "Ninguno" at bounding box center [1224, 411] width 47 height 20
click at [1298, 417] on font "Simple" at bounding box center [1302, 411] width 34 height 14
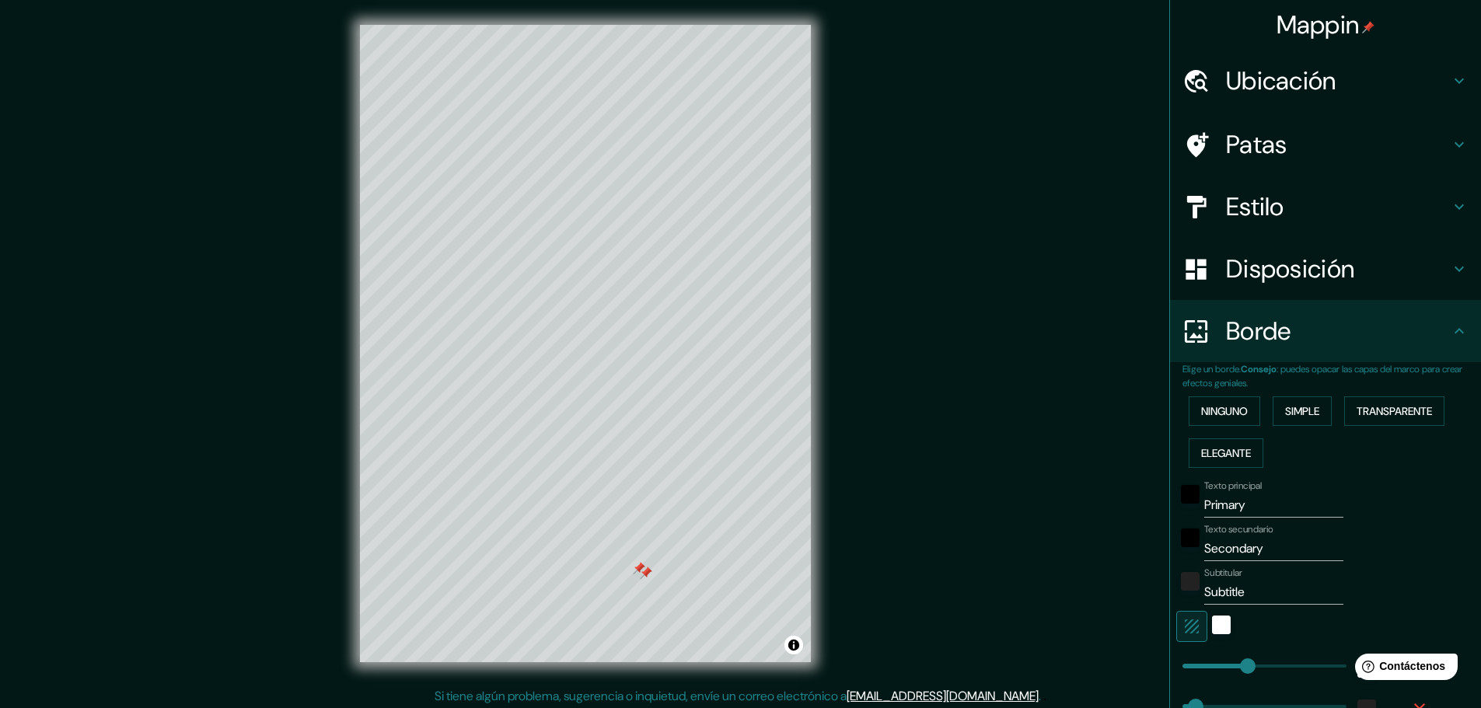
click at [644, 572] on div at bounding box center [646, 573] width 12 height 12
click at [641, 568] on div at bounding box center [643, 569] width 12 height 12
click at [641, 567] on div at bounding box center [639, 568] width 12 height 12
click at [1202, 414] on font "Ninguno" at bounding box center [1224, 411] width 47 height 14
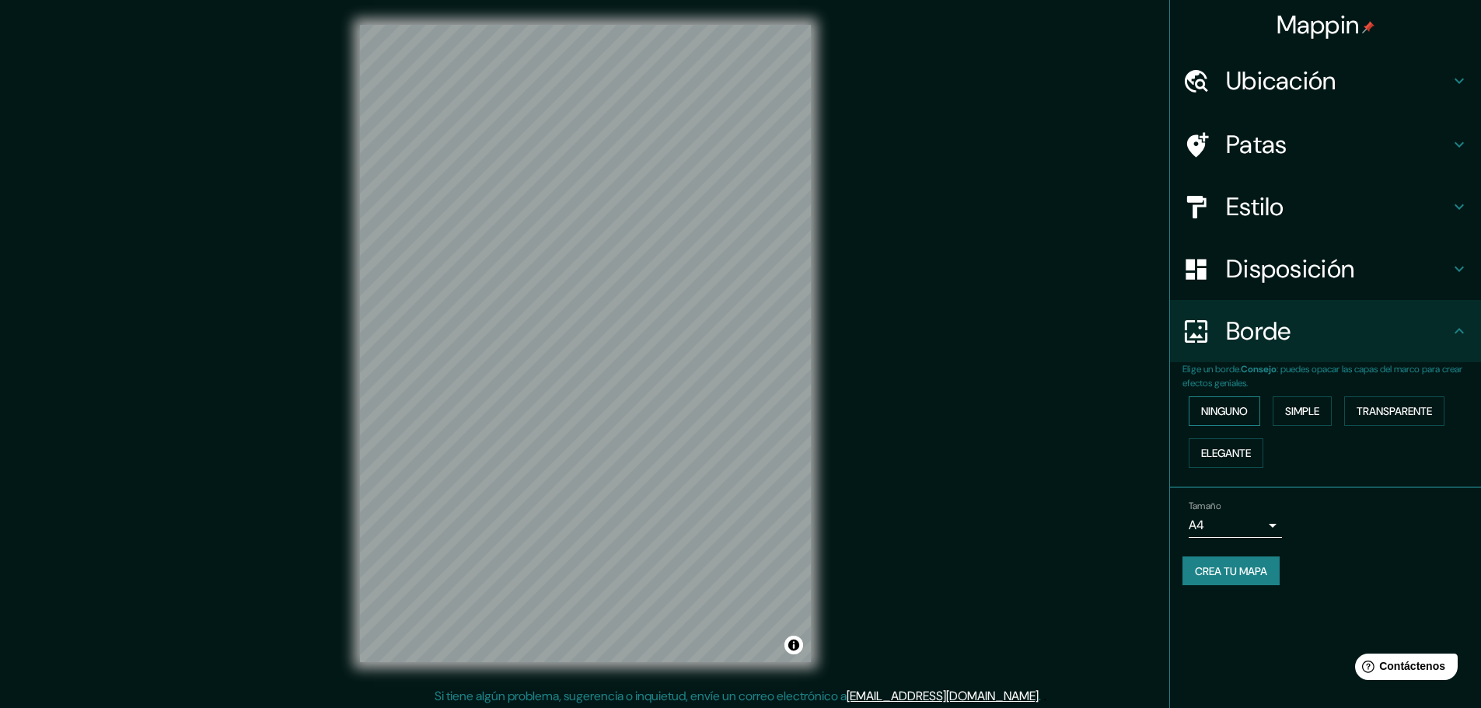
click at [1202, 414] on font "Ninguno" at bounding box center [1224, 411] width 47 height 14
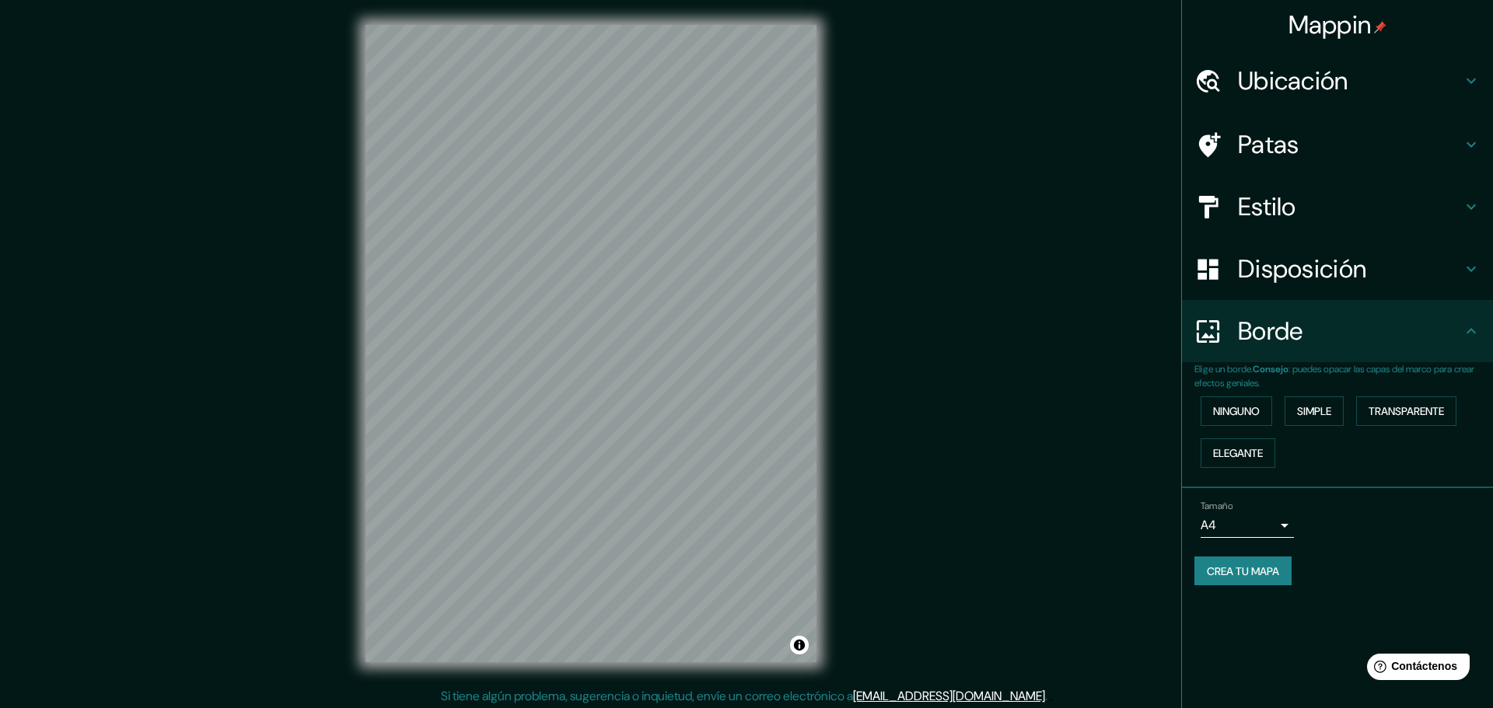
click at [1224, 525] on body "Mappin Ubicación Parque Municipal De Barranco, Lima, Provincia de Lima, Perú Pa…" at bounding box center [746, 354] width 1493 height 708
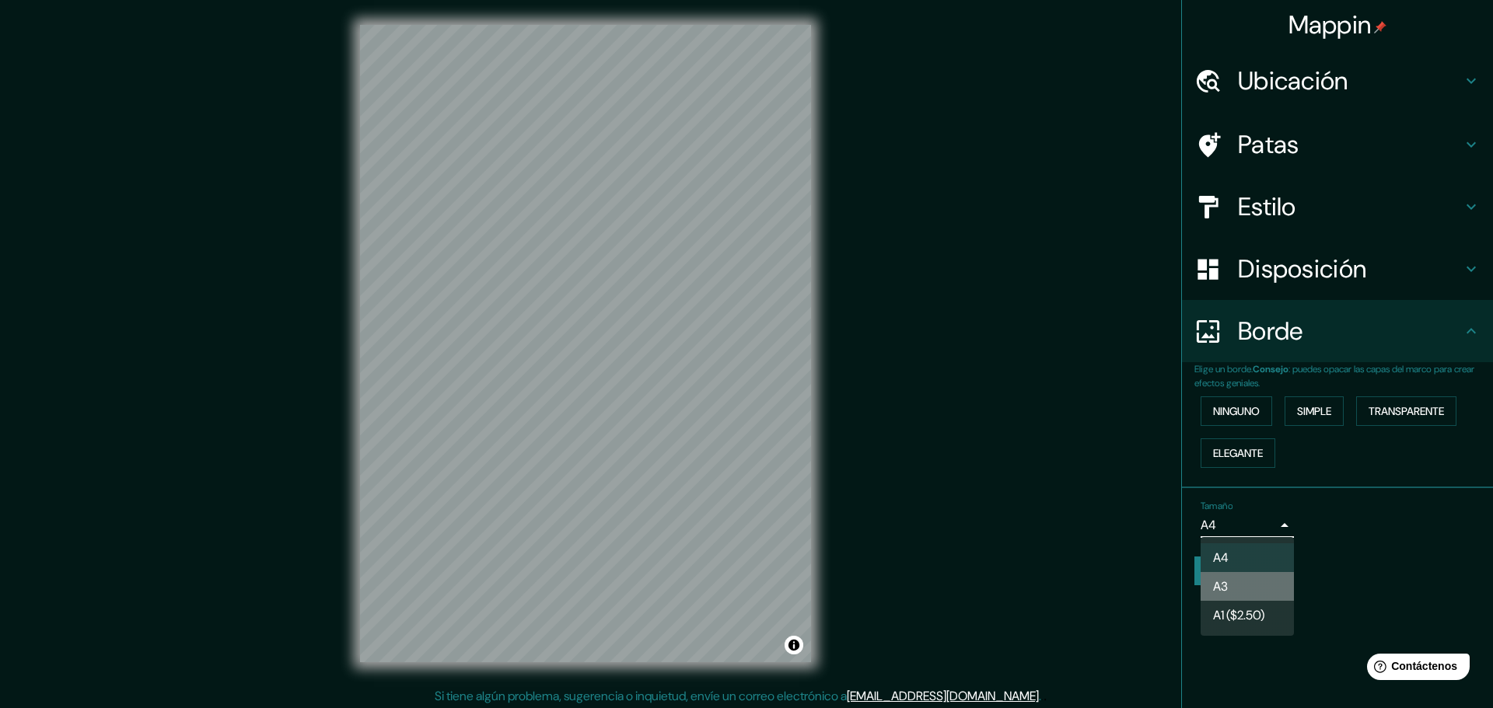
click at [1223, 585] on font "A3" at bounding box center [1220, 586] width 15 height 16
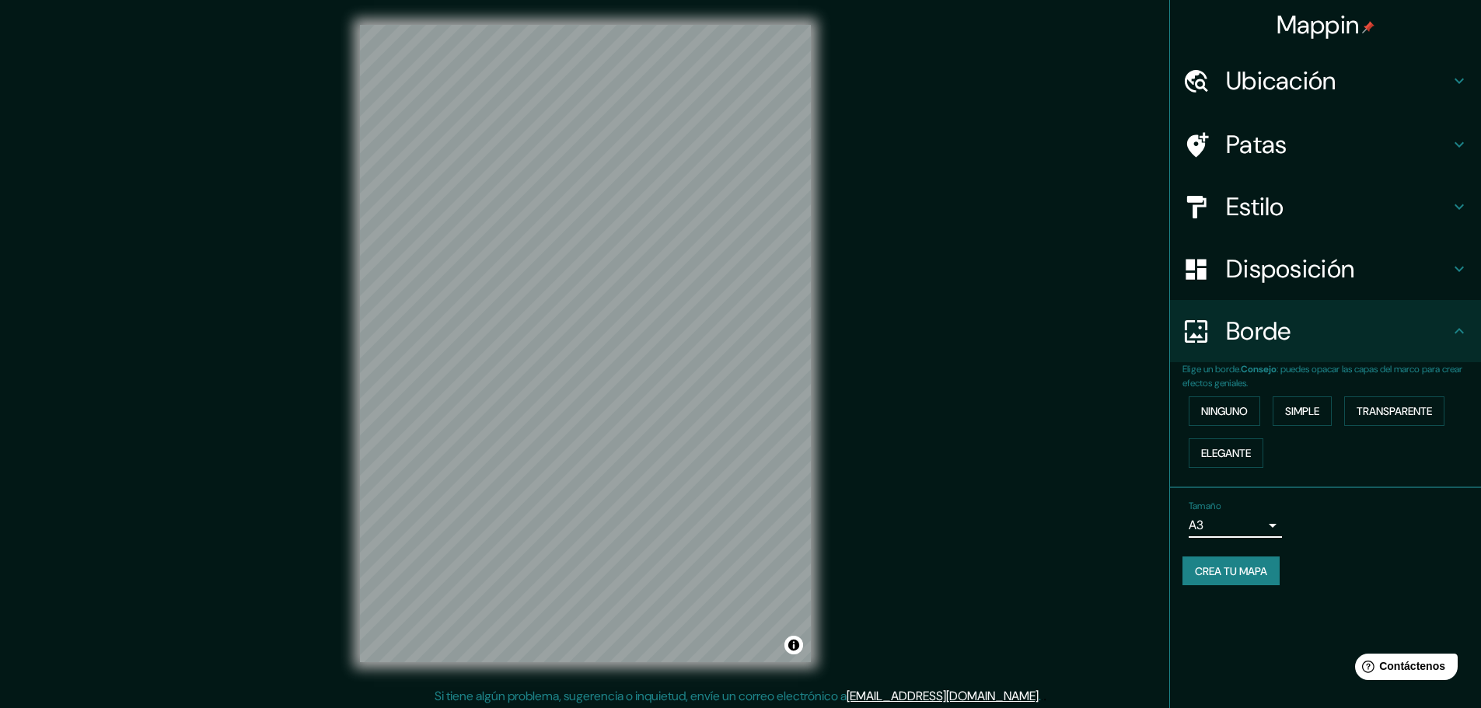
click at [1226, 571] on font "Crea tu mapa" at bounding box center [1231, 571] width 72 height 14
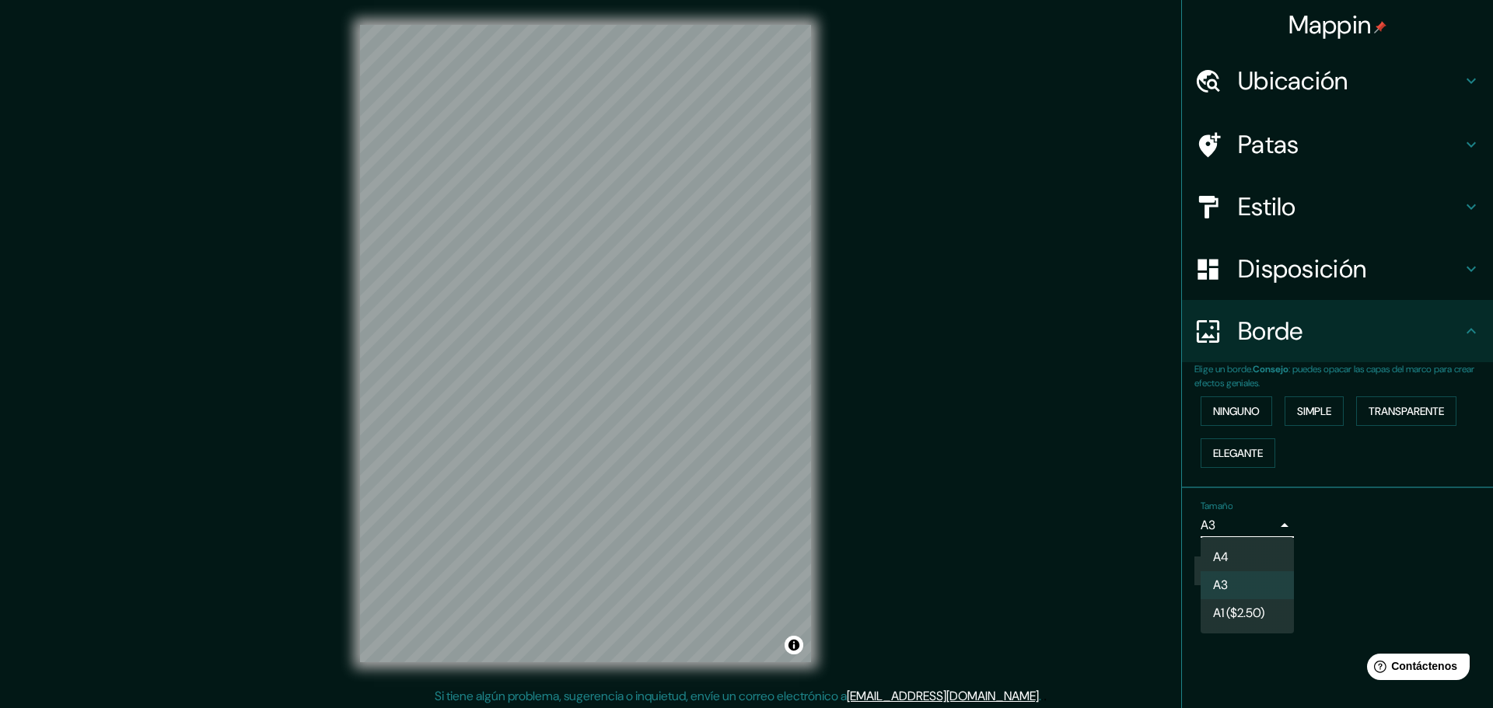
click at [1233, 529] on body "Mappin Ubicación Parque Municipal De Barranco, Lima, Provincia de Lima, Perú Pa…" at bounding box center [746, 354] width 1493 height 708
click at [1233, 556] on li "A4" at bounding box center [1246, 557] width 93 height 29
type input "single"
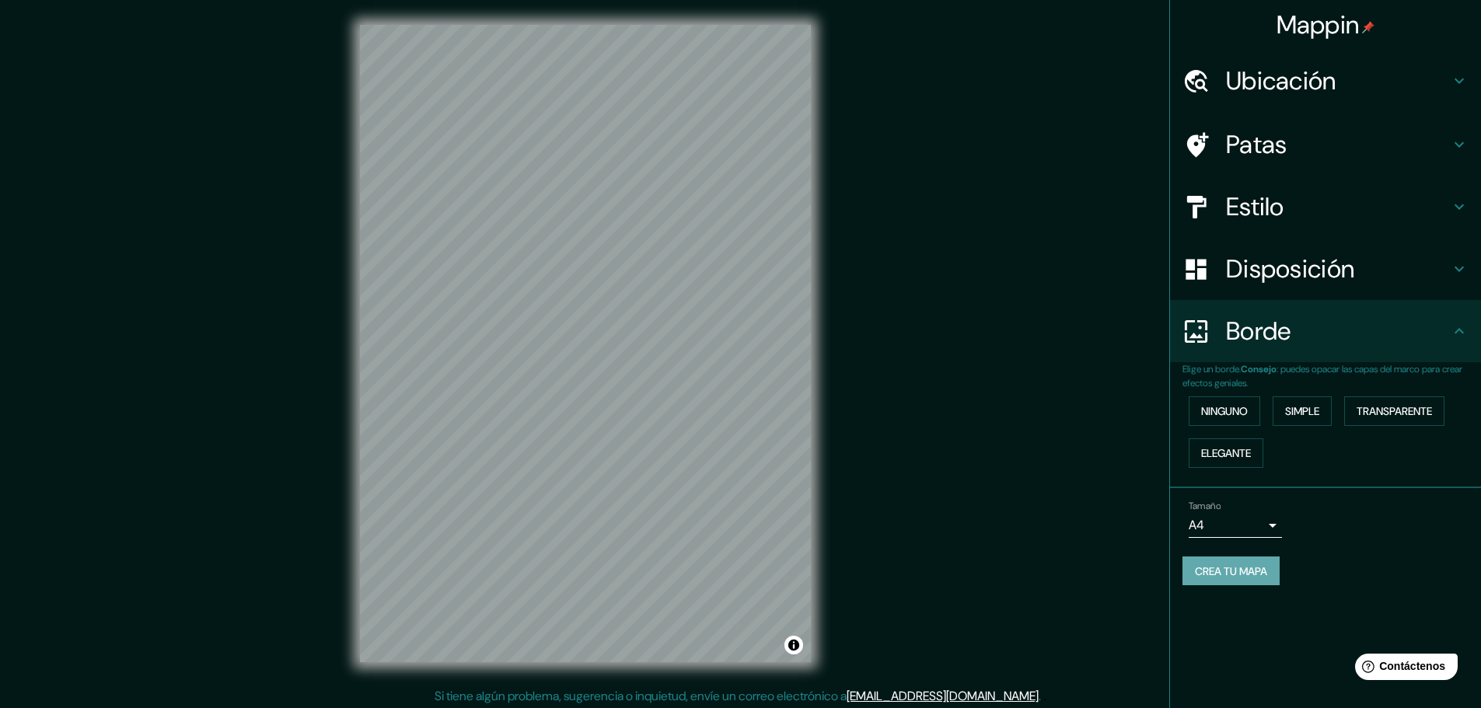
click at [1217, 567] on font "Crea tu mapa" at bounding box center [1231, 571] width 72 height 14
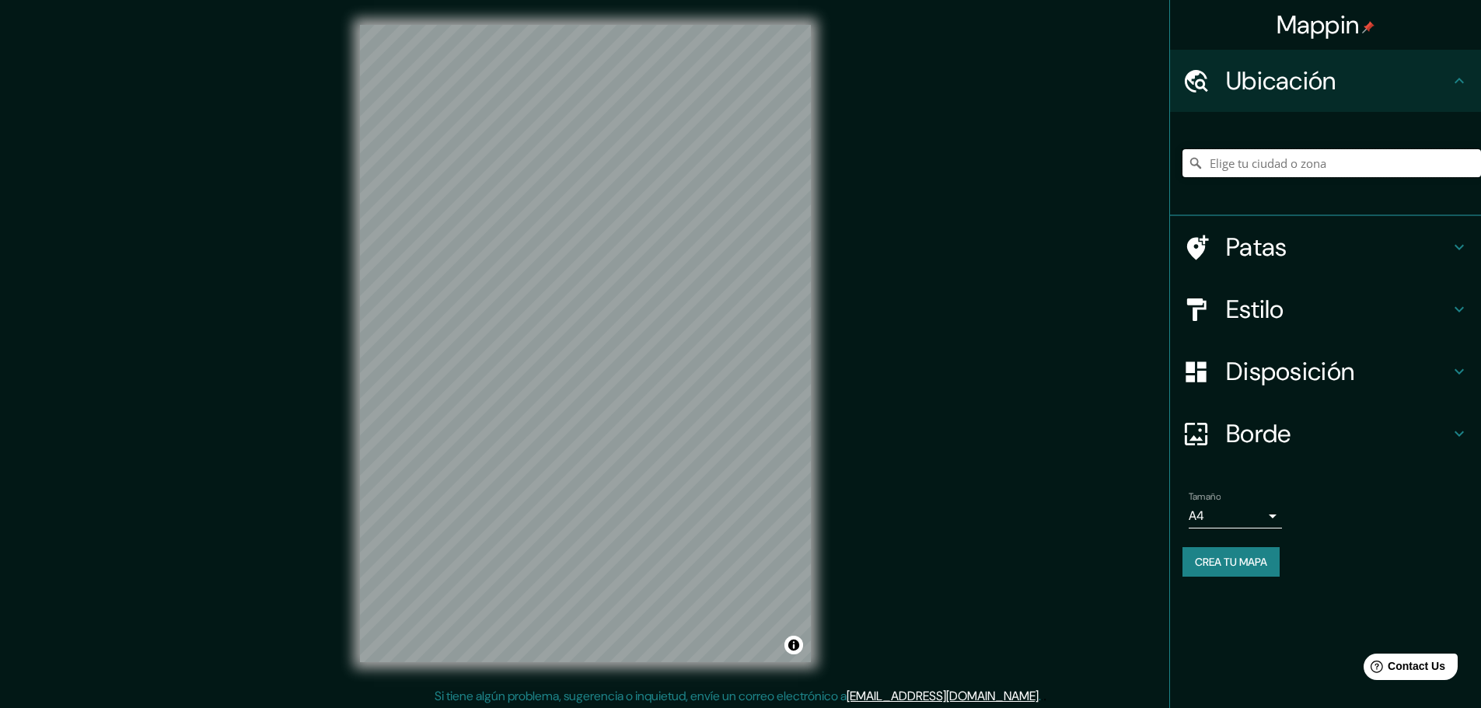
click at [1331, 171] on input "Elige tu ciudad o zona" at bounding box center [1331, 163] width 299 height 28
click at [1332, 164] on input "Elige tu ciudad o zona" at bounding box center [1331, 163] width 299 height 28
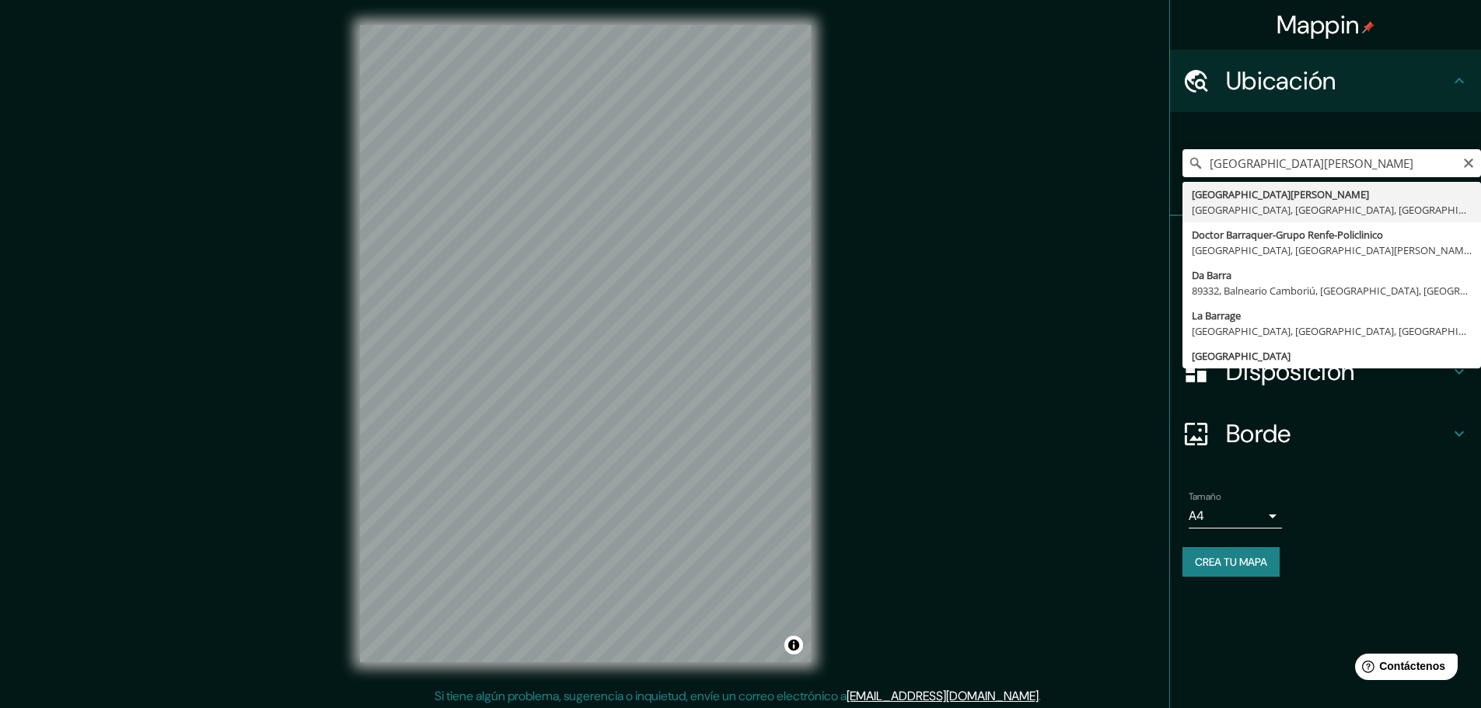
type input "[GEOGRAPHIC_DATA][PERSON_NAME], [GEOGRAPHIC_DATA], [GEOGRAPHIC_DATA], [GEOGRAPH…"
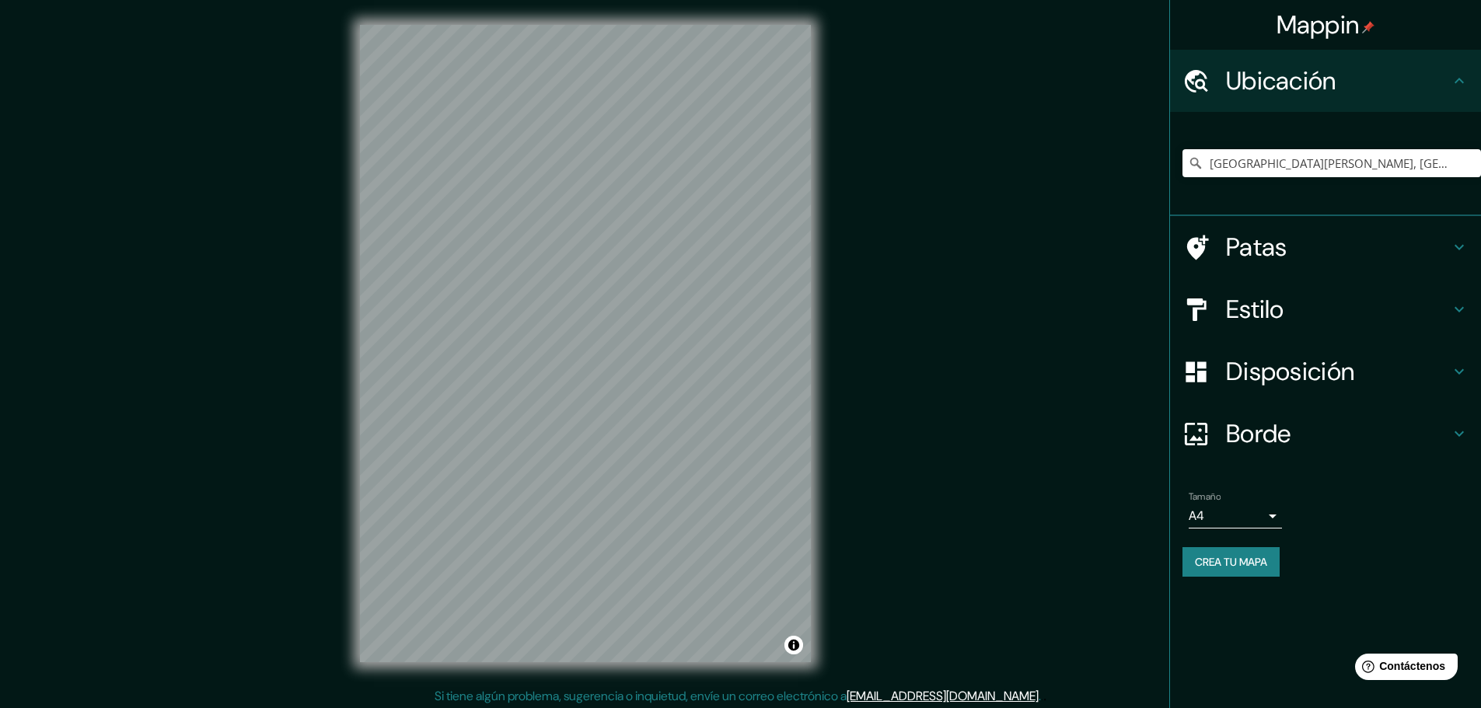
click at [1260, 305] on font "Estilo" at bounding box center [1255, 309] width 58 height 33
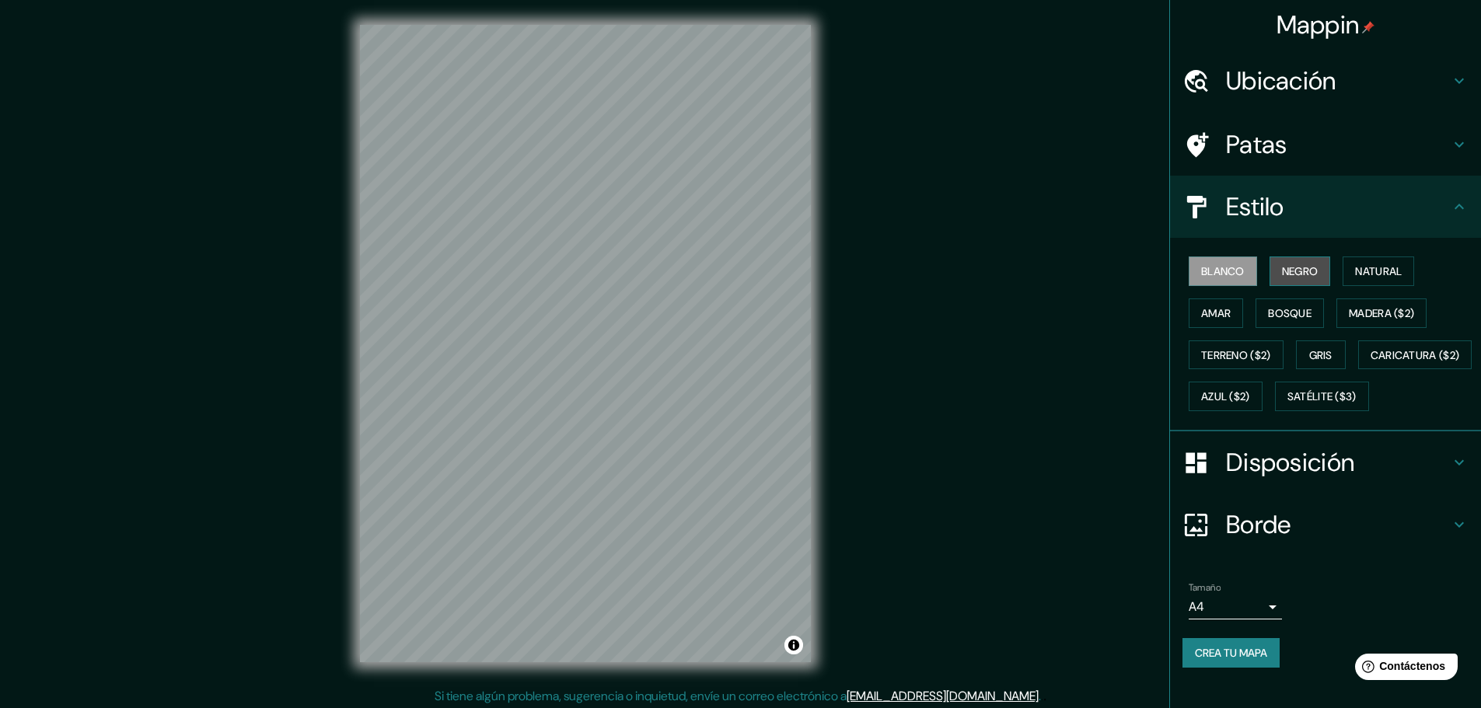
click at [1282, 270] on font "Negro" at bounding box center [1300, 271] width 37 height 14
click at [1298, 479] on font "Disposición" at bounding box center [1290, 462] width 128 height 33
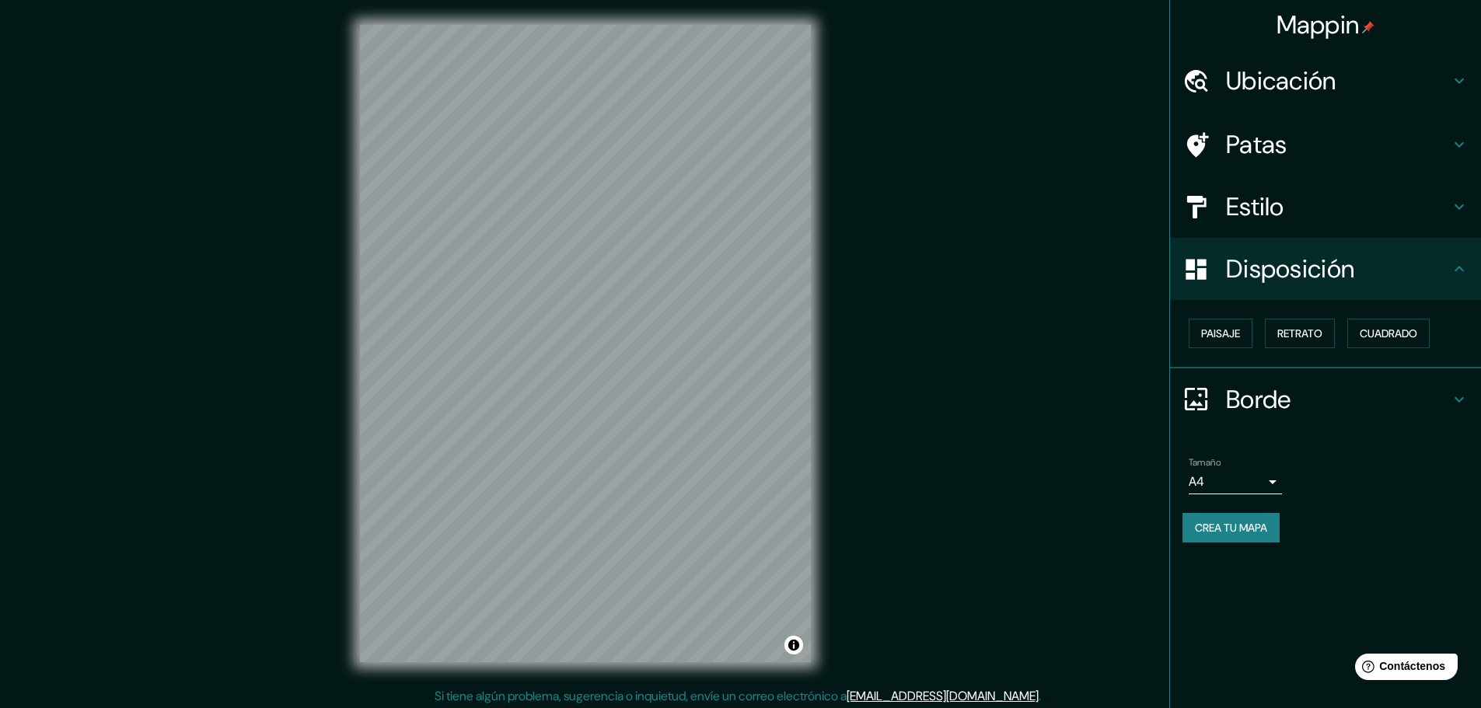
click at [1311, 278] on font "Disposición" at bounding box center [1290, 269] width 128 height 33
click at [1276, 390] on font "Borde" at bounding box center [1258, 399] width 65 height 33
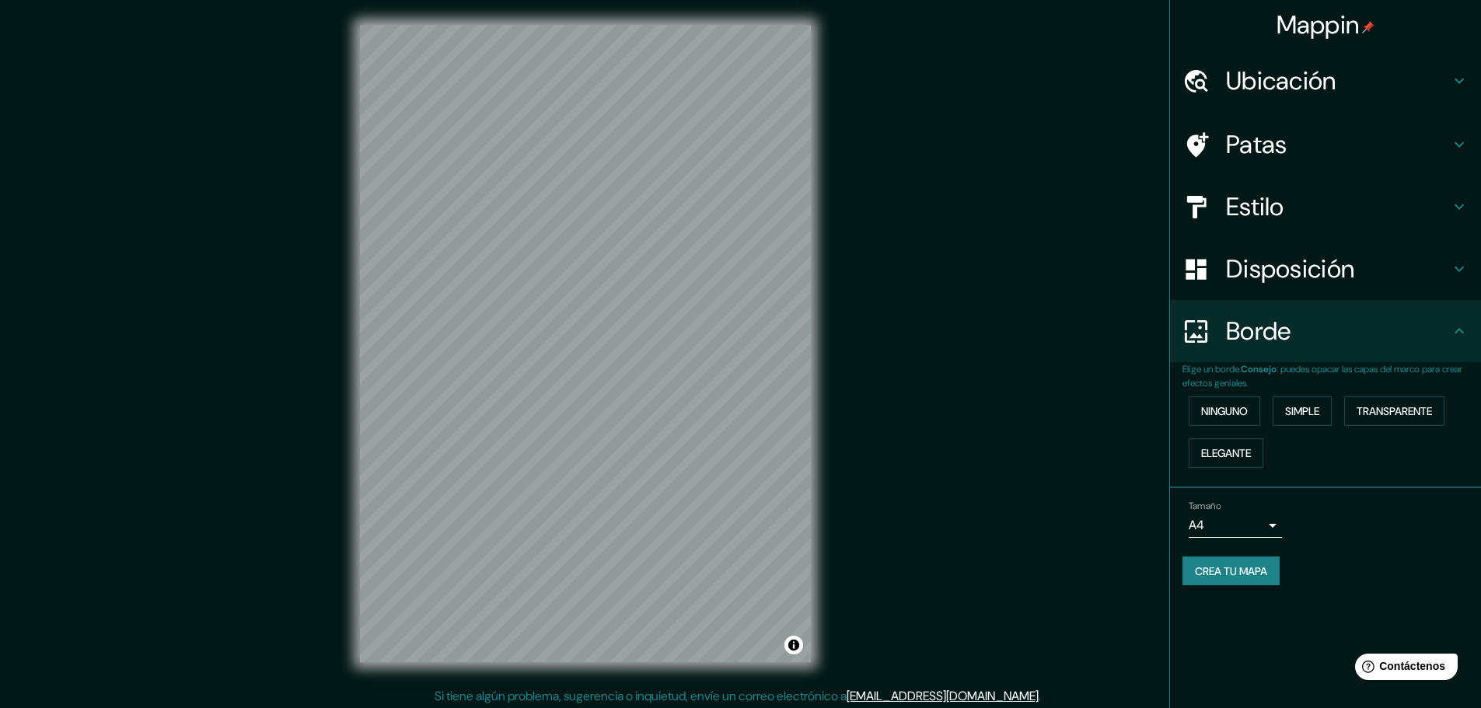
click at [1360, 322] on h4 "Borde" at bounding box center [1338, 331] width 224 height 31
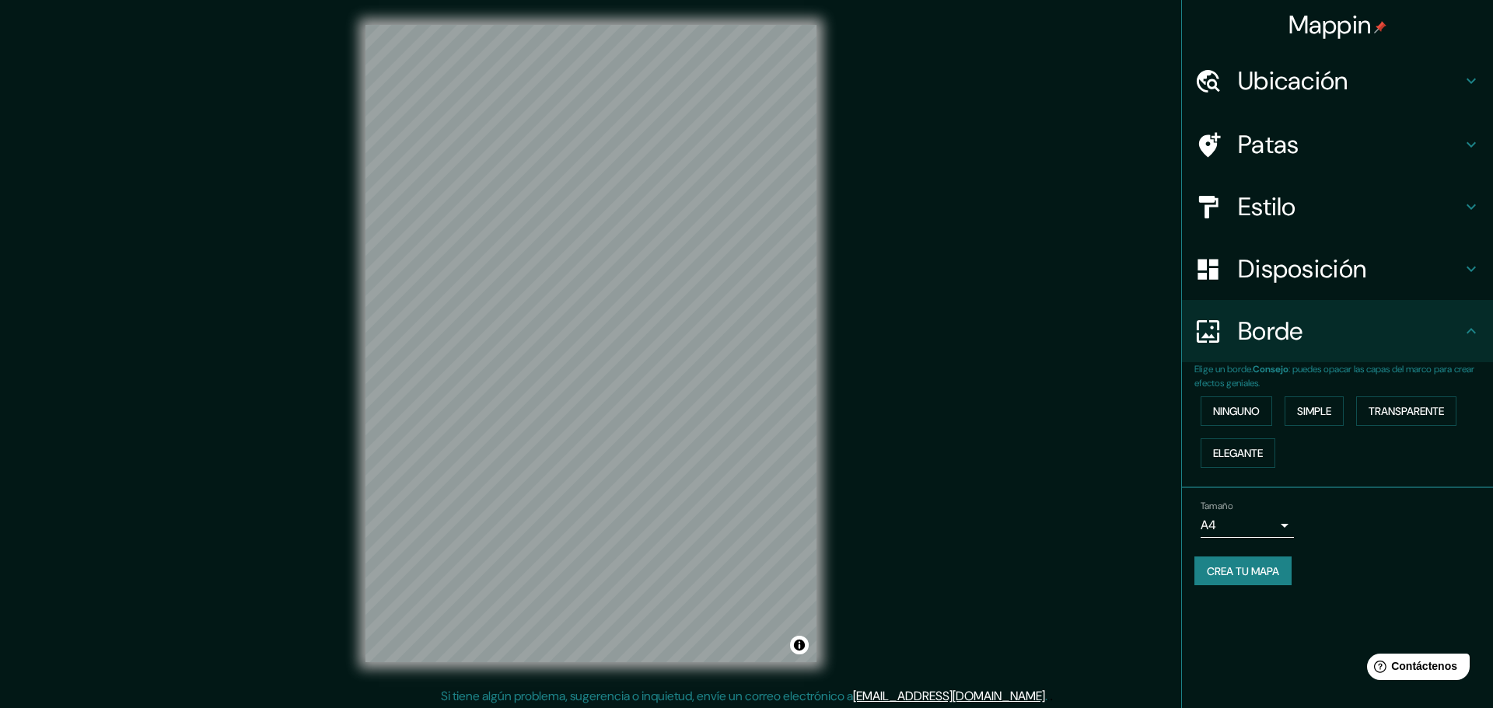
click at [1254, 522] on body "Mappin Ubicación Parque Municipal De Barranco, Lima, Provincia de Lima, Perú Pa…" at bounding box center [746, 354] width 1493 height 708
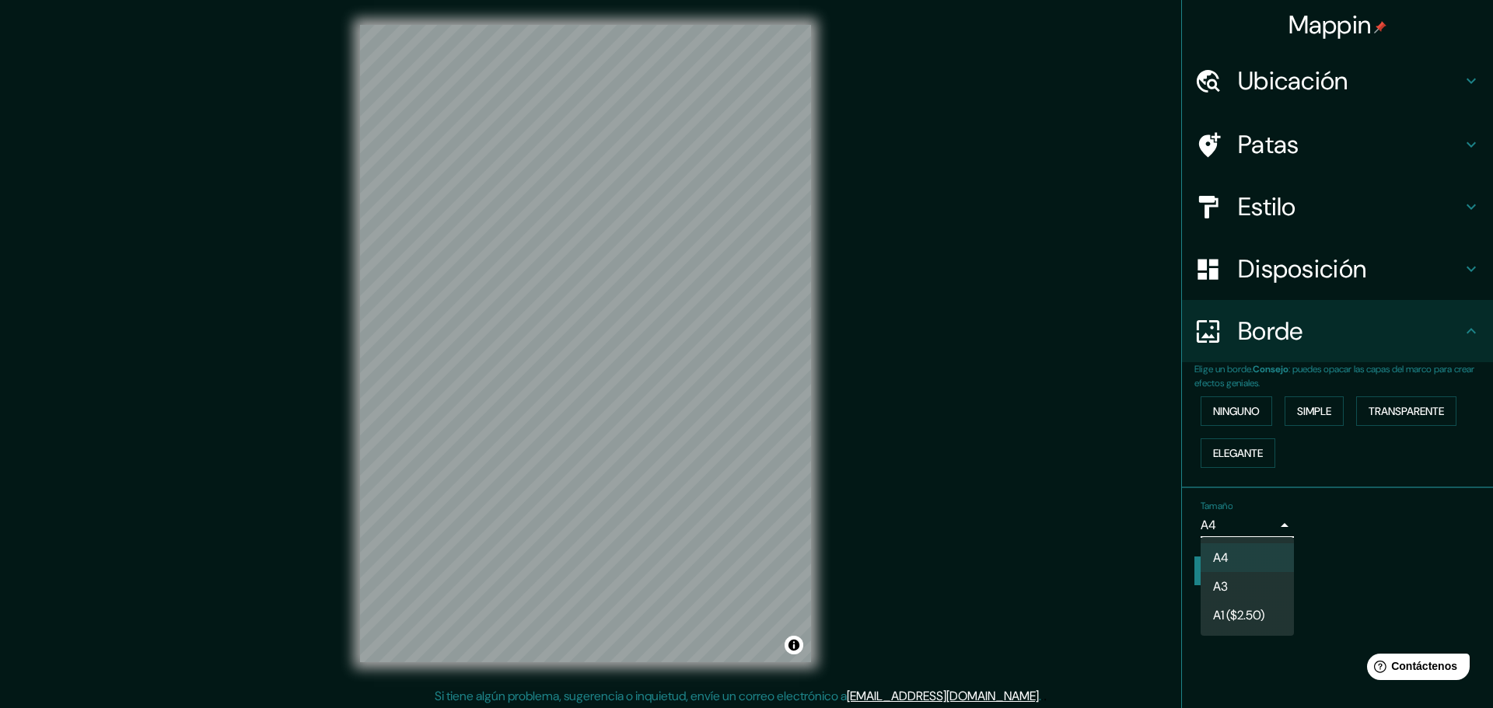
click at [1247, 578] on li "A3" at bounding box center [1246, 586] width 93 height 29
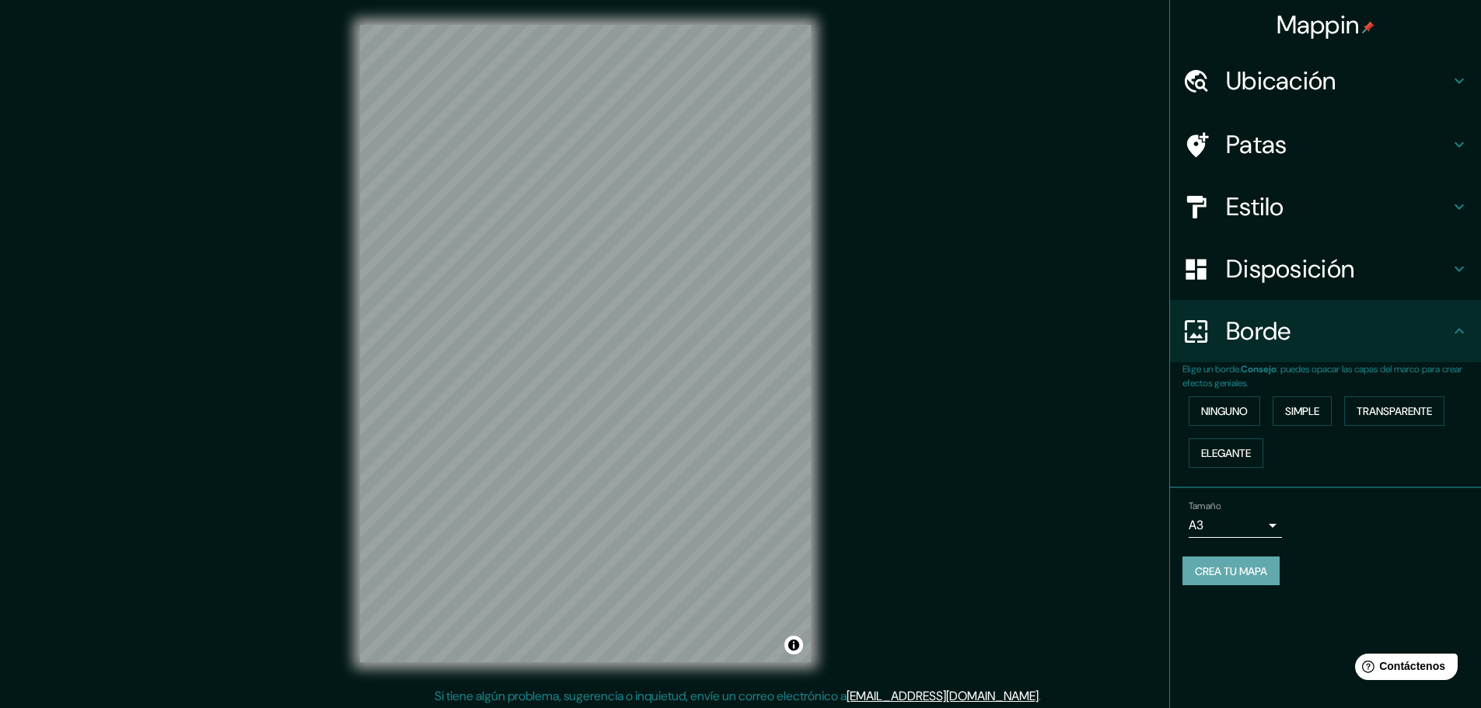
click at [1247, 571] on font "Crea tu mapa" at bounding box center [1231, 571] width 72 height 14
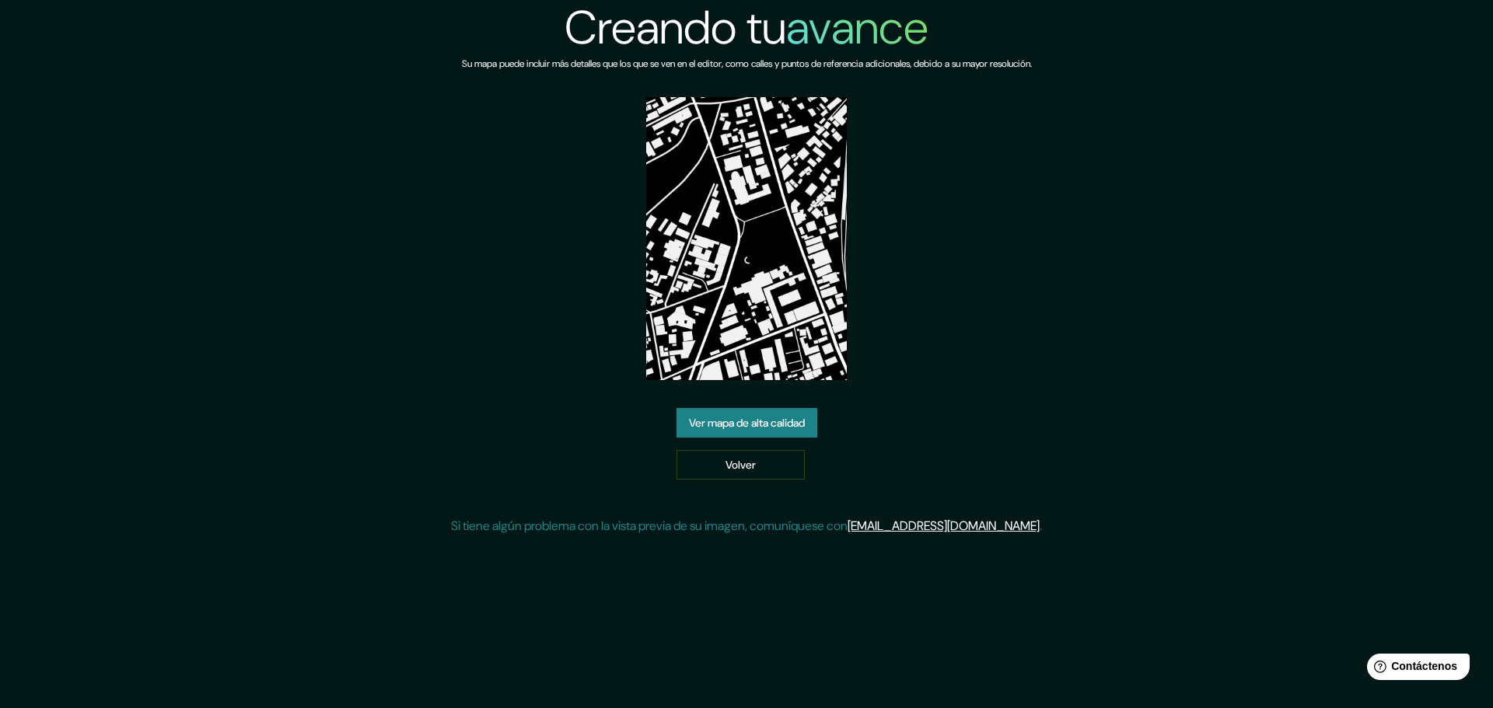
click at [750, 316] on img at bounding box center [746, 238] width 201 height 283
drag, startPoint x: 750, startPoint y: 316, endPoint x: 459, endPoint y: 382, distance: 299.1
click at [459, 382] on div "Creando tu avance Su mapa puede incluir más detalles que los que se ven en el e…" at bounding box center [746, 274] width 591 height 548
click at [749, 428] on font "Ver mapa de alta calidad" at bounding box center [747, 424] width 116 height 14
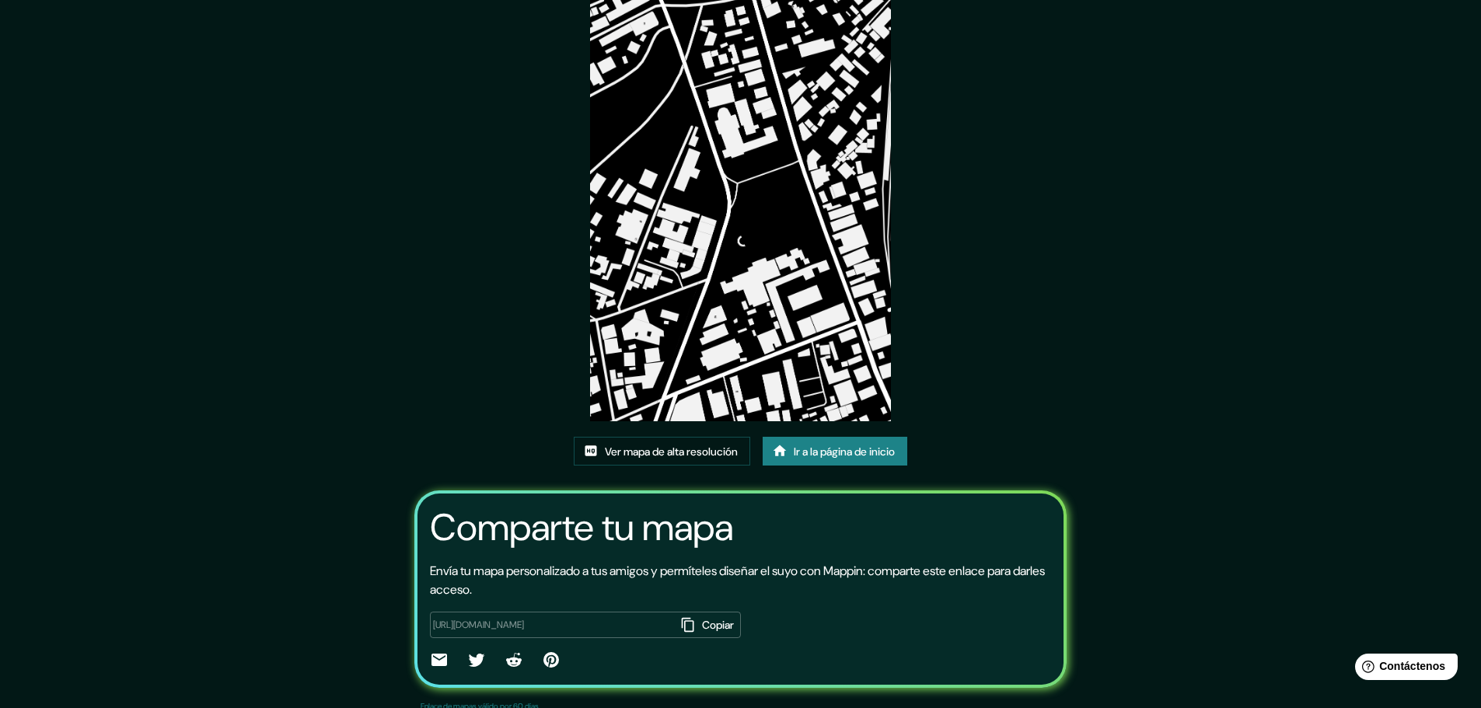
scroll to position [82, 0]
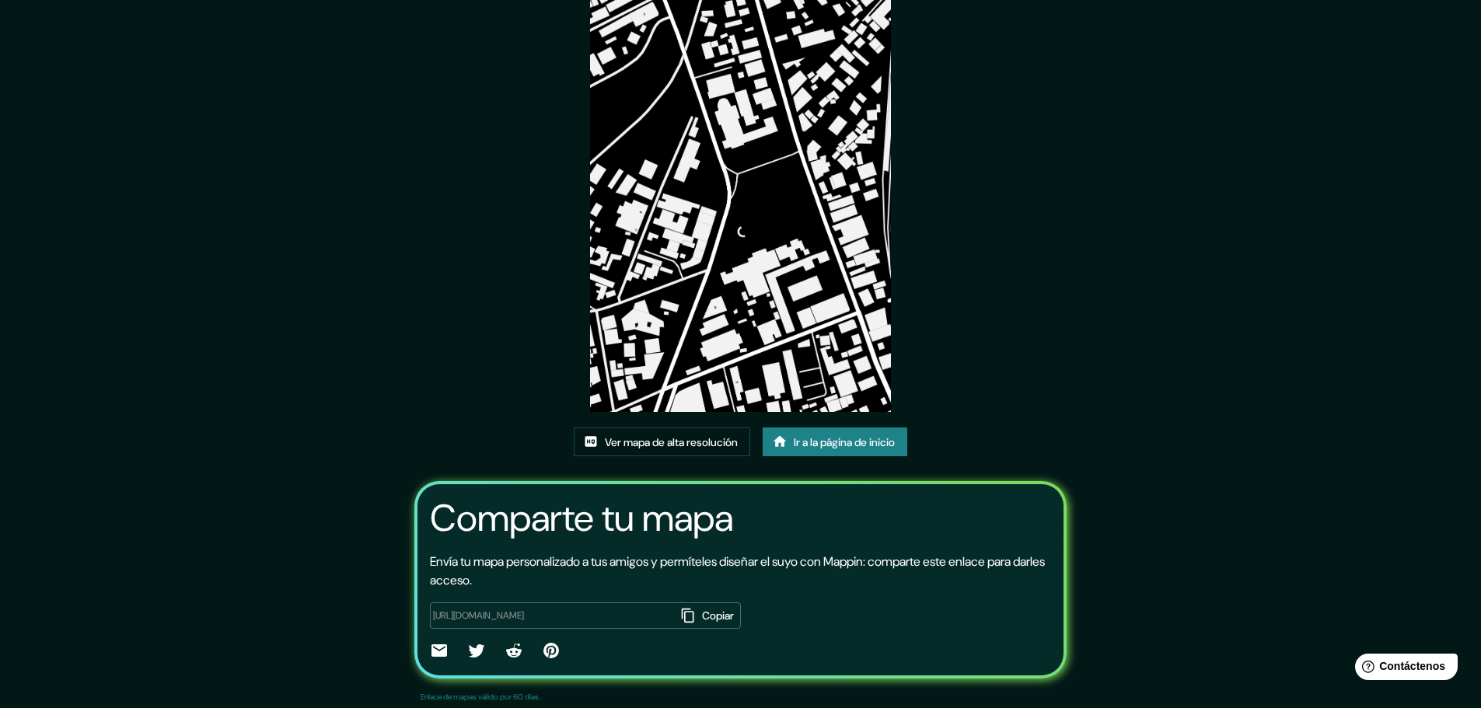
click at [702, 620] on font "Copiar" at bounding box center [718, 616] width 32 height 14
click at [623, 444] on font "Ver mapa de alta resolución" at bounding box center [671, 442] width 133 height 14
click at [832, 451] on font "Ir a la página de inicio" at bounding box center [844, 442] width 101 height 20
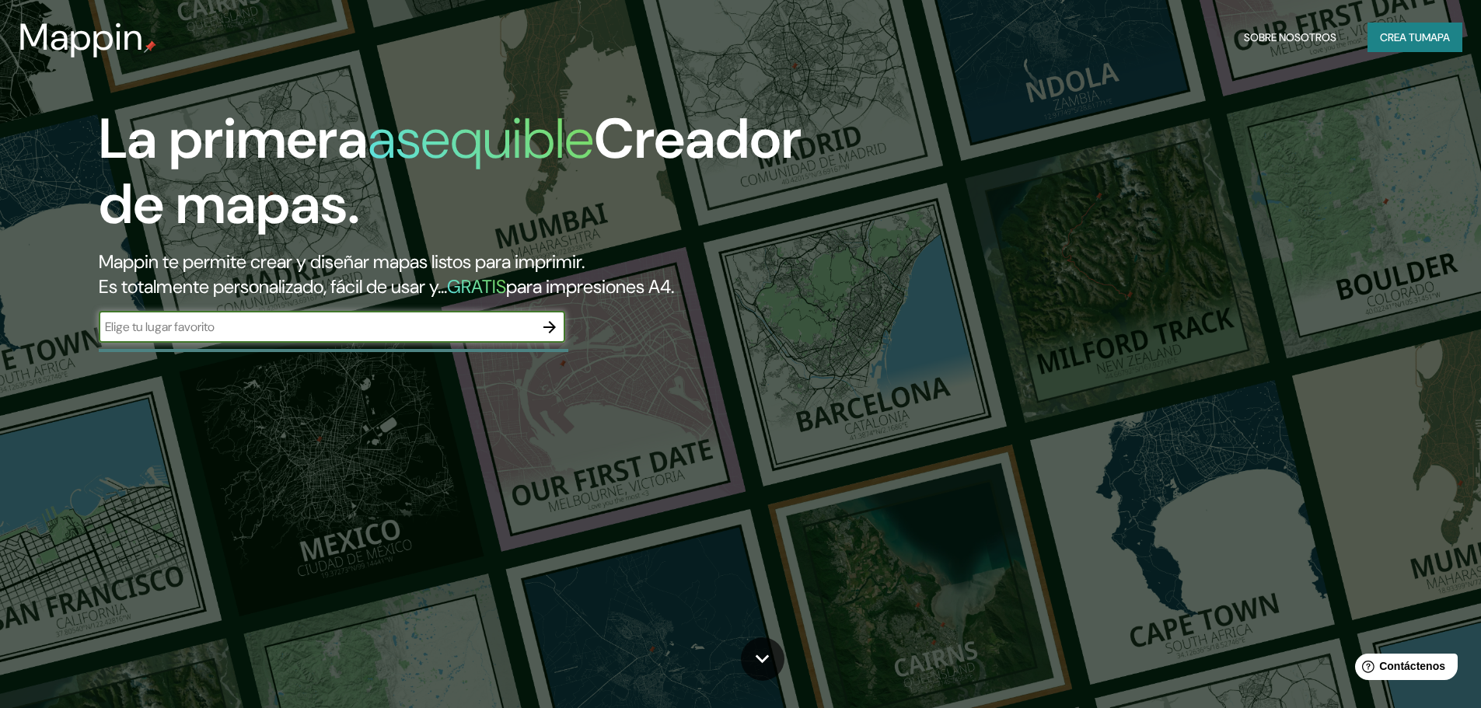
click at [551, 335] on icon "button" at bounding box center [549, 327] width 19 height 19
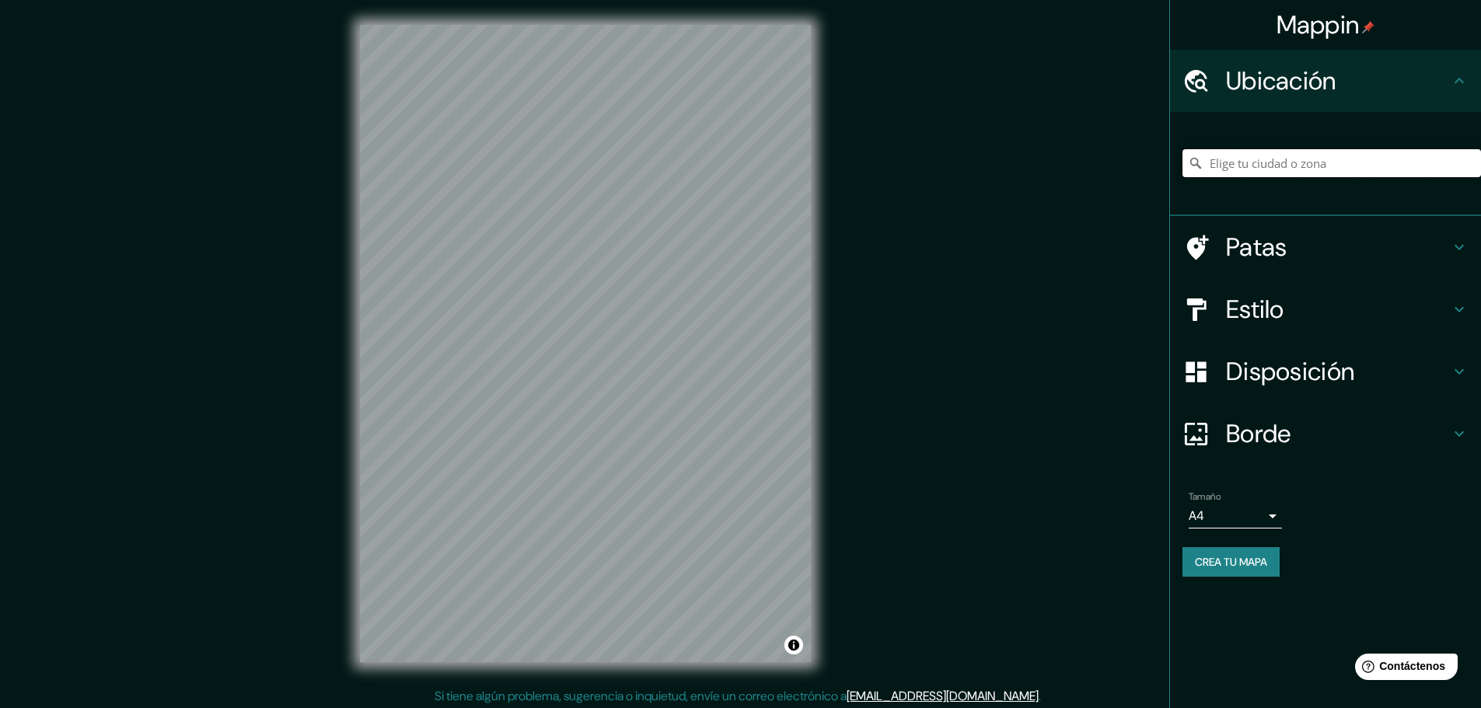
click at [1335, 157] on input "Elige tu ciudad o zona" at bounding box center [1331, 163] width 299 height 28
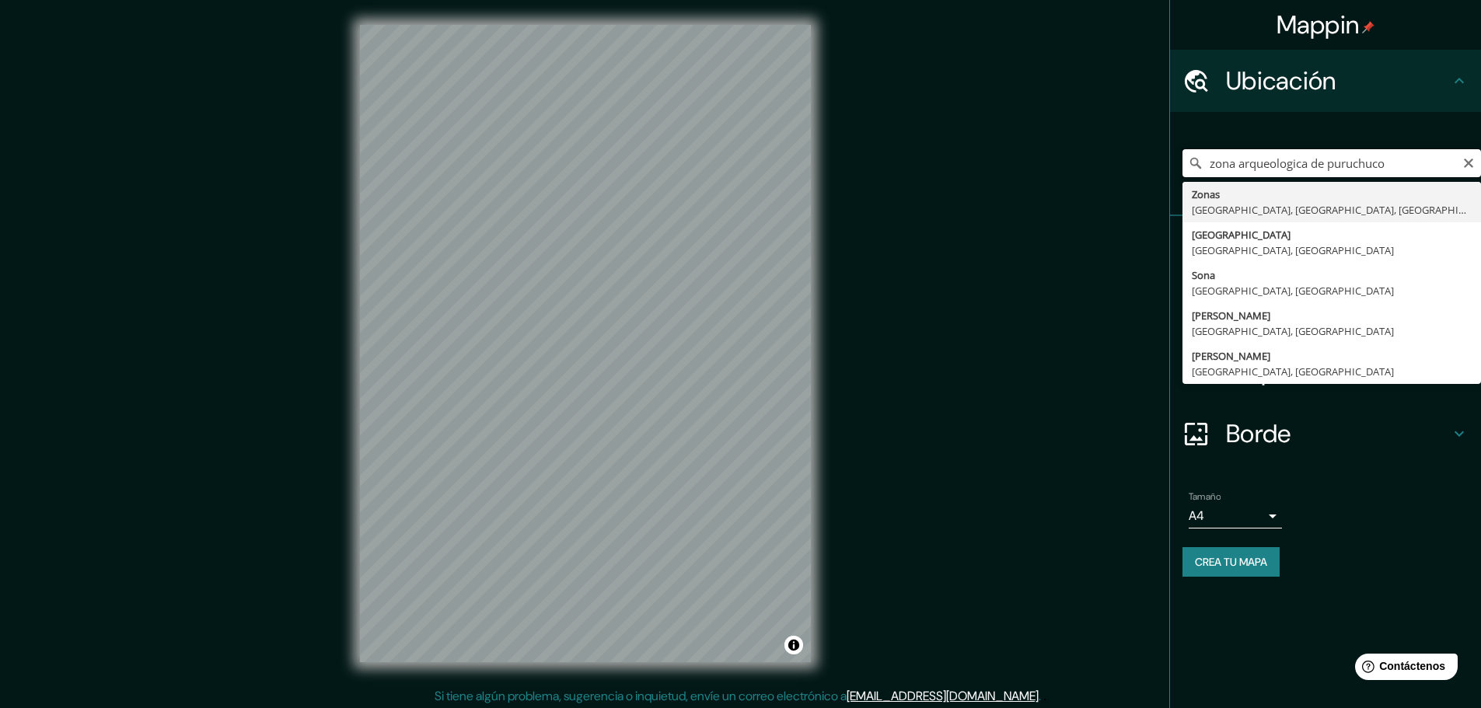
click at [1331, 159] on input "zona arqueologica de puruchuco" at bounding box center [1331, 163] width 299 height 28
type input "zona arqueologica de puruchuco"
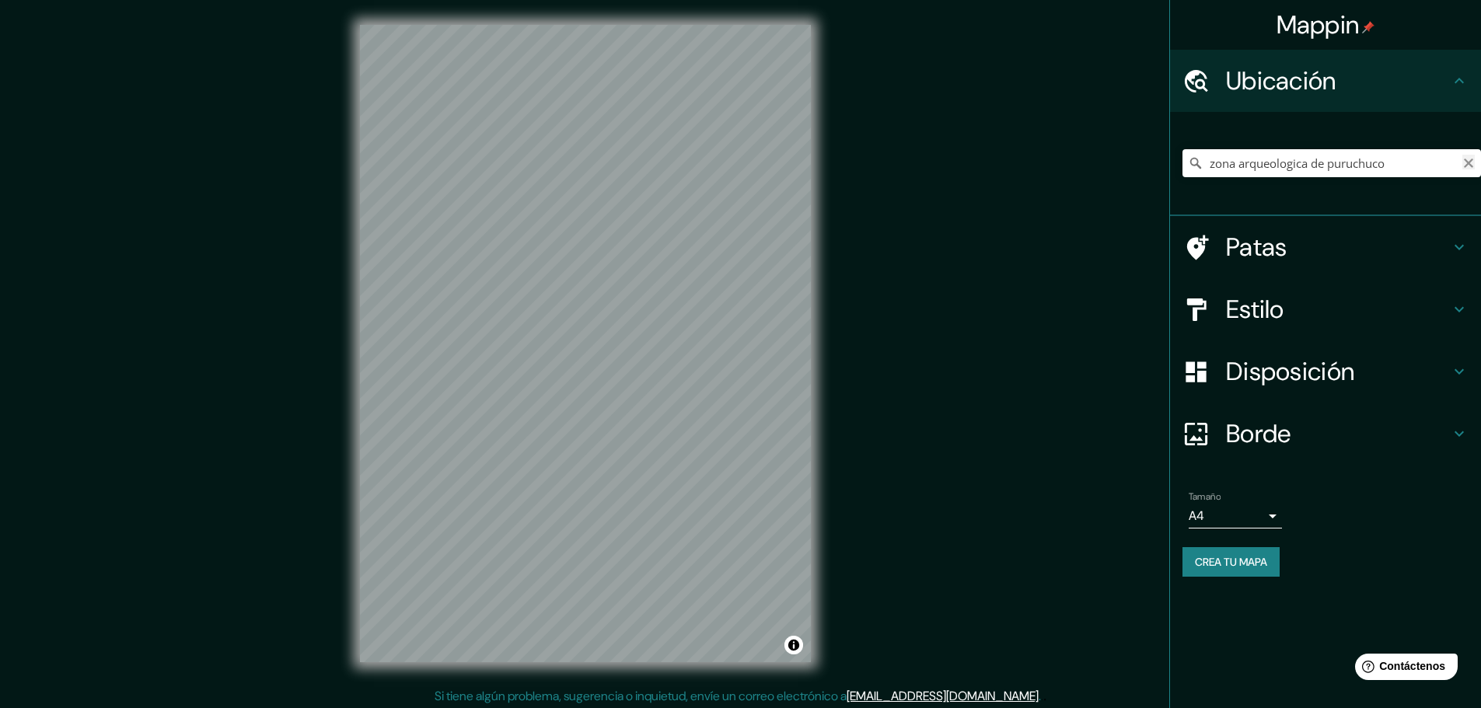
click at [1473, 158] on icon "Claro" at bounding box center [1468, 163] width 12 height 12
paste input "Zona Arqueológica [GEOGRAPHIC_DATA]"
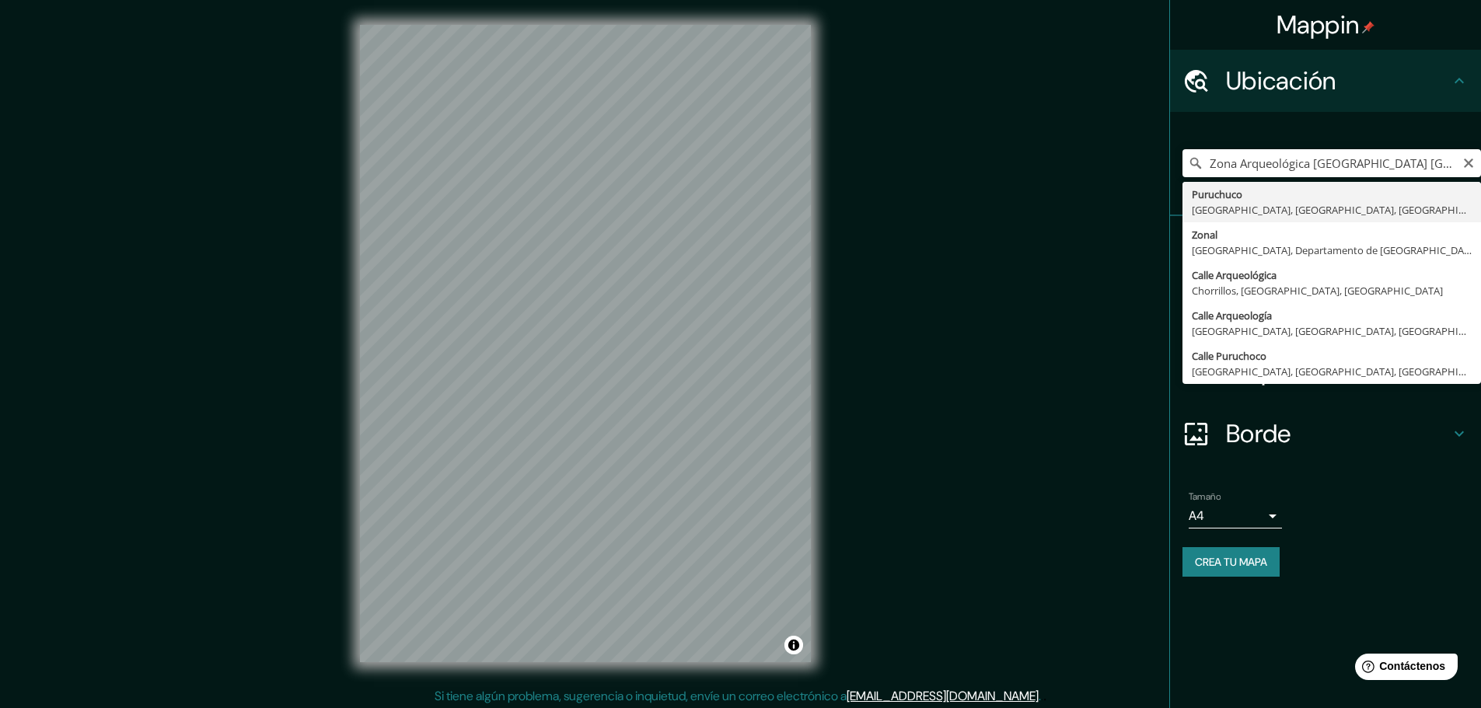
type input "Puruchuco, [GEOGRAPHIC_DATA], [GEOGRAPHIC_DATA], [GEOGRAPHIC_DATA]"
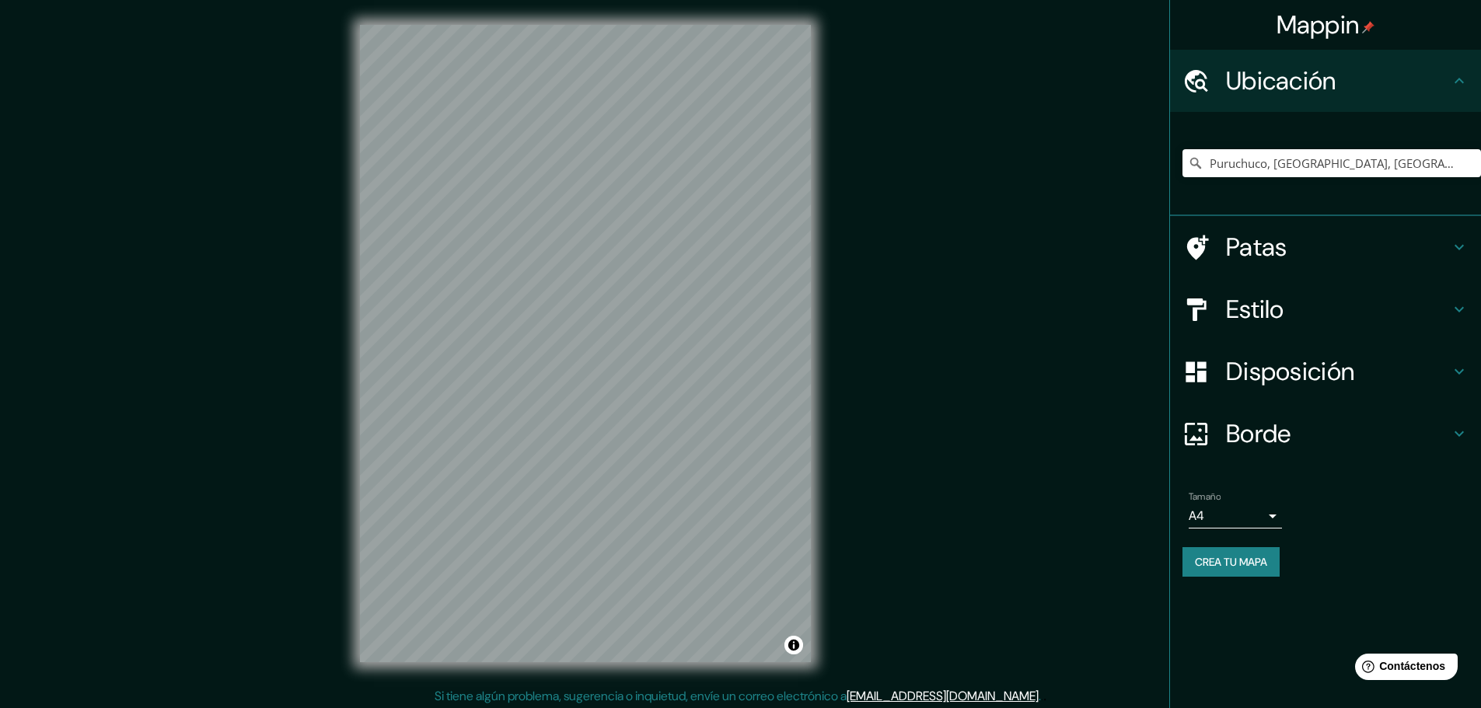
click at [1377, 241] on h4 "Patas" at bounding box center [1338, 247] width 224 height 31
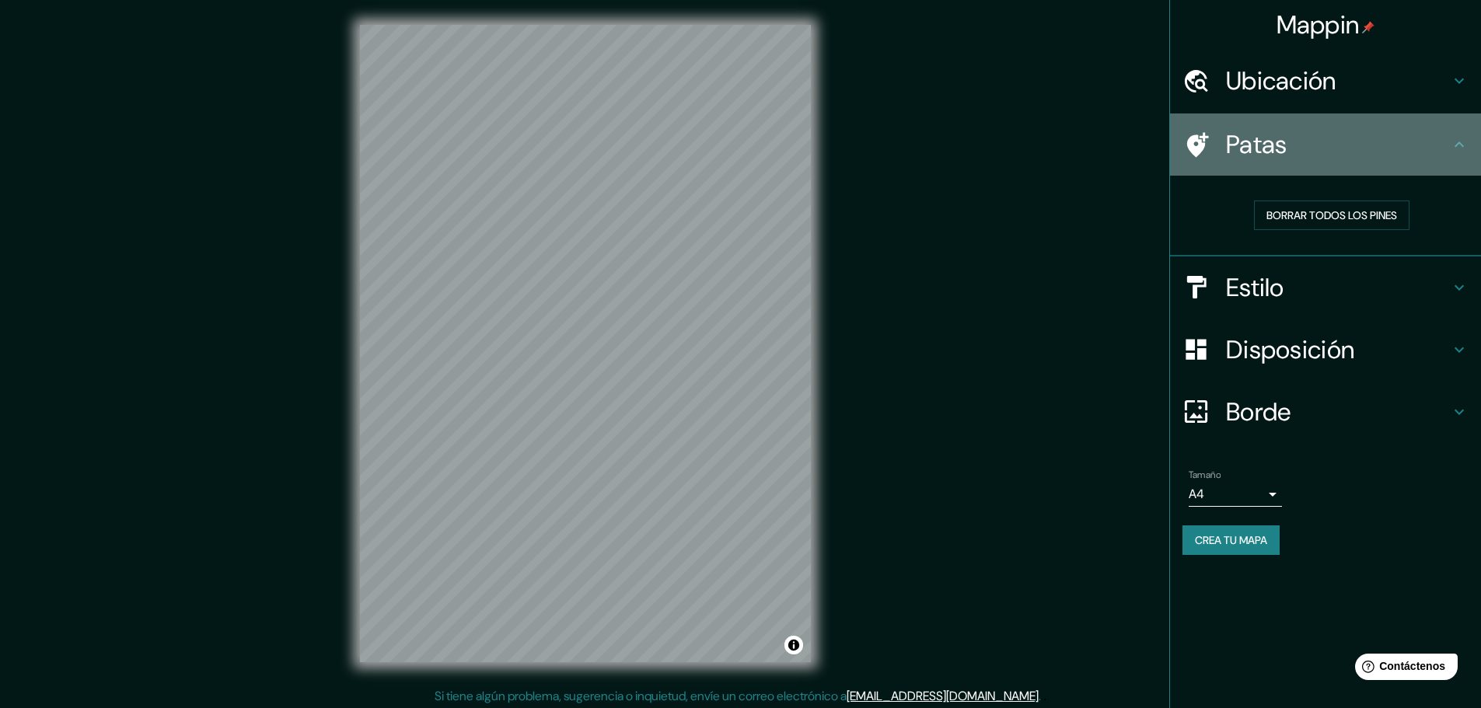
click at [1394, 155] on h4 "Patas" at bounding box center [1338, 144] width 224 height 31
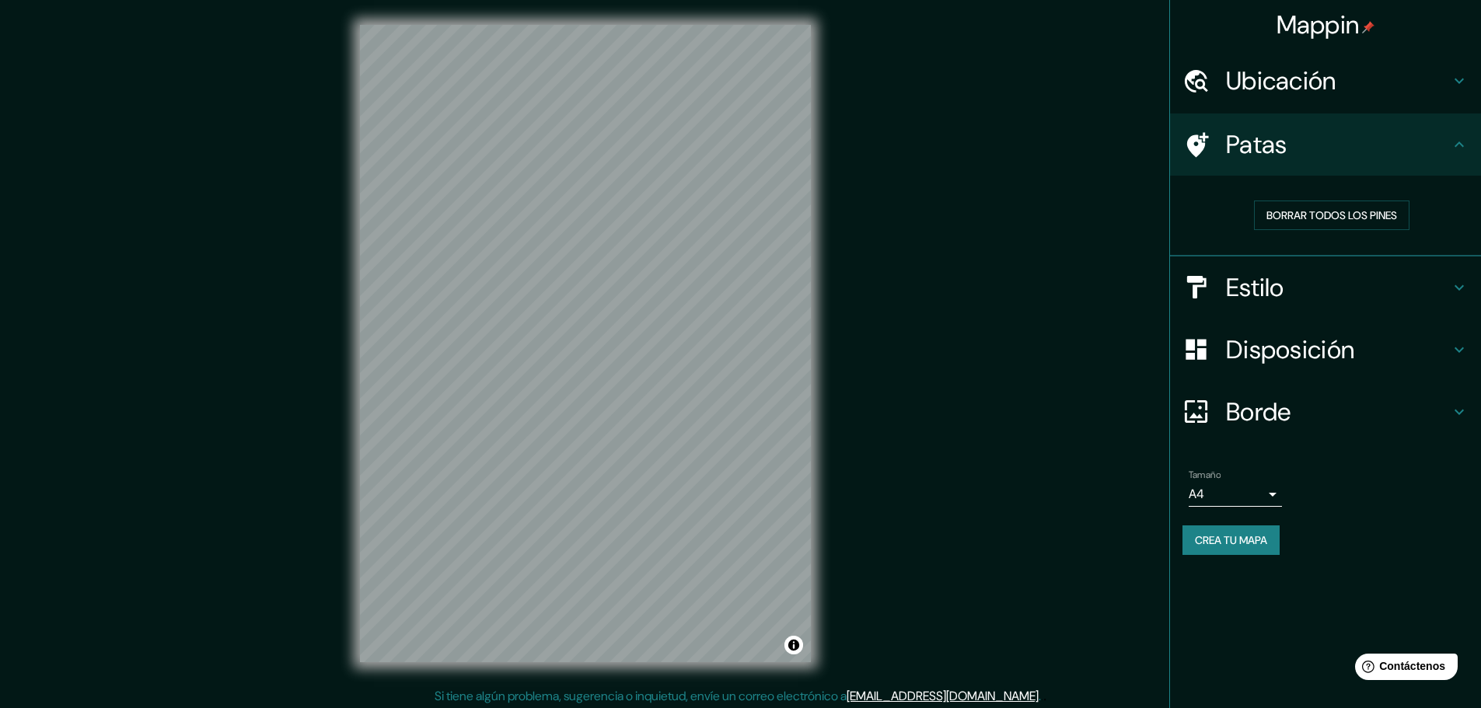
click at [1325, 292] on h4 "Estilo" at bounding box center [1338, 287] width 224 height 31
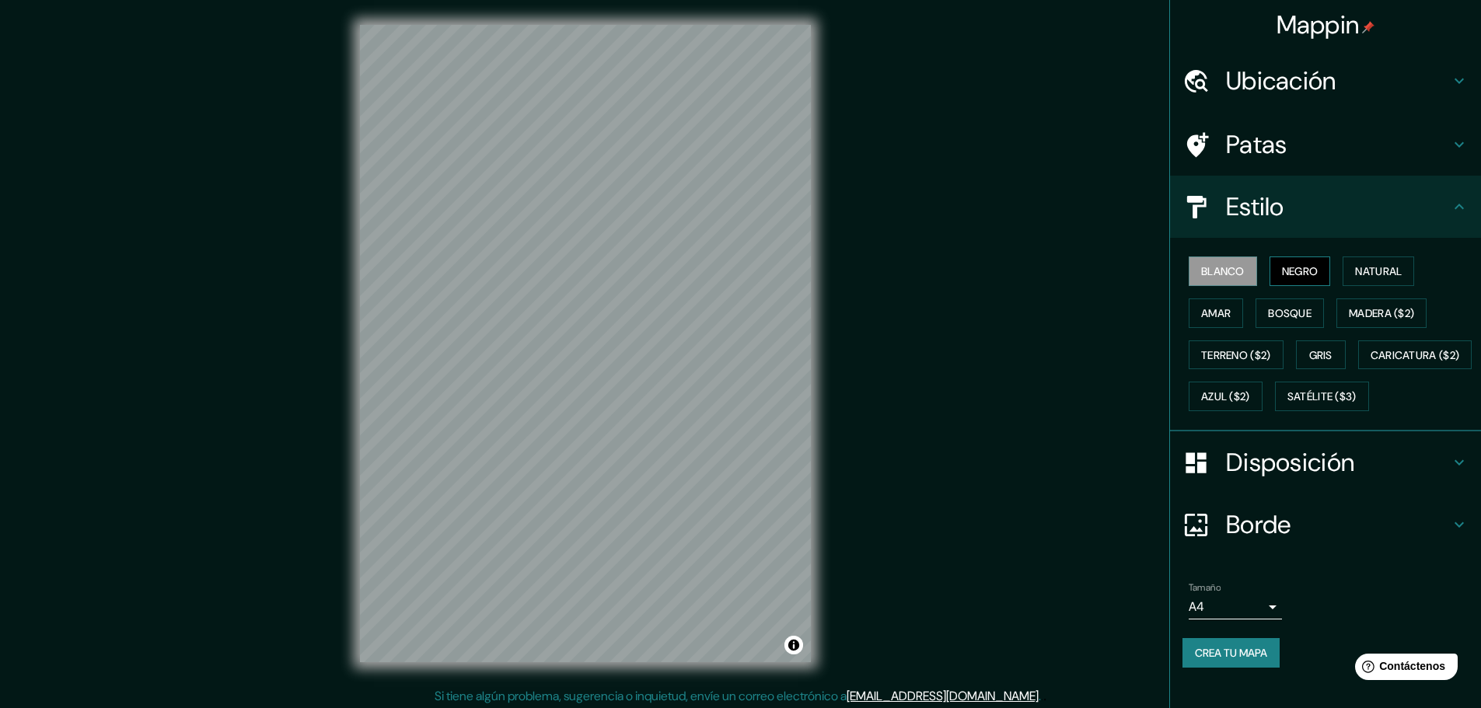
click at [1300, 278] on font "Negro" at bounding box center [1300, 271] width 37 height 14
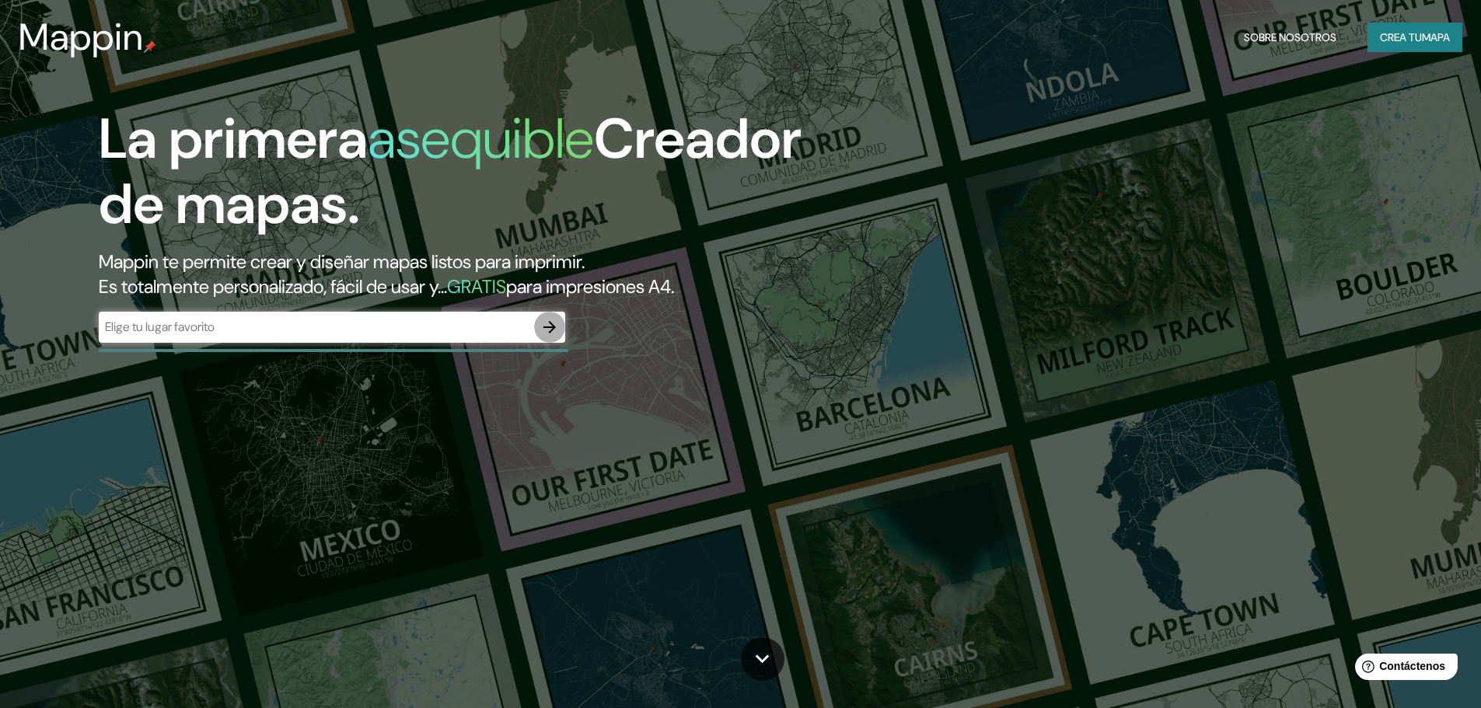
click at [542, 327] on icon "button" at bounding box center [549, 327] width 19 height 19
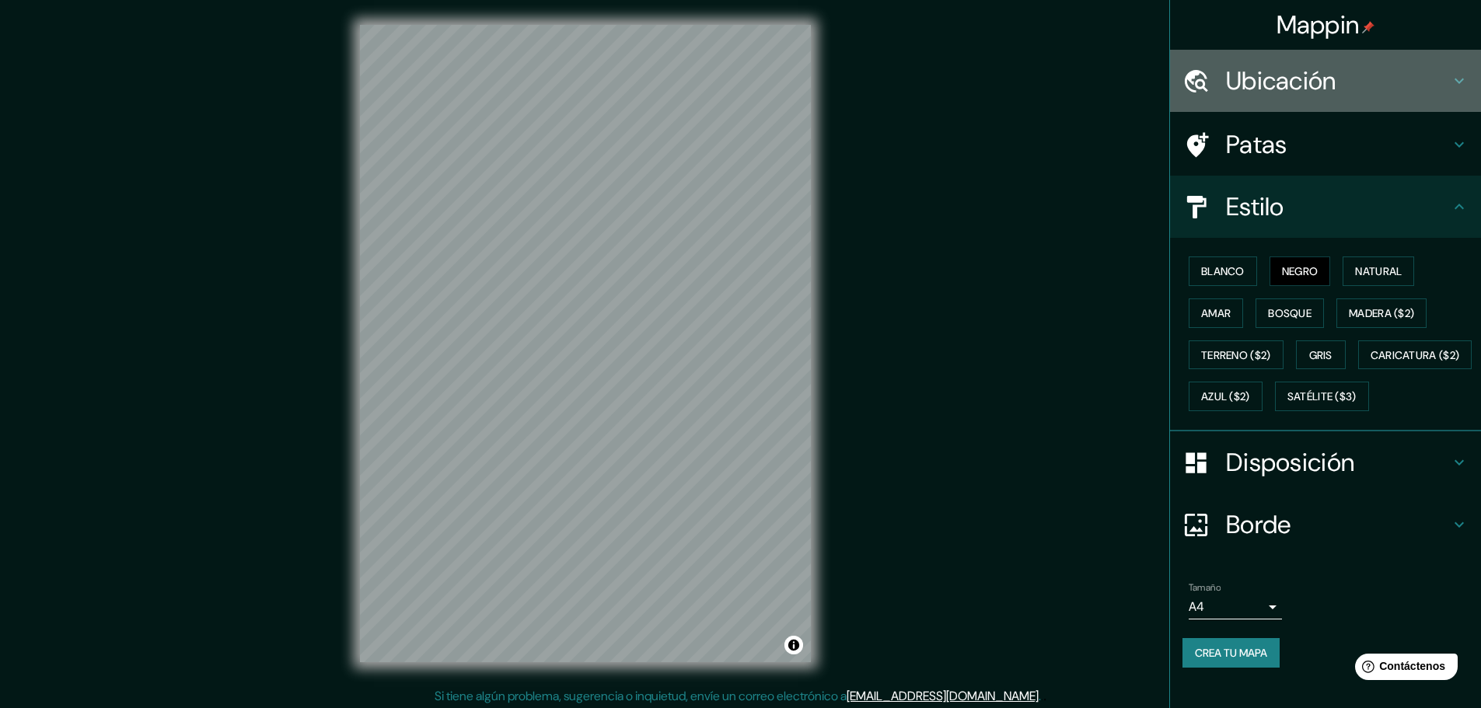
click at [1235, 82] on font "Ubicación" at bounding box center [1281, 81] width 110 height 33
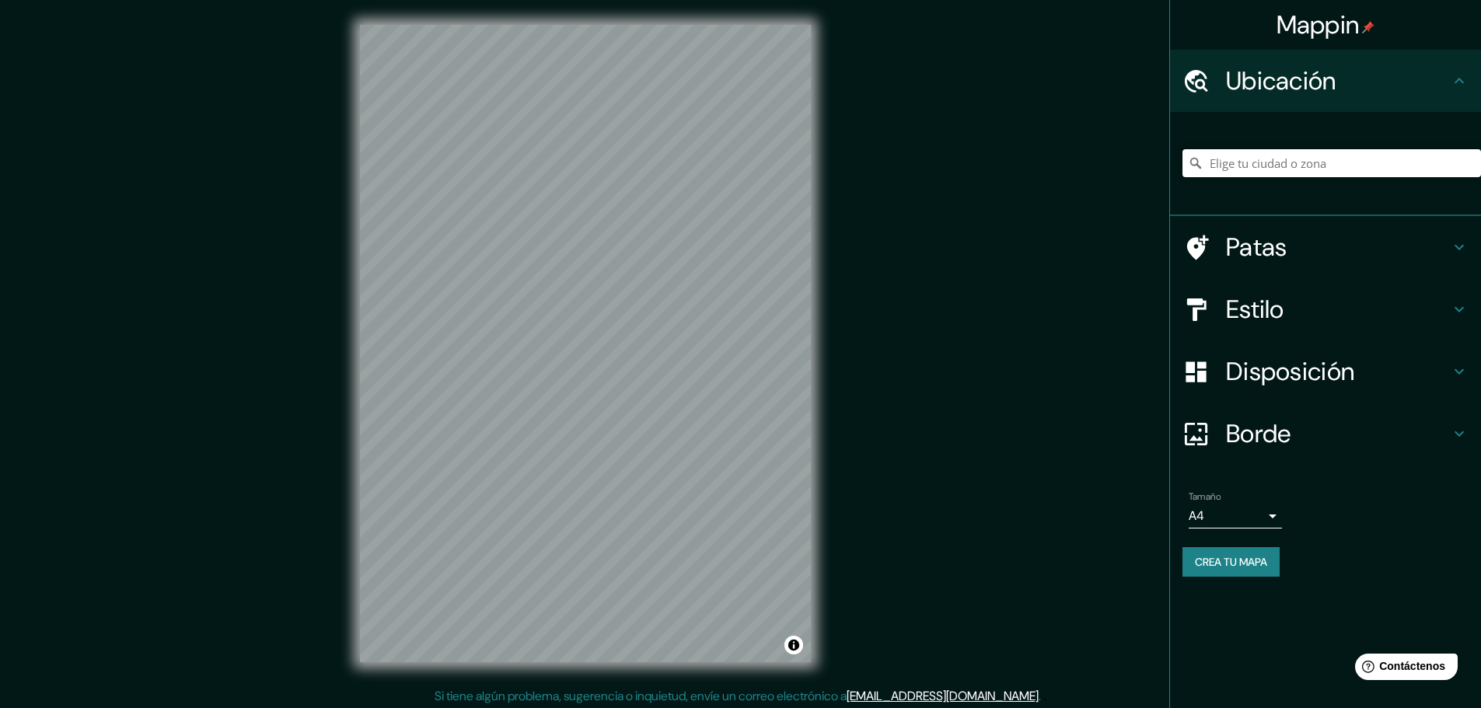
click at [1223, 163] on input "Elige tu ciudad o zona" at bounding box center [1331, 163] width 299 height 28
paste input "museo de sitio [PERSON_NAME]"
type input "[GEOGRAPHIC_DATA]"
click at [1236, 178] on div "[GEOGRAPHIC_DATA] [GEOGRAPHIC_DATA] [US_STATE] [GEOGRAPHIC_DATA] Demerara-Mahai…" at bounding box center [1331, 163] width 299 height 78
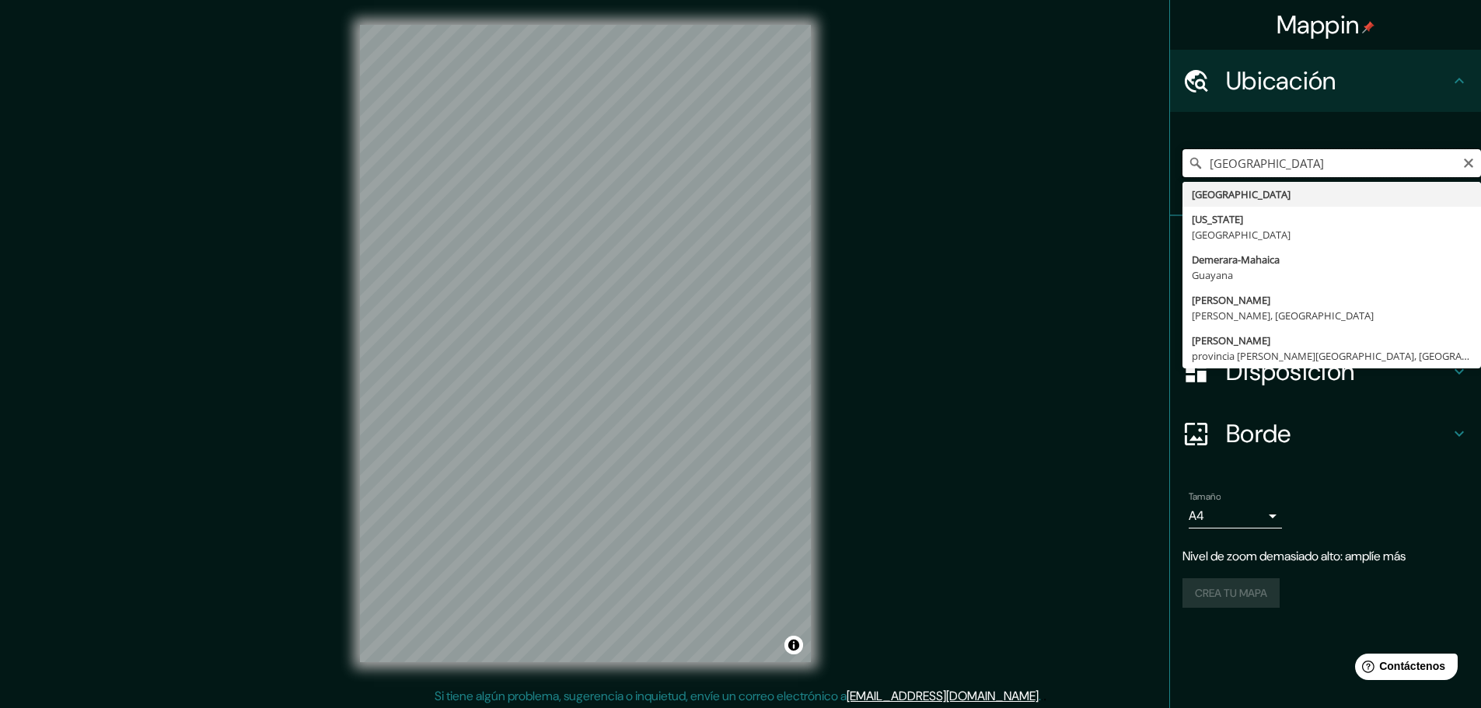
click at [1285, 162] on input "[GEOGRAPHIC_DATA]" at bounding box center [1331, 163] width 299 height 28
click at [1468, 166] on icon "Claro" at bounding box center [1468, 163] width 12 height 12
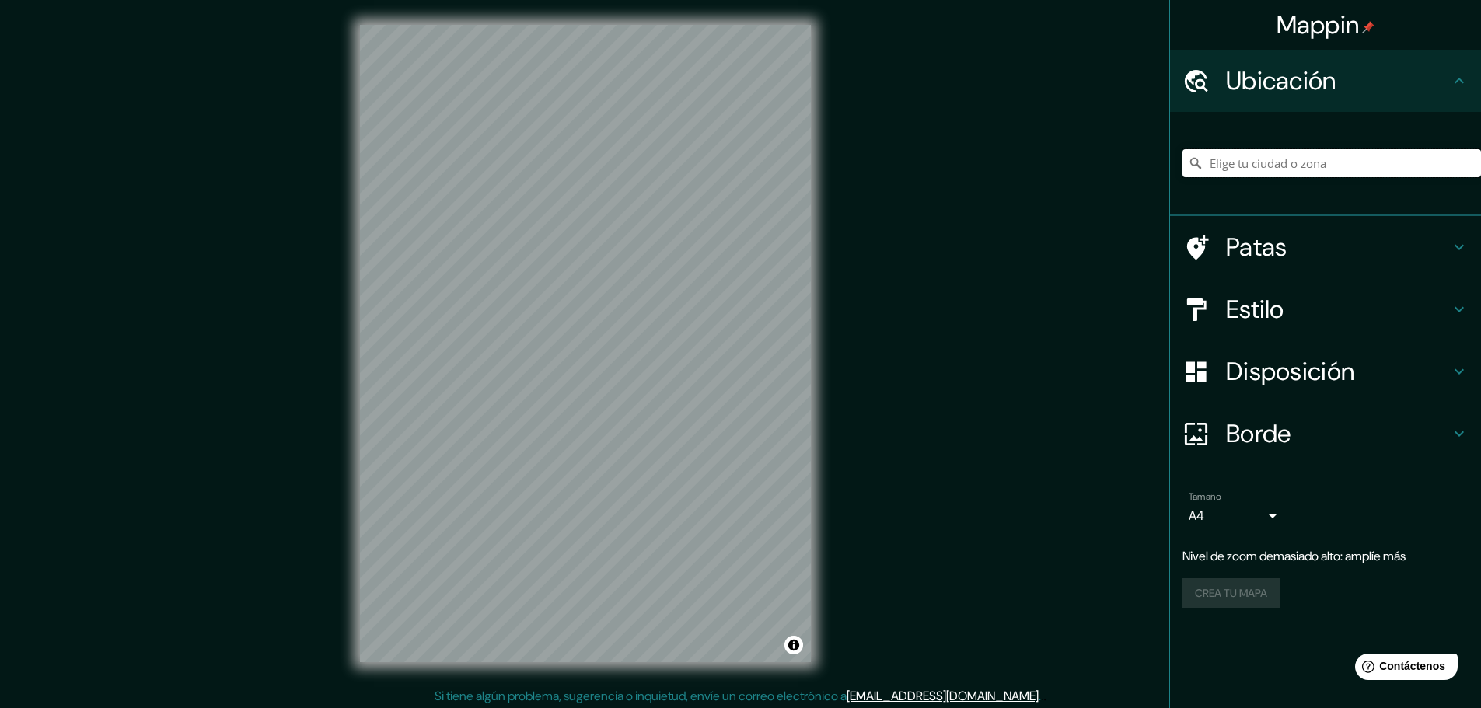
paste input "museo de sitio [PERSON_NAME]"
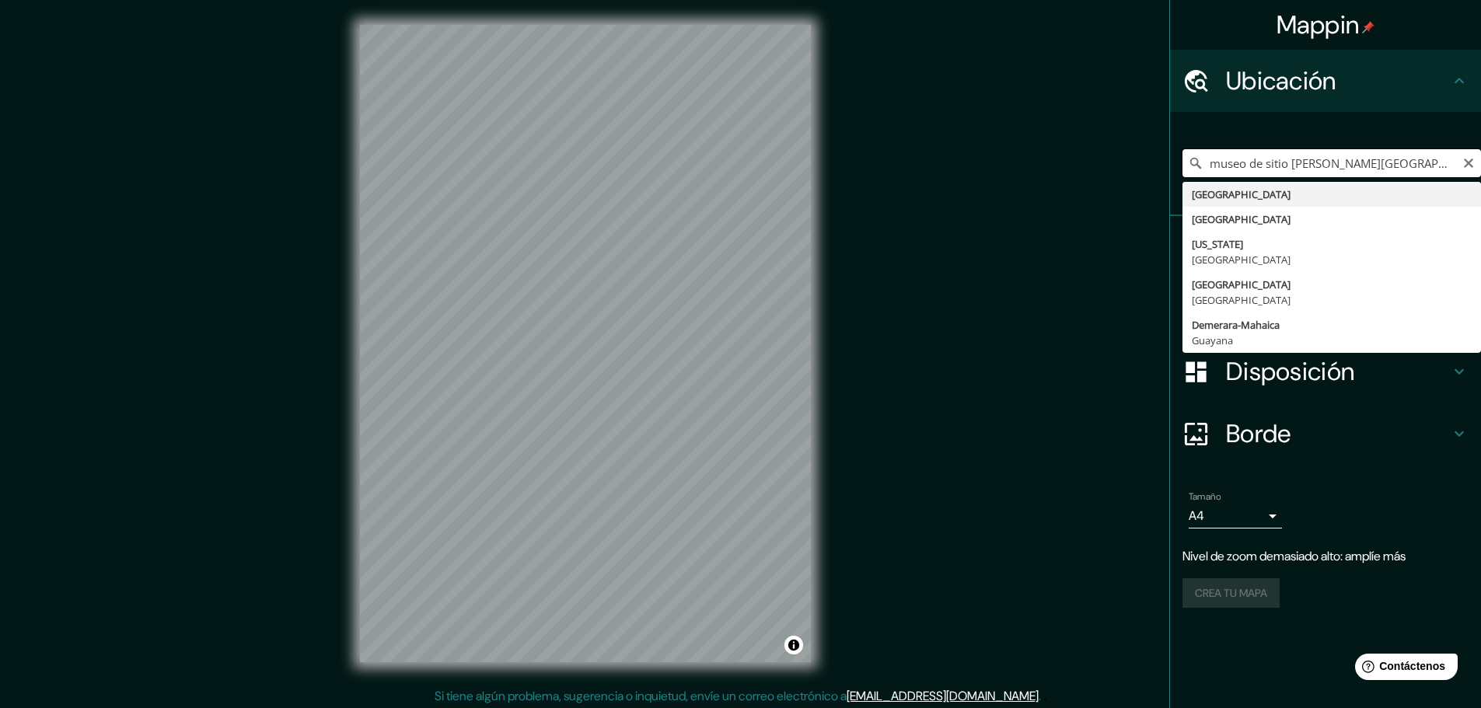
drag, startPoint x: 1290, startPoint y: 166, endPoint x: 1166, endPoint y: 173, distance: 124.6
click at [1166, 173] on div "Mappin Ubicación museo de sitio [PERSON_NAME] [GEOGRAPHIC_DATA] [GEOGRAPHIC_DAT…" at bounding box center [740, 356] width 1481 height 712
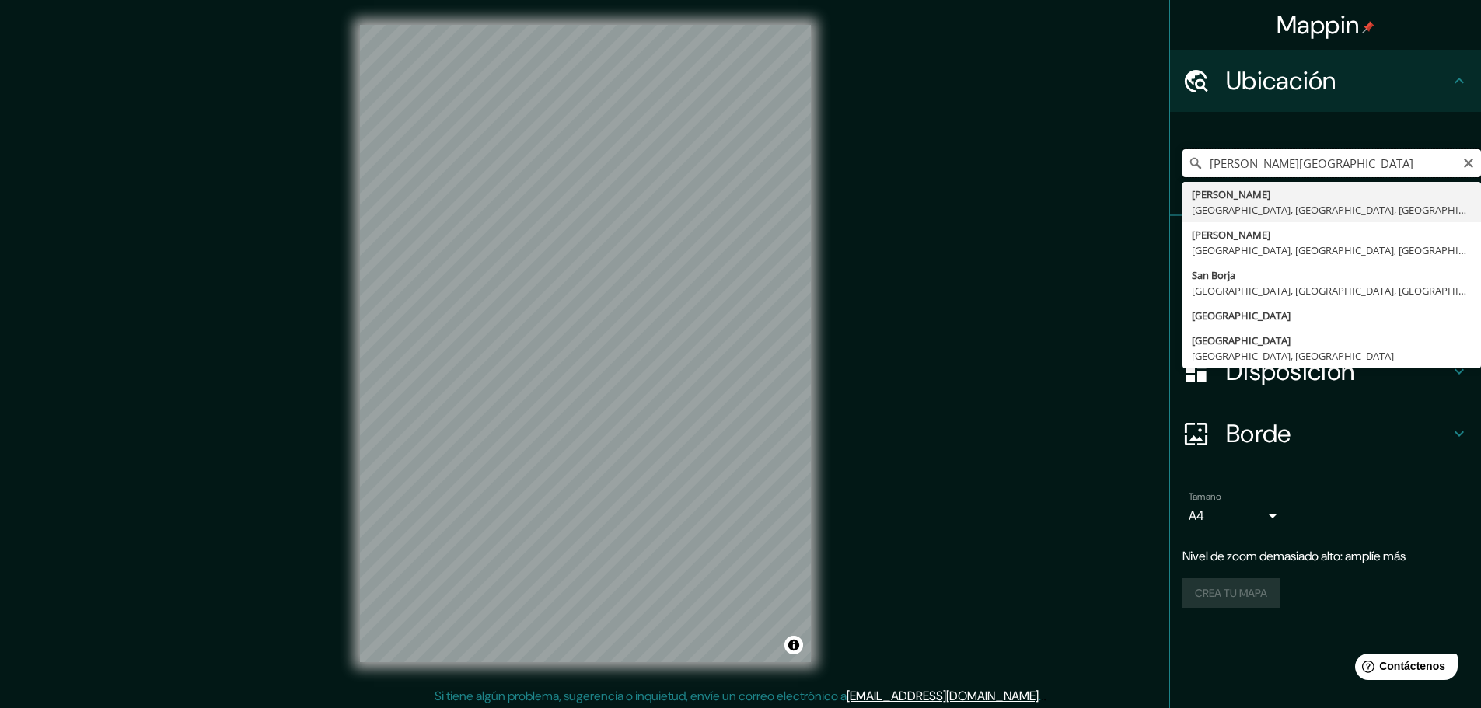
click at [1377, 155] on input "[PERSON_NAME][GEOGRAPHIC_DATA]" at bounding box center [1331, 163] width 299 height 28
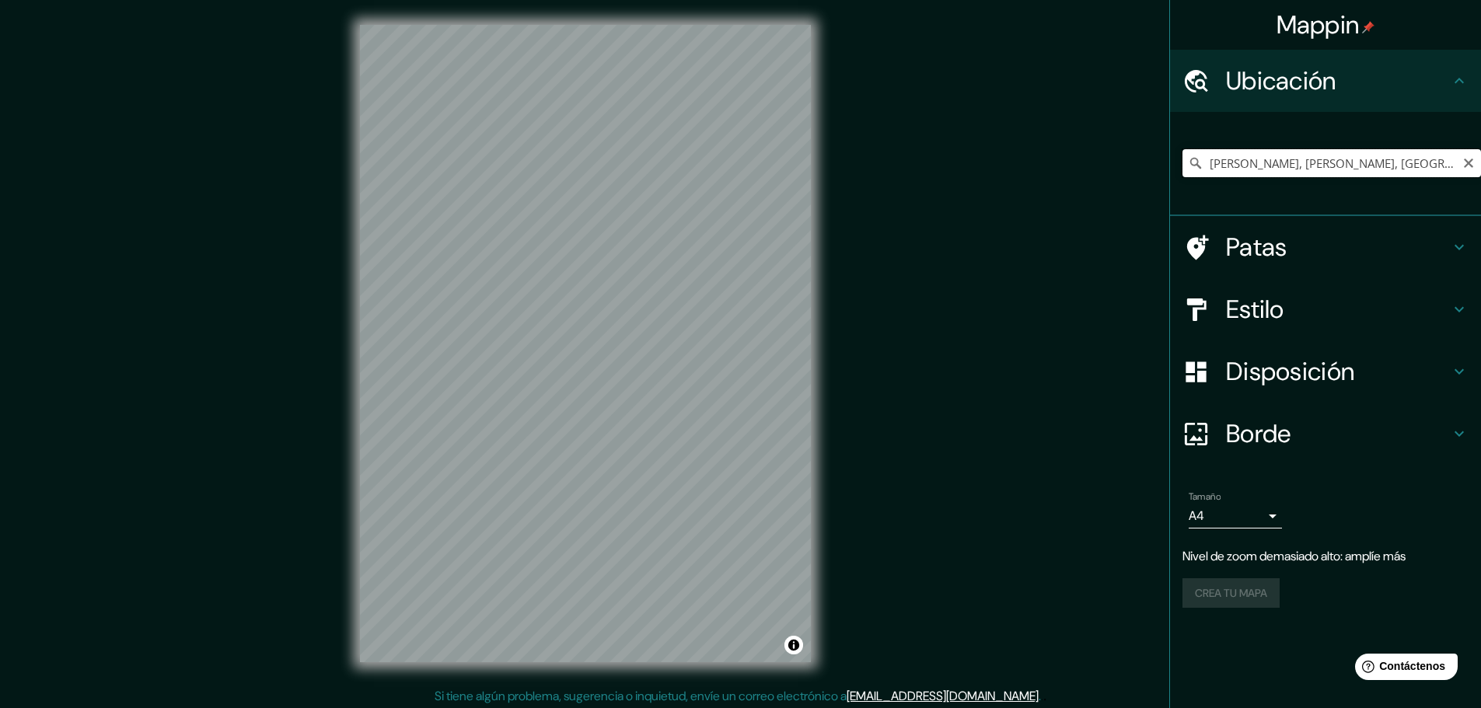
click at [1380, 155] on input "[PERSON_NAME], [PERSON_NAME], [GEOGRAPHIC_DATA] 1840000, [GEOGRAPHIC_DATA]" at bounding box center [1331, 163] width 299 height 28
type input "[PERSON_NAME], [PERSON_NAME], [GEOGRAPHIC_DATA] 1840000, [GEOGRAPHIC_DATA]"
click at [1462, 162] on icon "Claro" at bounding box center [1468, 163] width 12 height 12
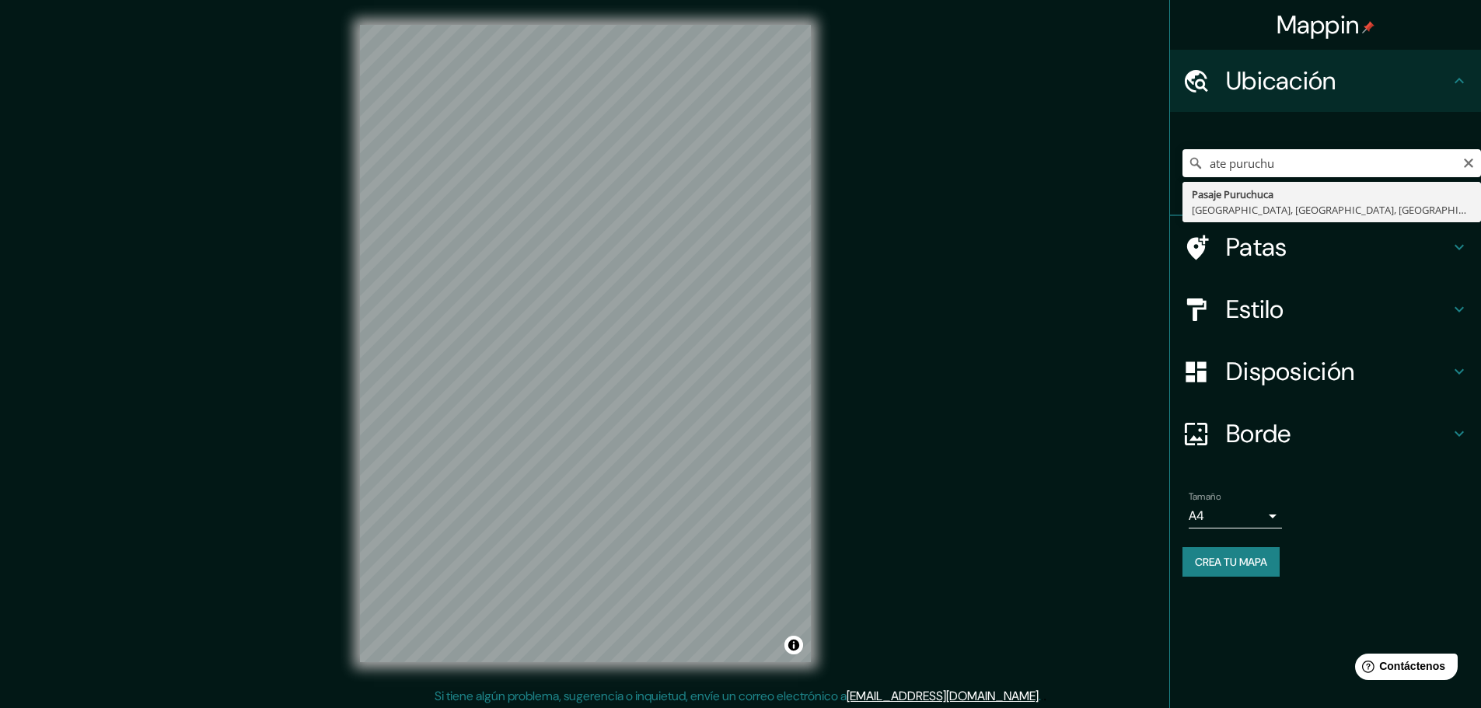
type input "Pasaje Puruchuca, [GEOGRAPHIC_DATA], [GEOGRAPHIC_DATA], [GEOGRAPHIC_DATA]"
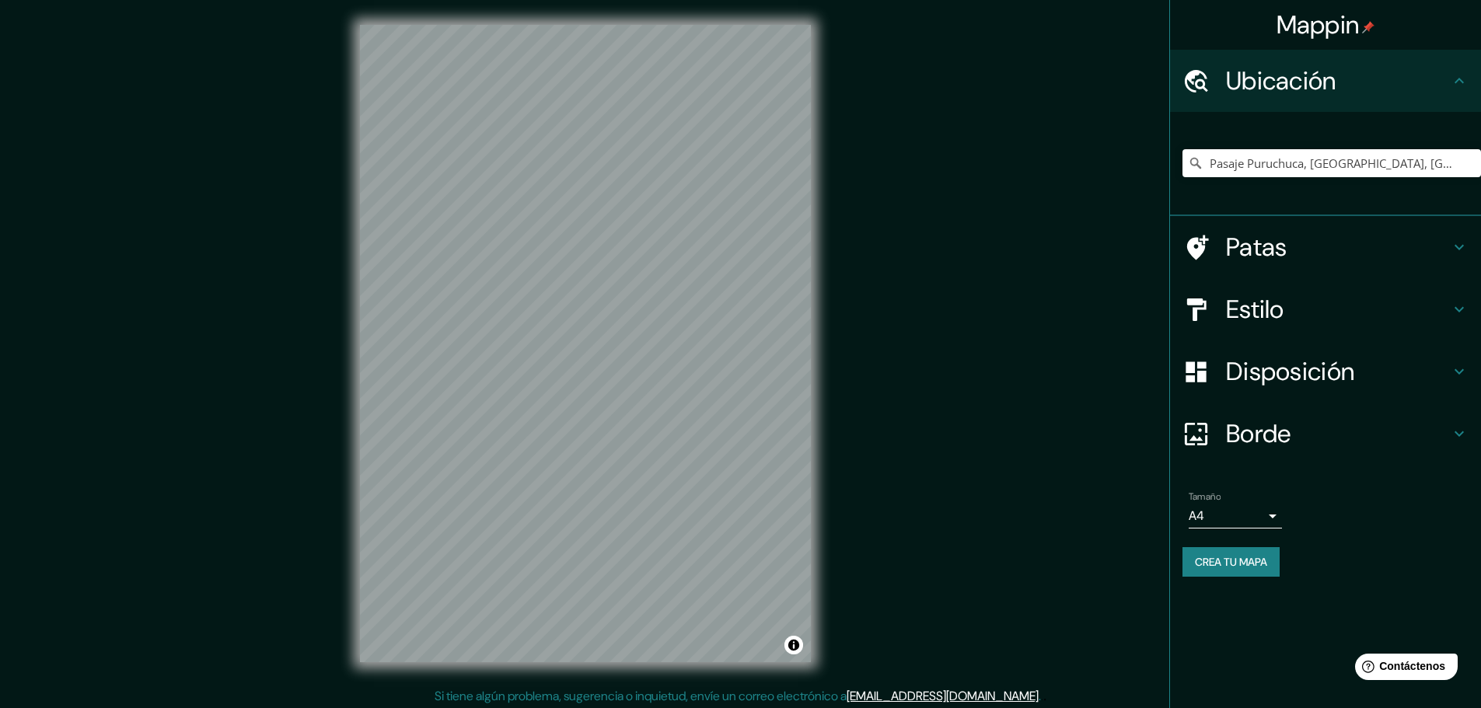
click at [848, 361] on div "Mappin Ubicación Pasaje Puruchuca, [GEOGRAPHIC_DATA], [GEOGRAPHIC_DATA], [GEOGR…" at bounding box center [740, 356] width 1481 height 712
click at [544, 707] on html "Mappin Ubicación Pasaje Puruchuca, [GEOGRAPHIC_DATA], [GEOGRAPHIC_DATA], [GEOGR…" at bounding box center [740, 354] width 1481 height 708
click at [817, 496] on div "© Mapbox © OpenStreetMap Improve this map" at bounding box center [585, 343] width 501 height 687
